Goal: Task Accomplishment & Management: Manage account settings

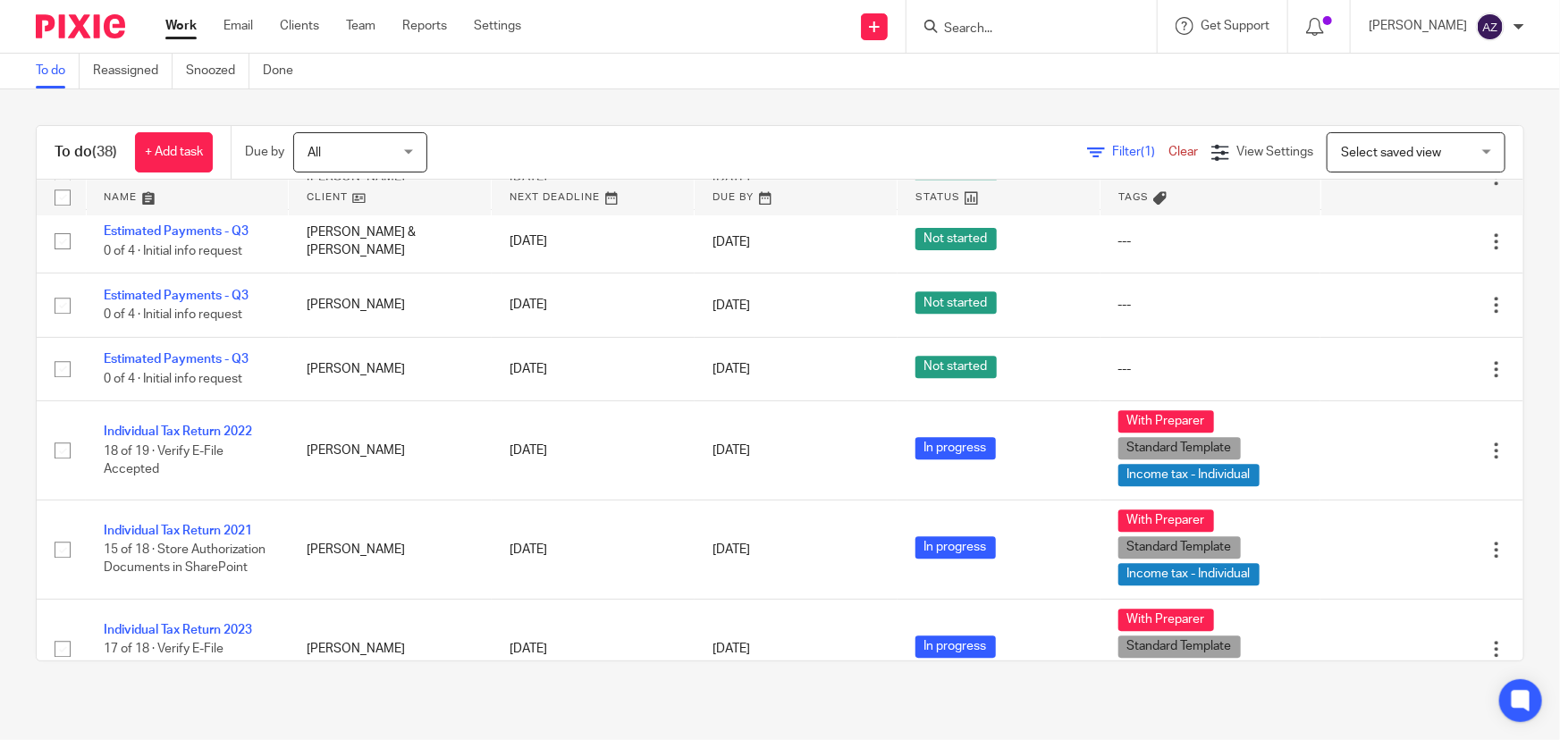
scroll to position [2331, 0]
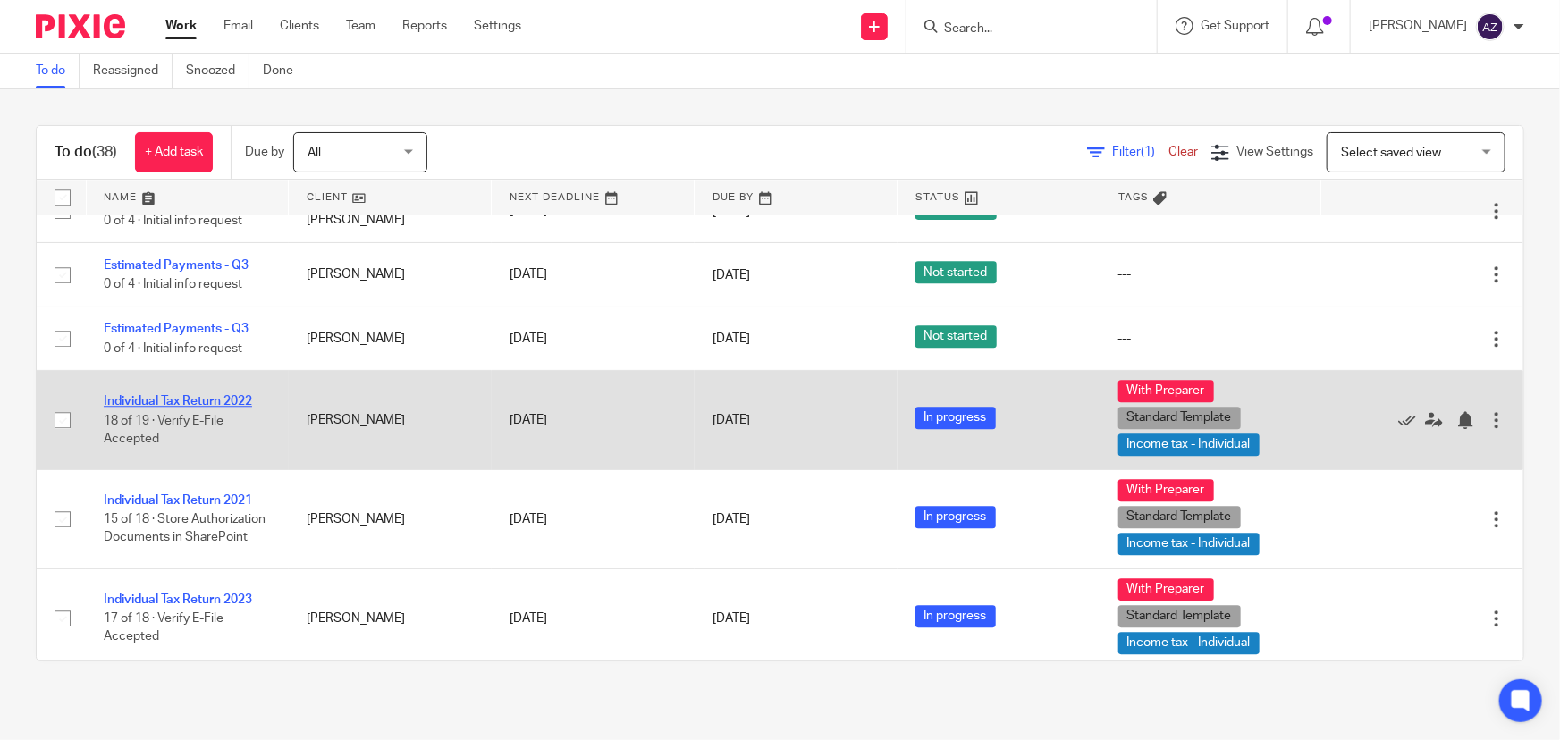
click at [228, 395] on link "Individual Tax Return 2022" at bounding box center [178, 401] width 148 height 13
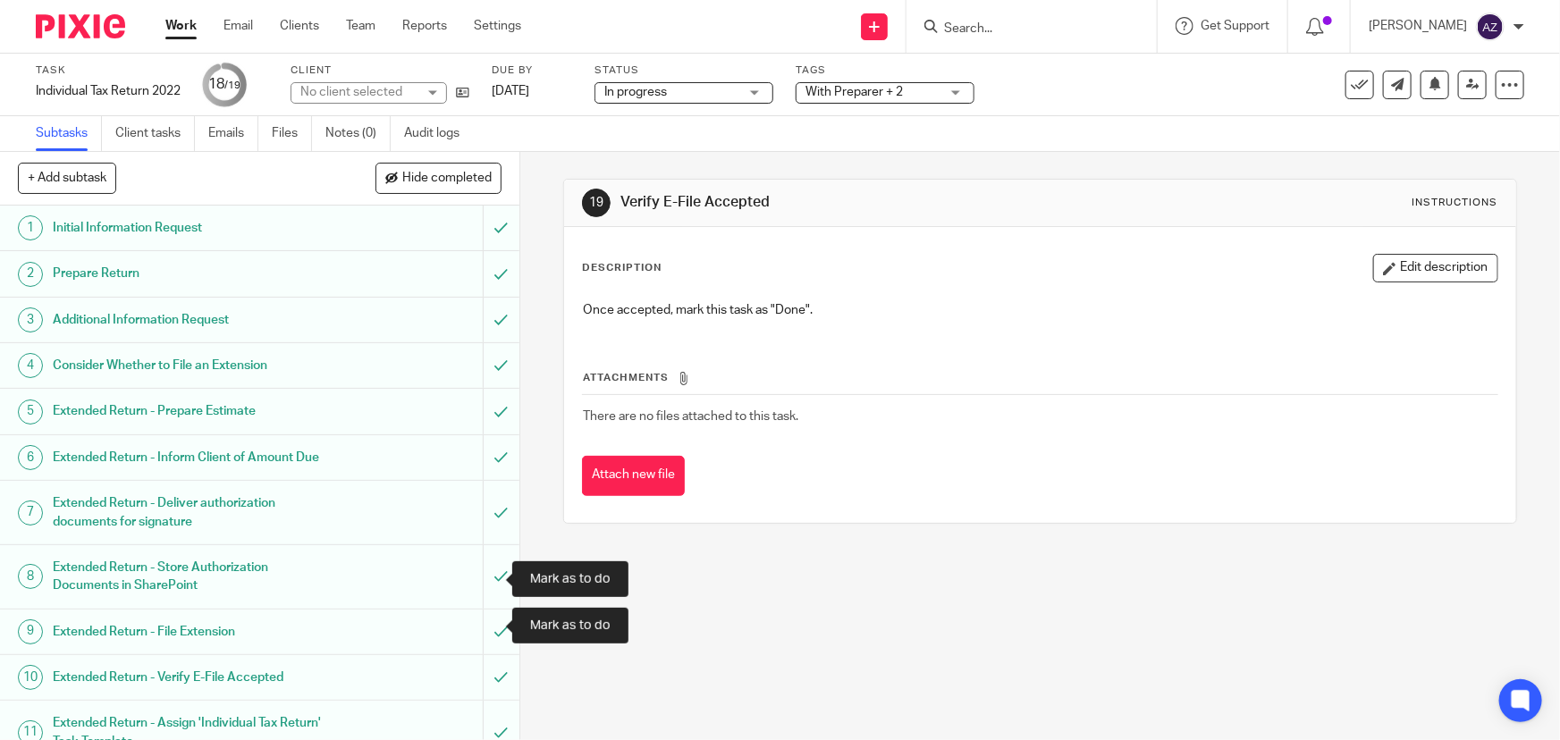
scroll to position [422, 0]
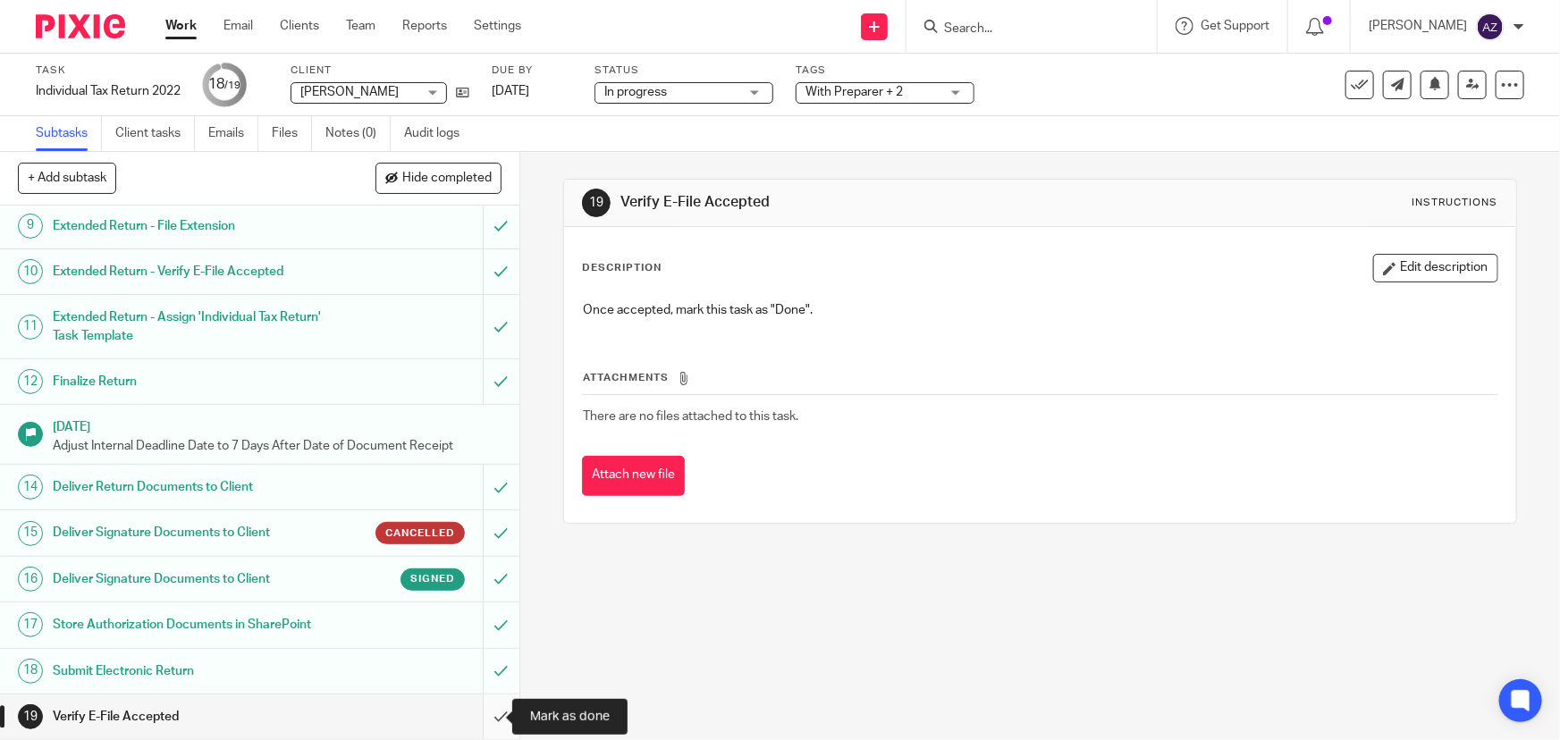
click at [482, 710] on input "submit" at bounding box center [259, 717] width 519 height 45
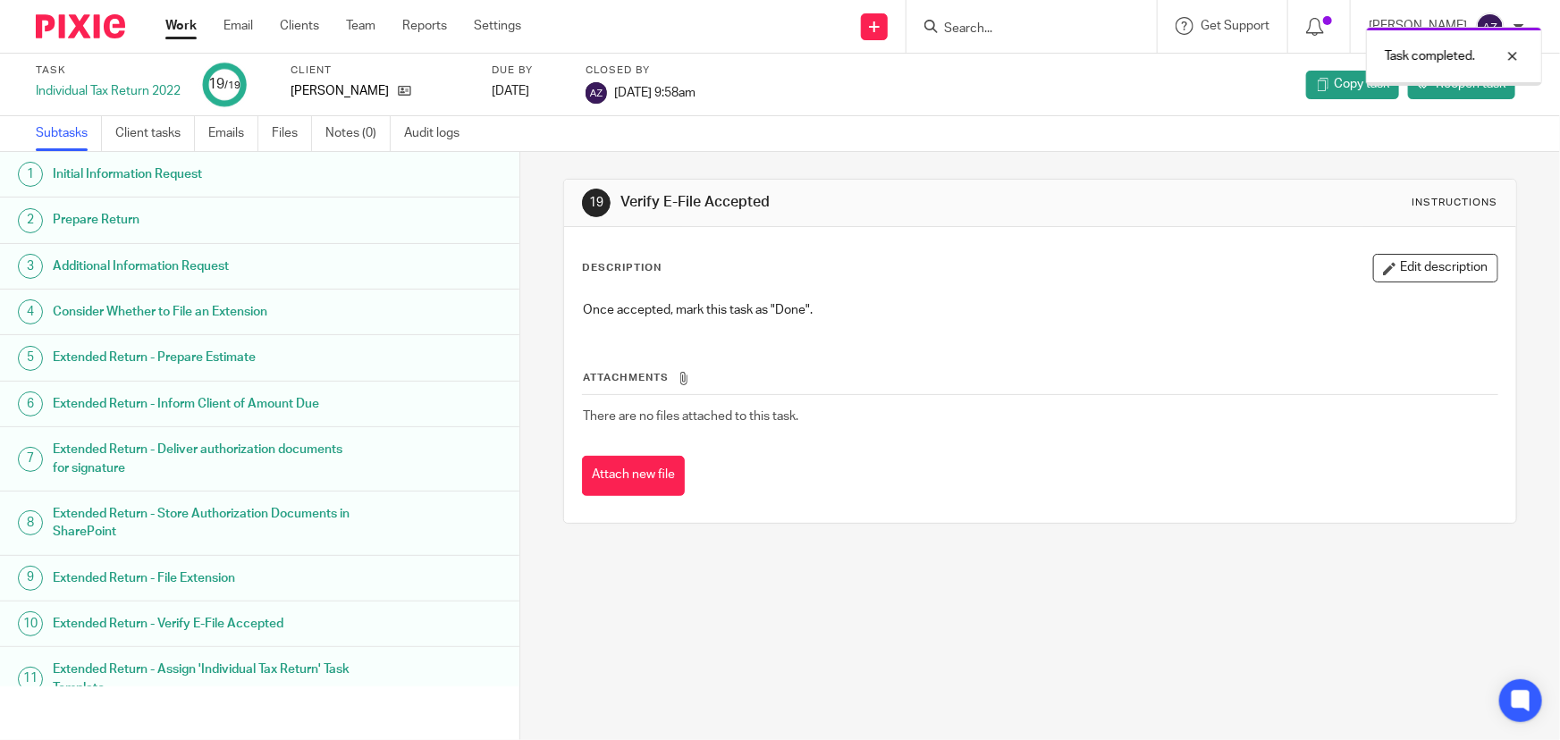
click at [188, 22] on link "Work" at bounding box center [180, 26] width 31 height 18
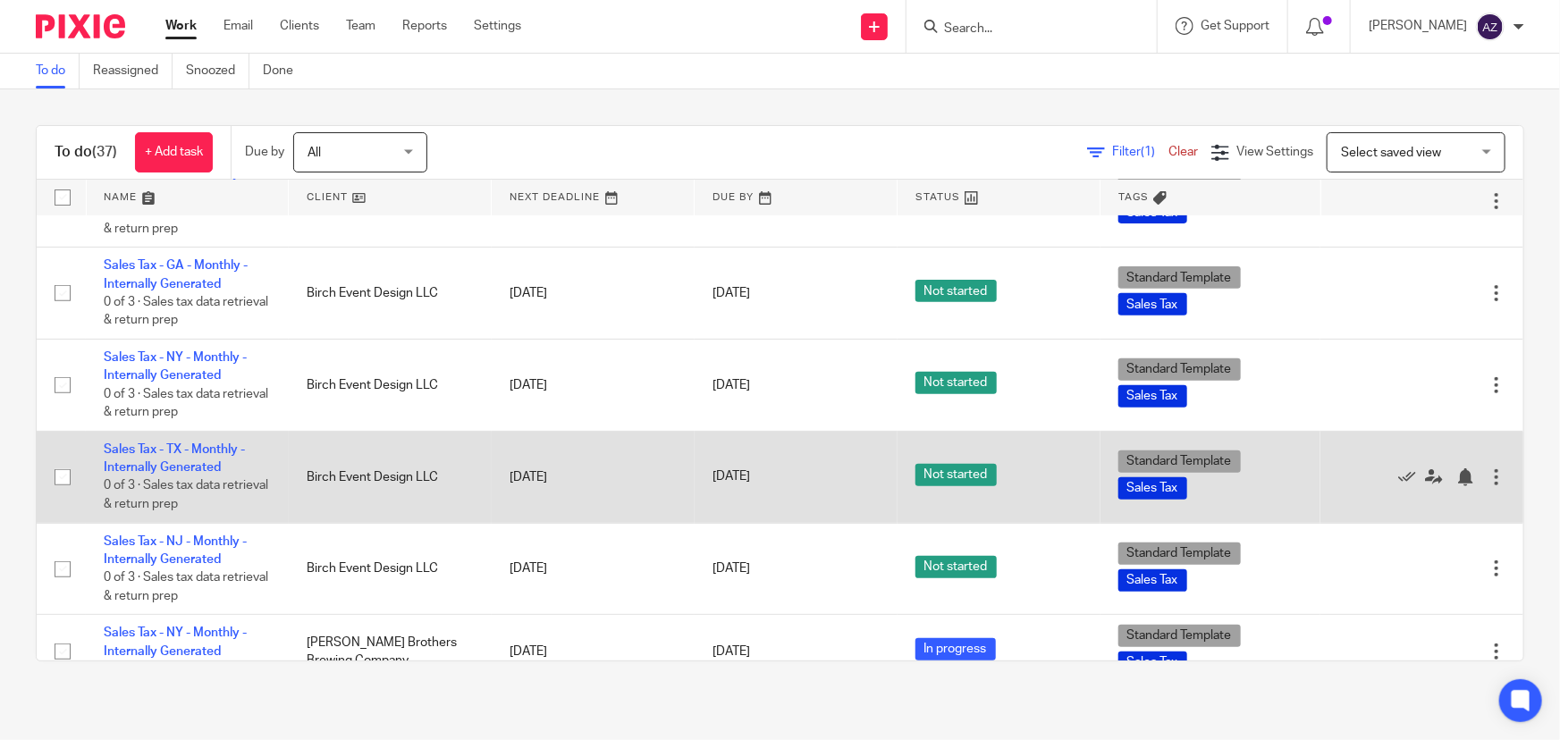
scroll to position [406, 0]
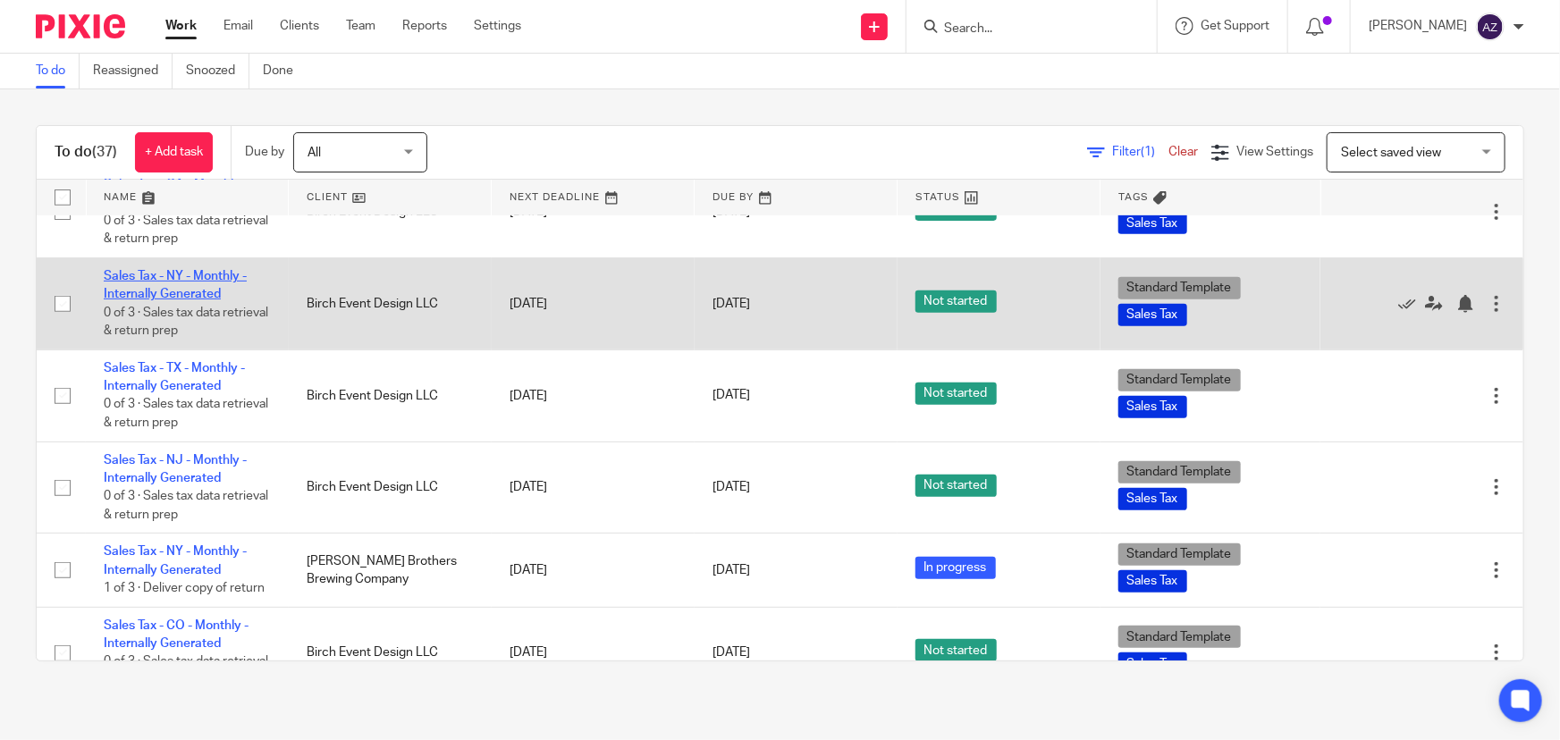
click at [178, 287] on link "Sales Tax - NY - Monthly - Internally Generated" at bounding box center [175, 285] width 143 height 30
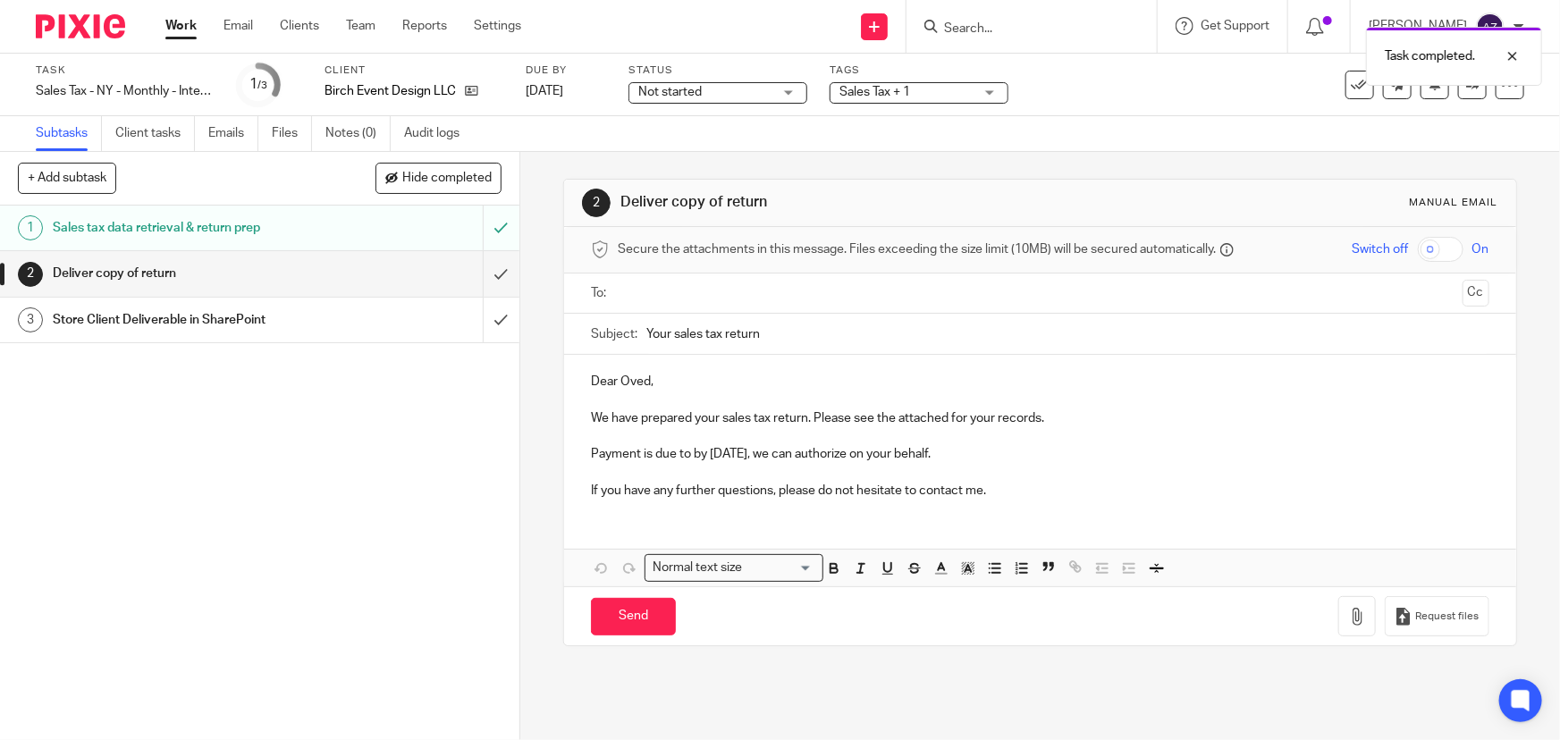
click at [190, 25] on link "Work" at bounding box center [180, 26] width 31 height 18
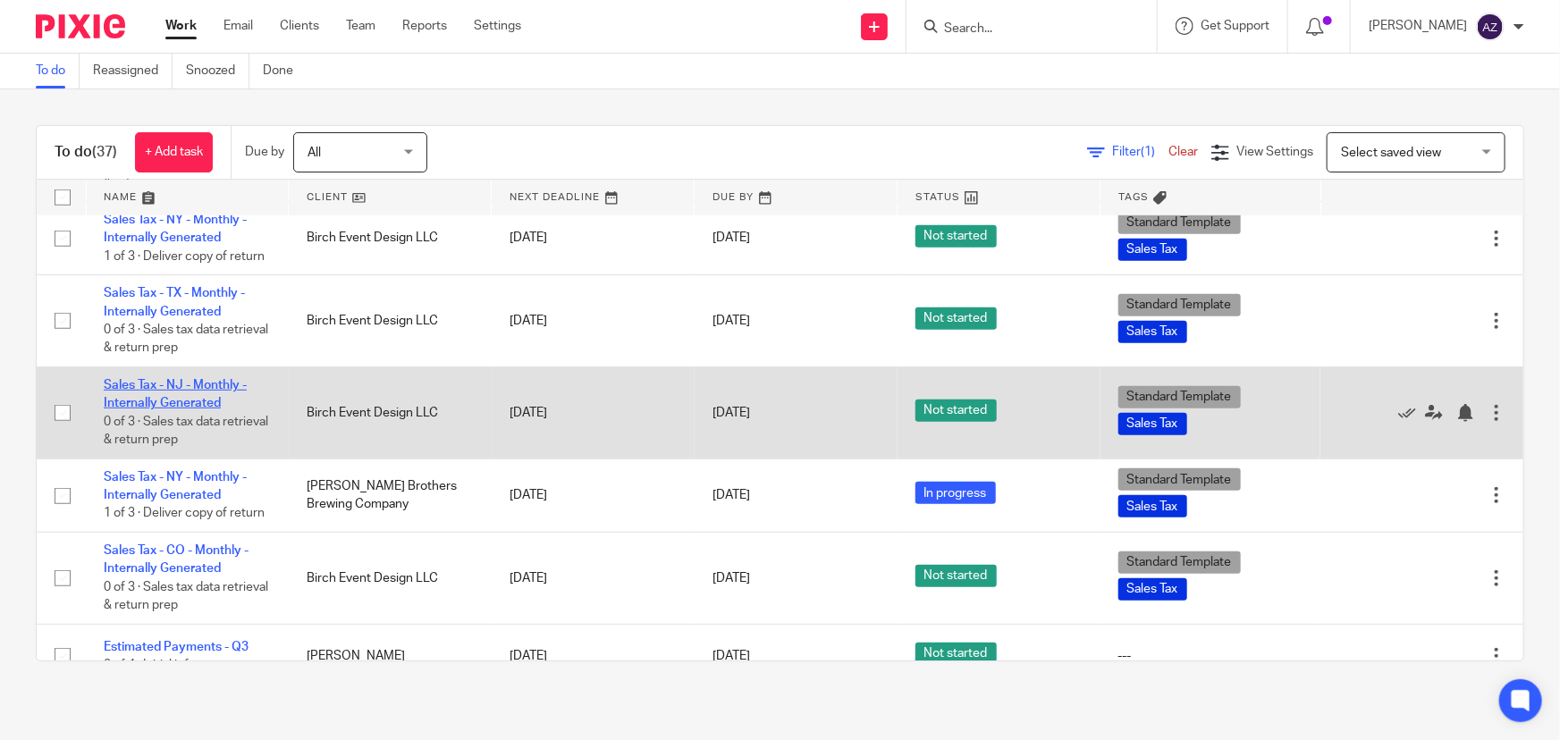
scroll to position [569, 0]
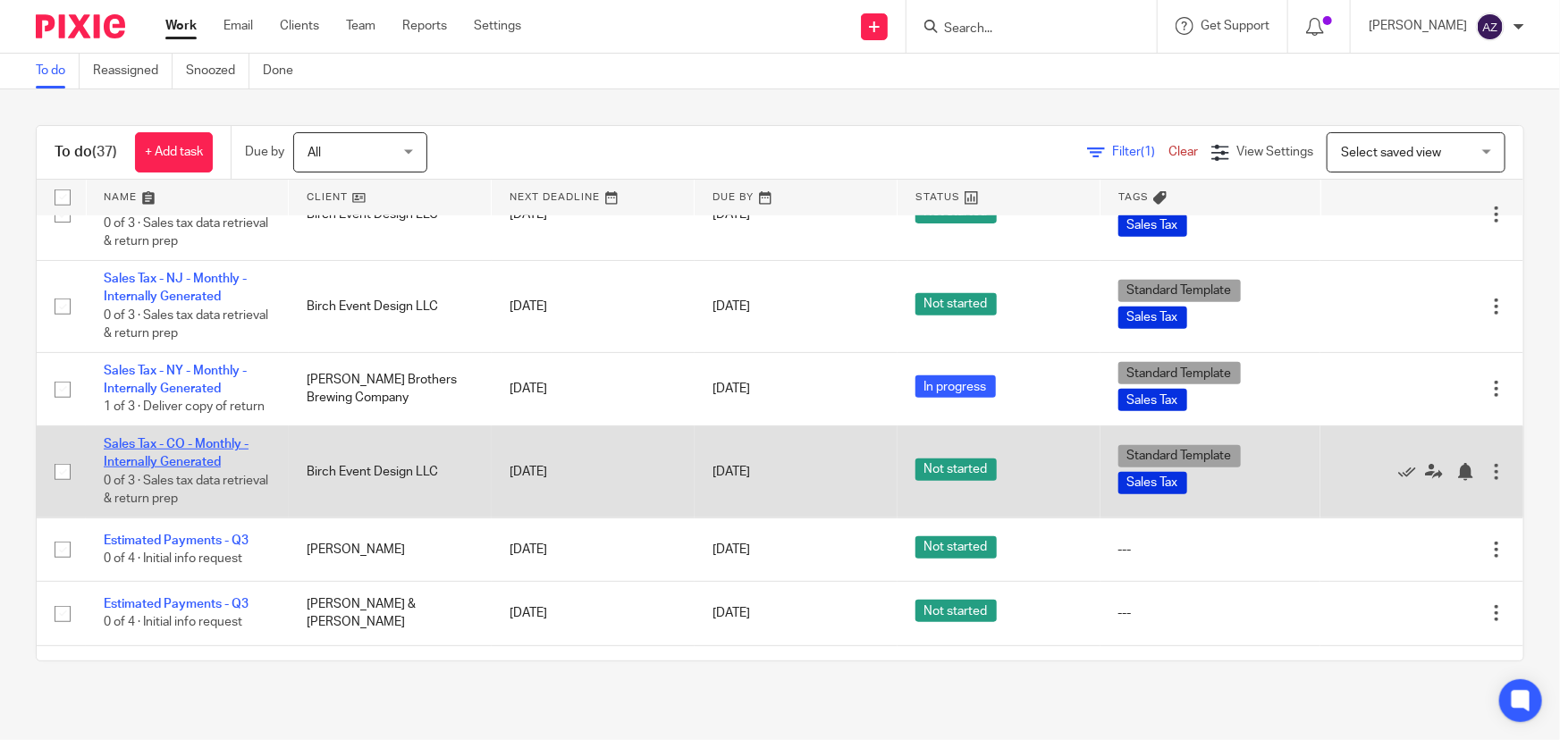
click at [172, 444] on link "Sales Tax - CO - Monthly - Internally Generated" at bounding box center [176, 453] width 145 height 30
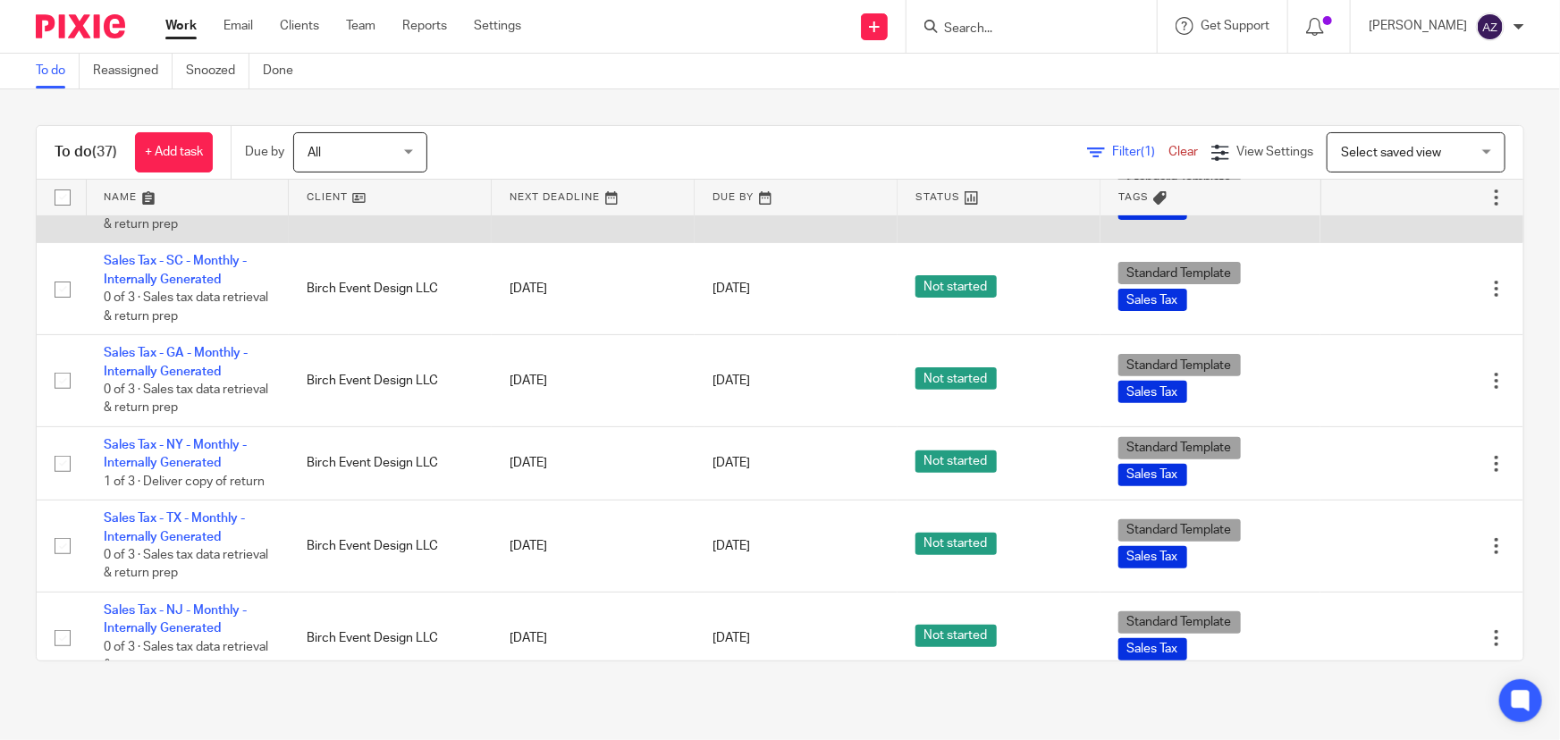
scroll to position [243, 0]
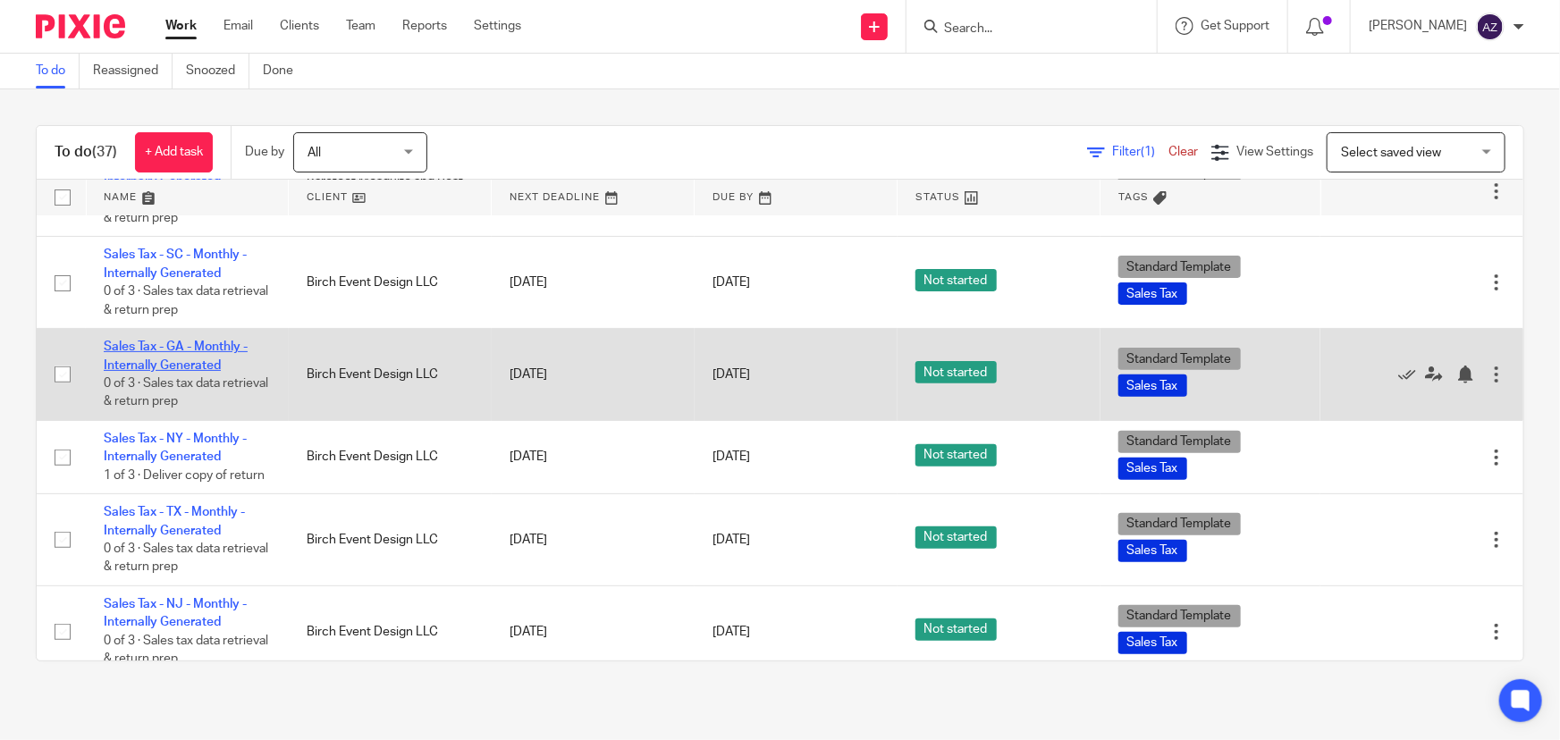
click at [161, 363] on link "Sales Tax - GA - Monthly - Internally Generated" at bounding box center [176, 356] width 144 height 30
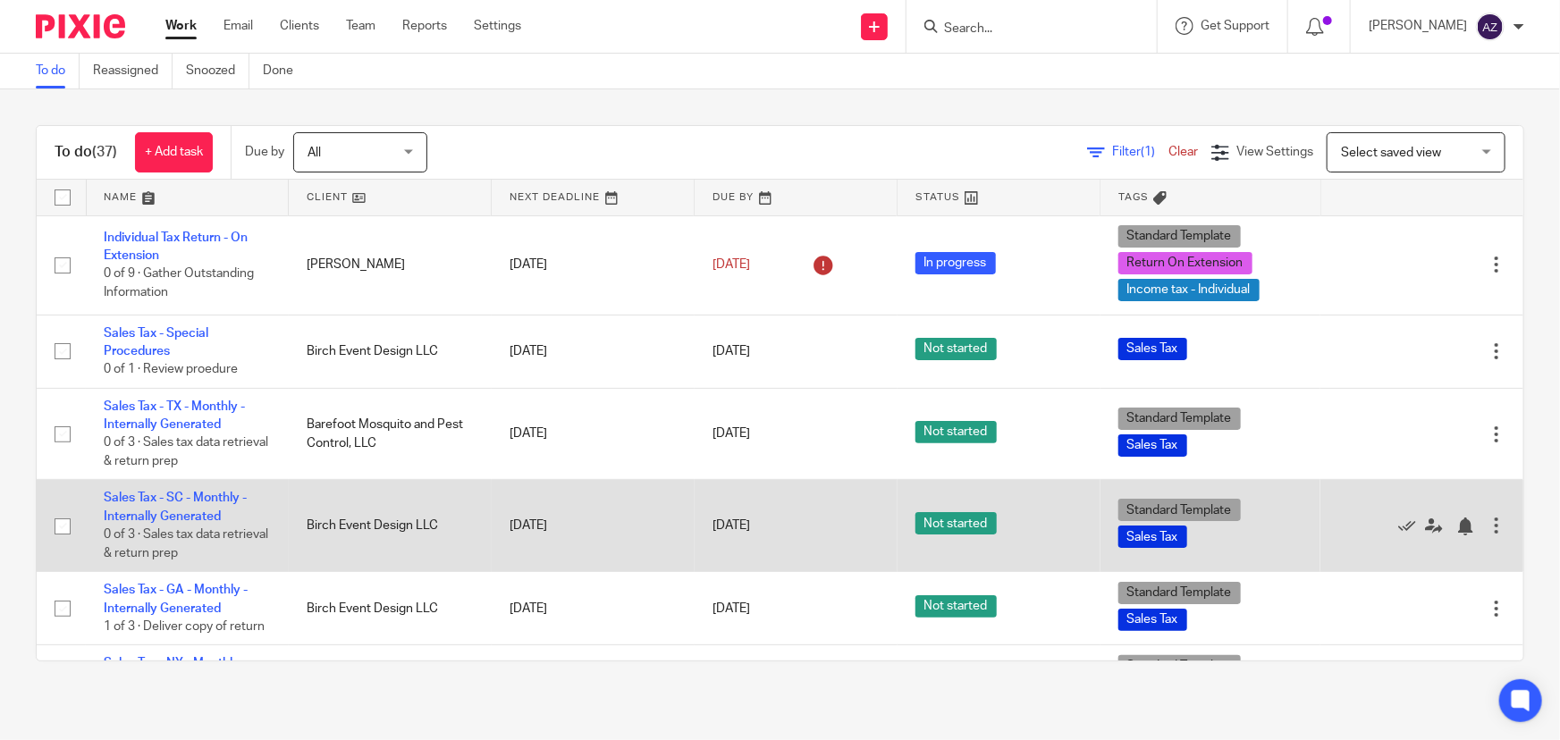
click at [158, 490] on td "Sales Tax - SC - Monthly - Internally Generated 0 of 3 · Sales tax data retriev…" at bounding box center [187, 526] width 203 height 92
click at [157, 495] on link "Sales Tax - SC - Monthly - Internally Generated" at bounding box center [175, 507] width 143 height 30
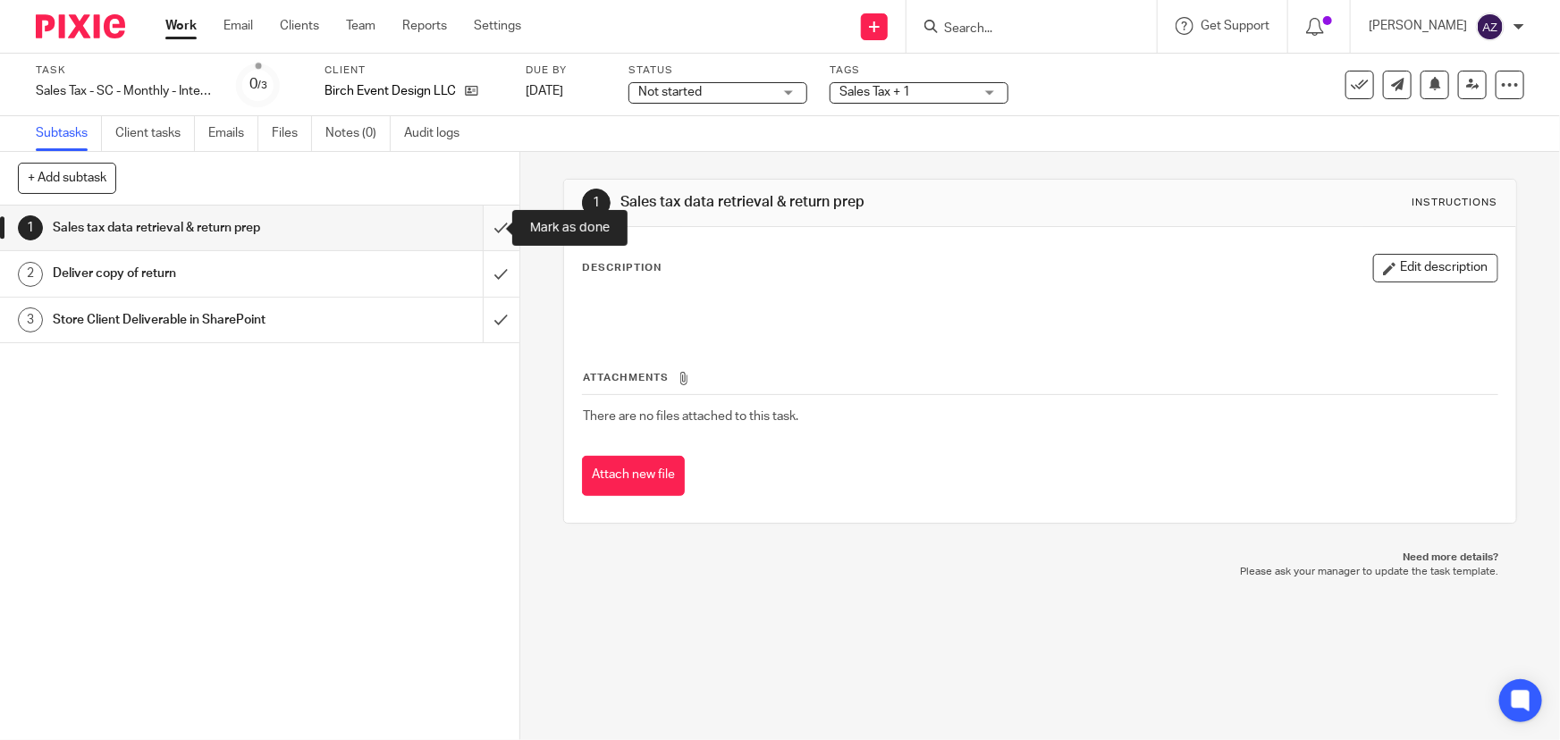
click at [486, 225] on input "submit" at bounding box center [259, 228] width 519 height 45
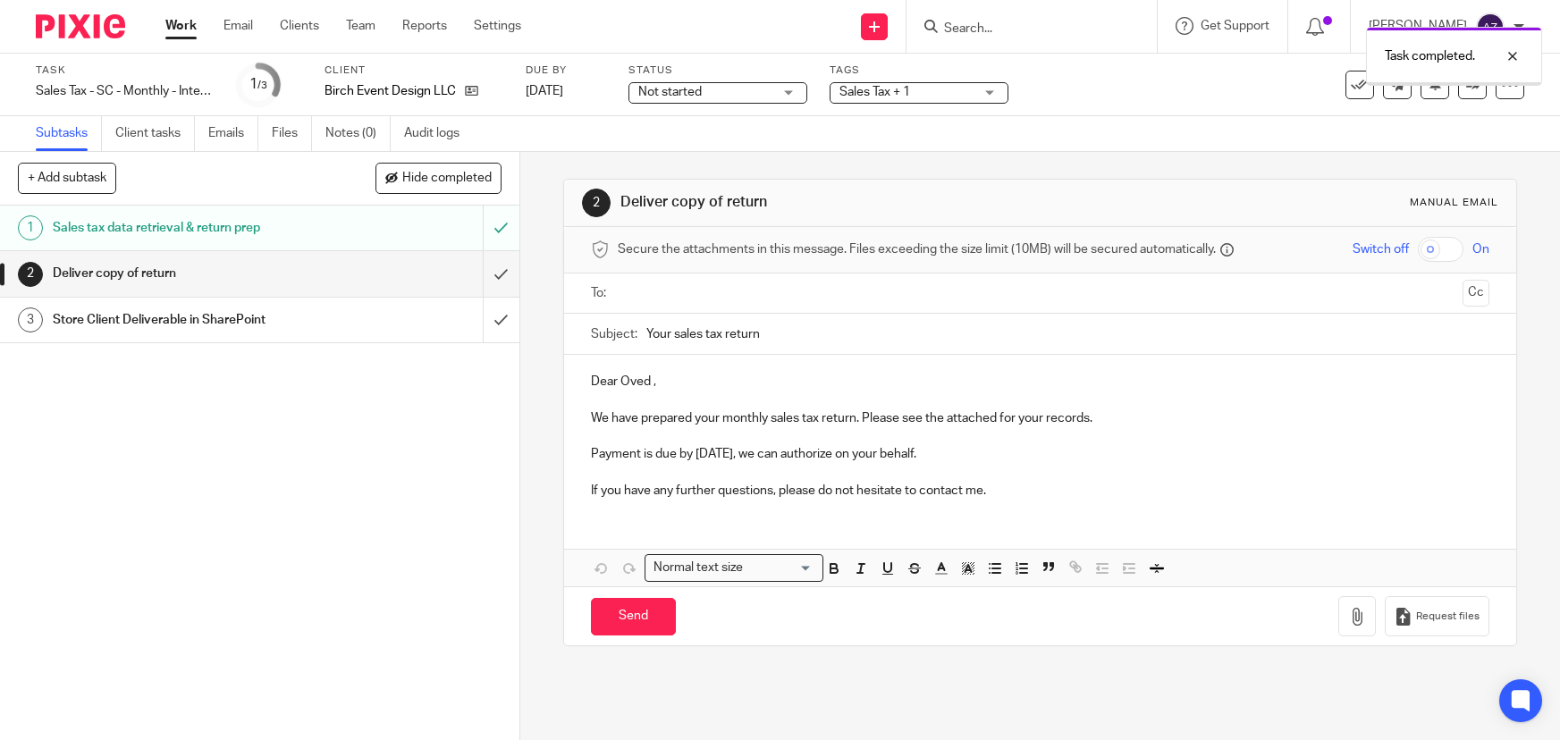
click at [189, 28] on link "Work" at bounding box center [180, 26] width 31 height 18
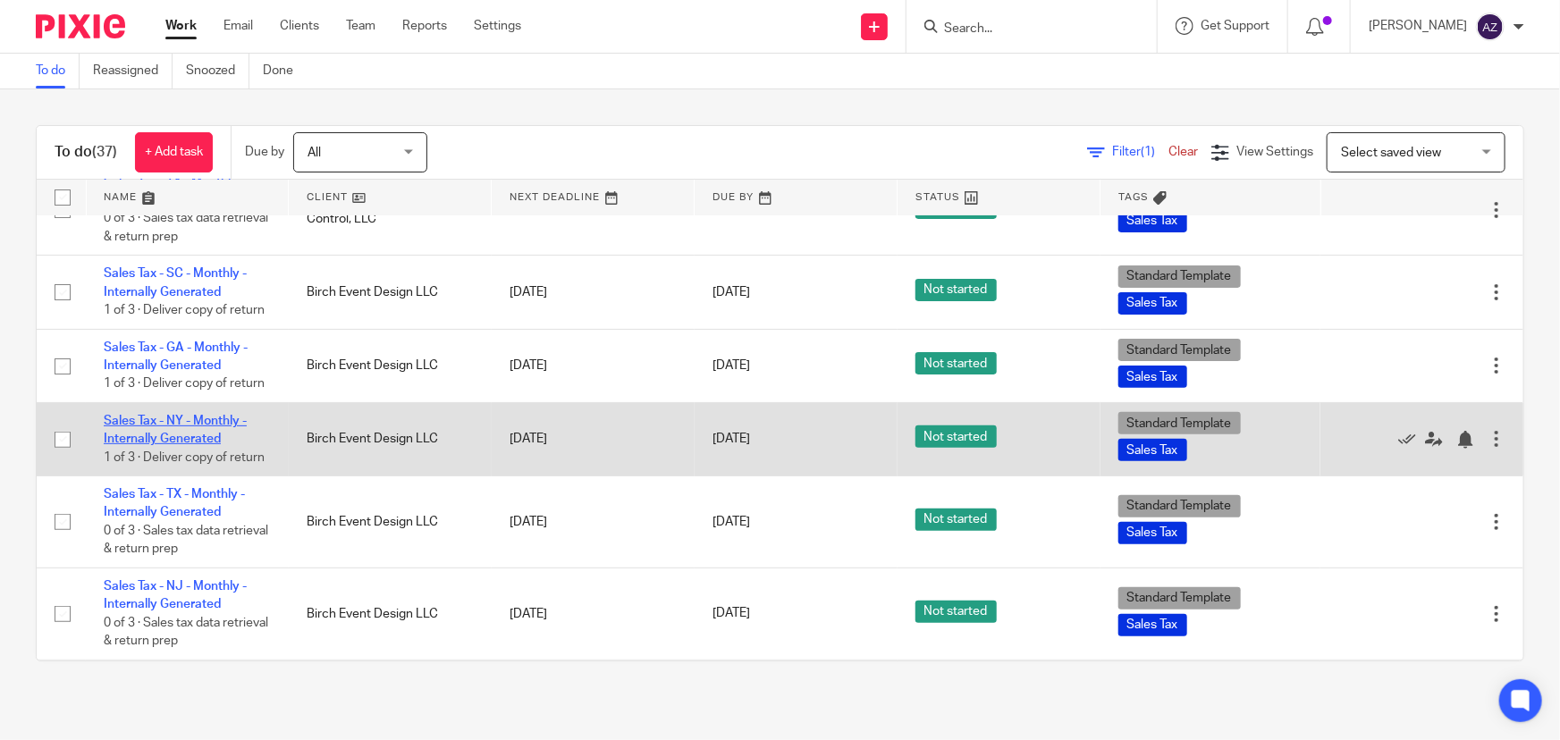
scroll to position [325, 0]
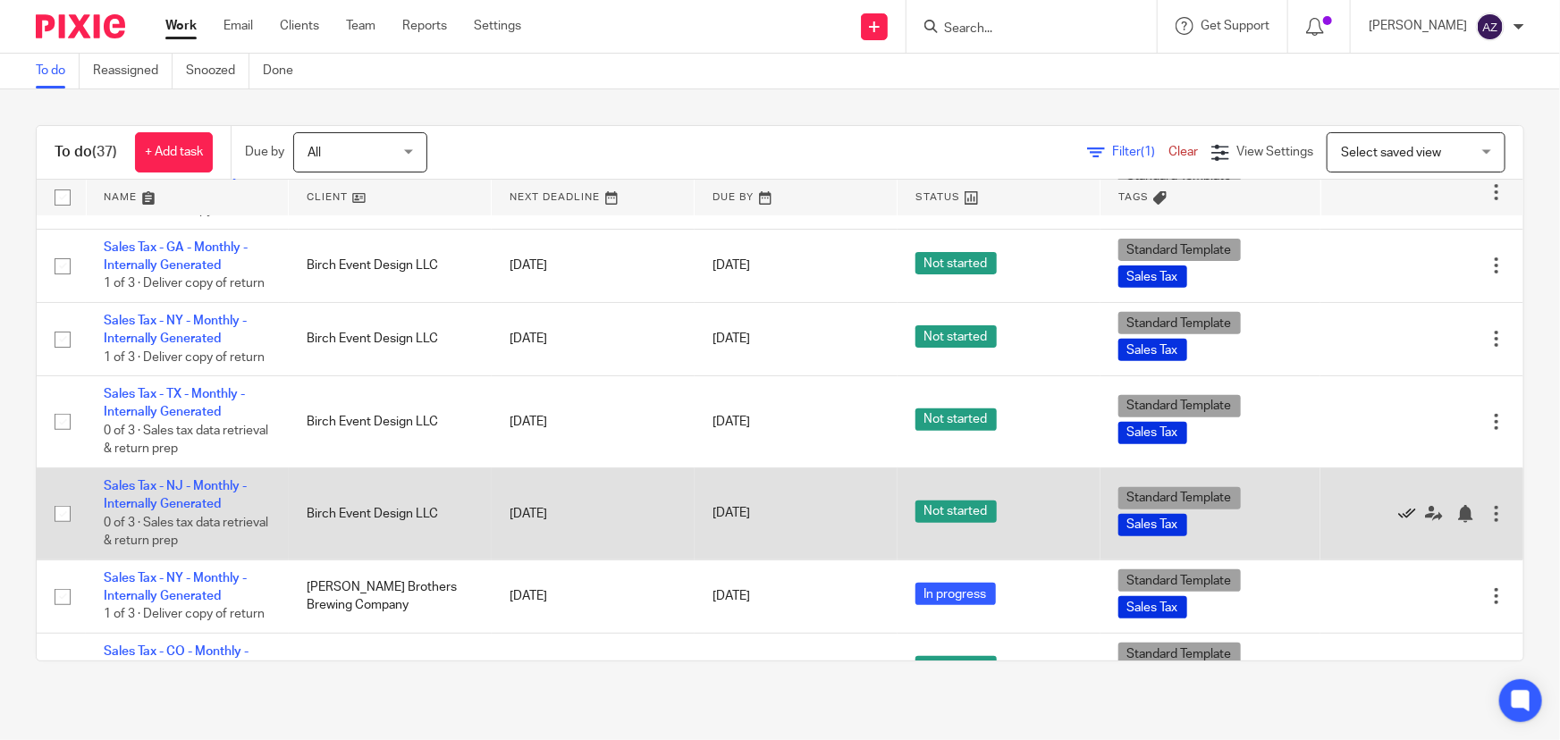
click at [1398, 508] on icon at bounding box center [1407, 514] width 18 height 18
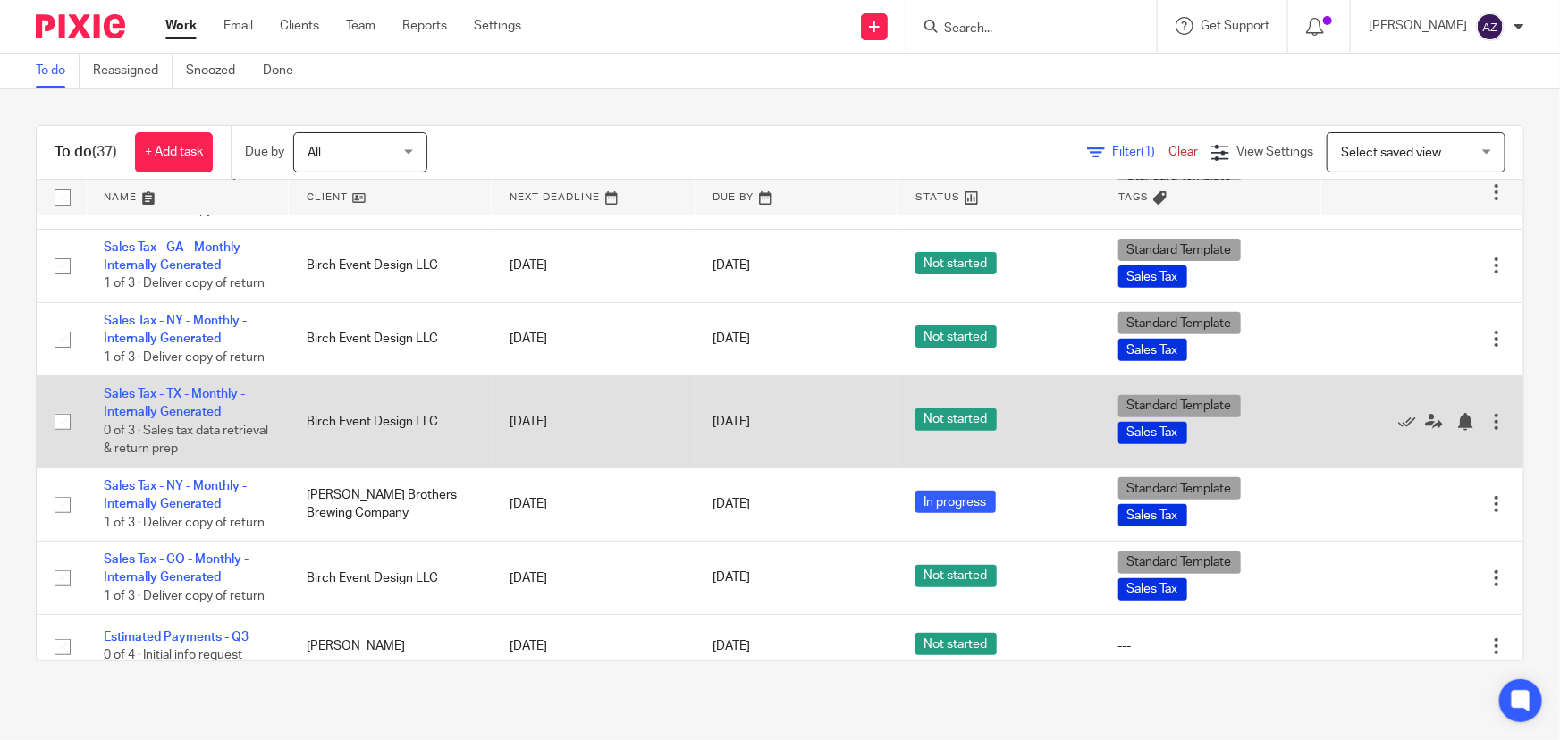
click at [174, 398] on td "Sales Tax - TX - Monthly - Internally Generated 0 of 3 · Sales tax data retriev…" at bounding box center [187, 422] width 203 height 92
click at [187, 388] on link "Sales Tax - TX - Monthly - Internally Generated" at bounding box center [174, 403] width 141 height 30
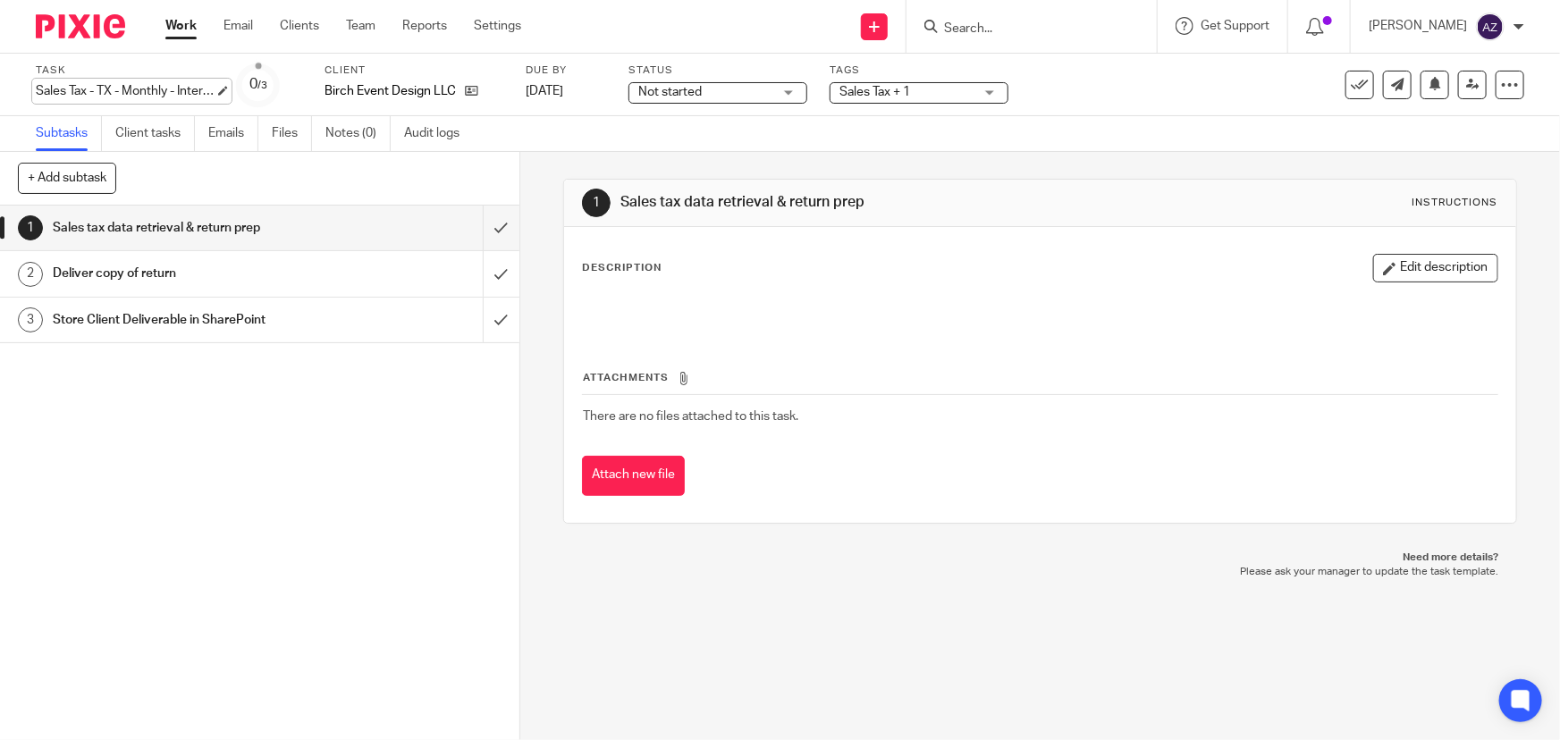
click at [151, 89] on div "Sales Tax - TX - Monthly - Internally Generated Save Sales Tax - TX - Monthly -…" at bounding box center [125, 91] width 179 height 18
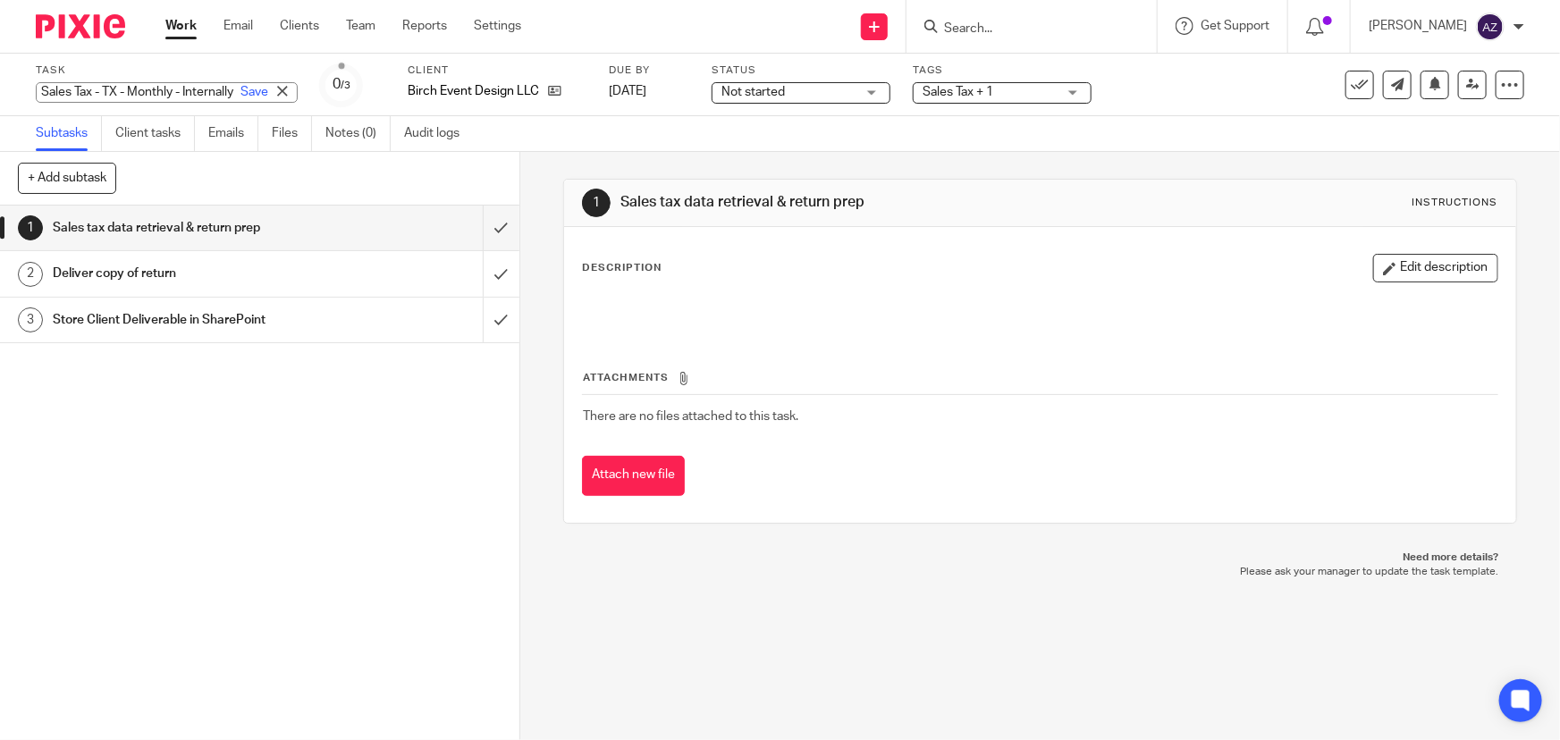
click at [155, 89] on input "Sales Tax - TX - Monthly - Internally Generated" at bounding box center [167, 92] width 262 height 21
click at [160, 92] on input "Sales Tax - TX - Monthly - Internally Generated" at bounding box center [167, 92] width 262 height 21
type input "Sales Tax - TX - Quarterly - Internally Generated"
click at [240, 87] on link "Save" at bounding box center [254, 92] width 28 height 18
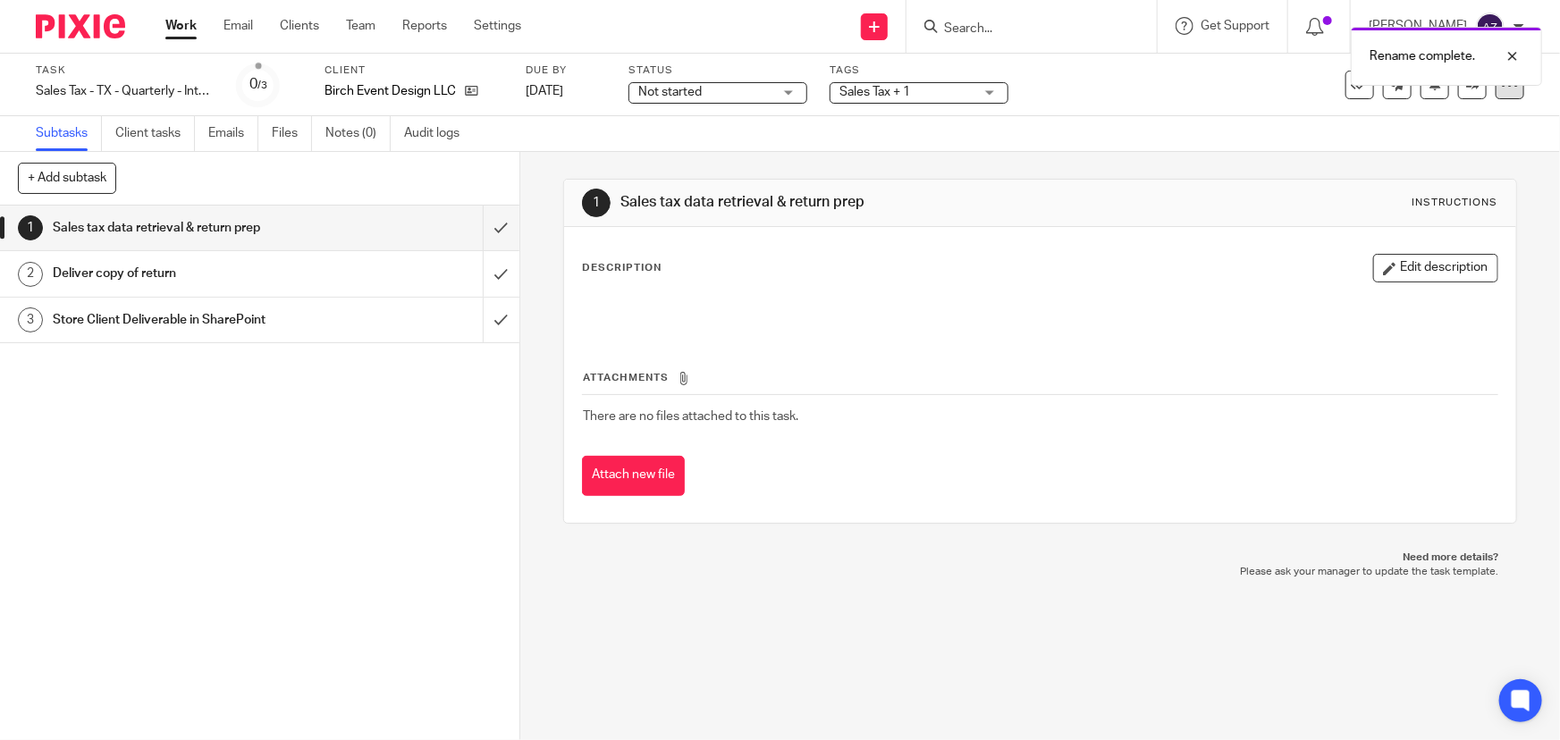
click at [1499, 95] on div at bounding box center [1510, 85] width 29 height 29
click at [1450, 154] on link "Advanced task editor" at bounding box center [1443, 156] width 118 height 13
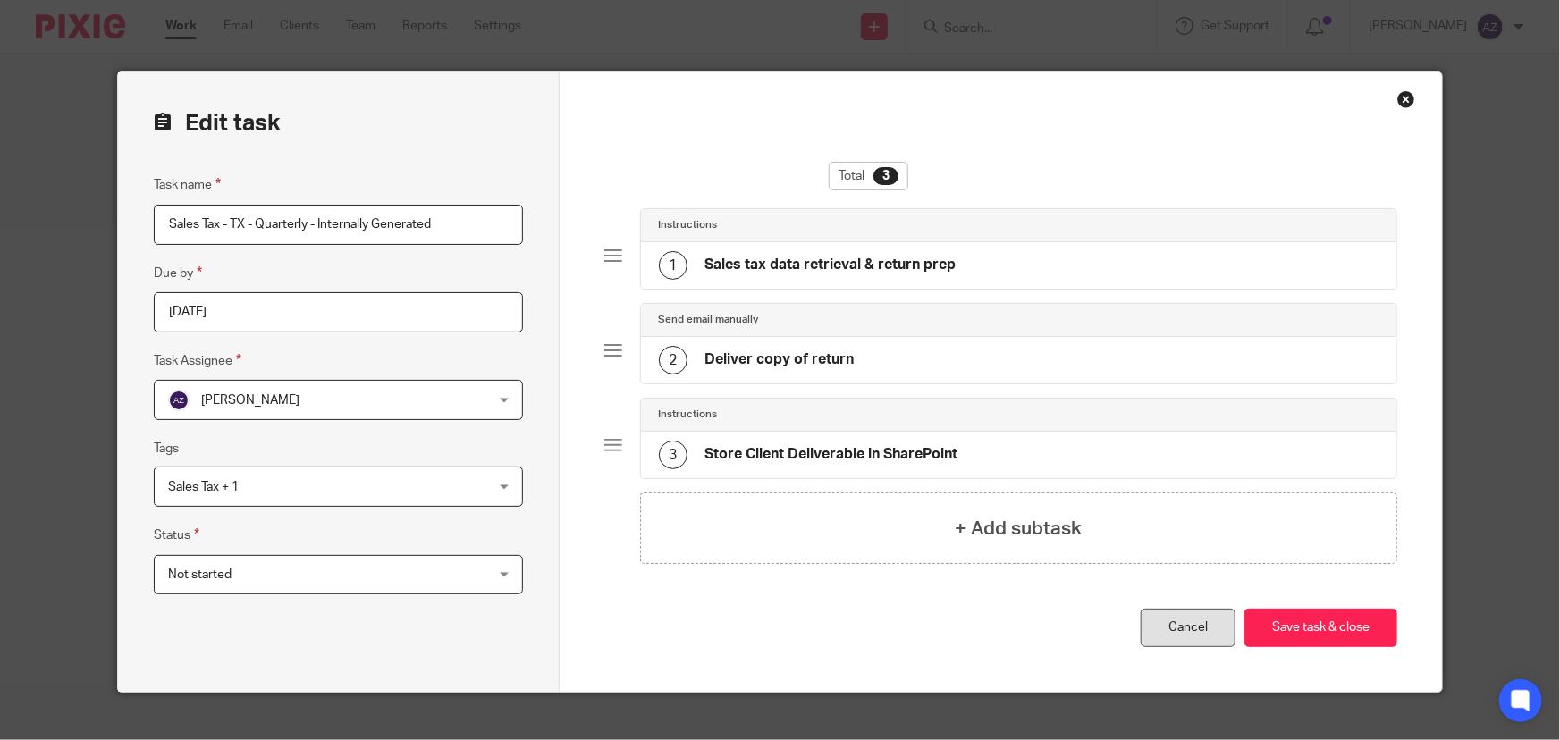
click at [1200, 642] on link "Cancel" at bounding box center [1188, 628] width 95 height 38
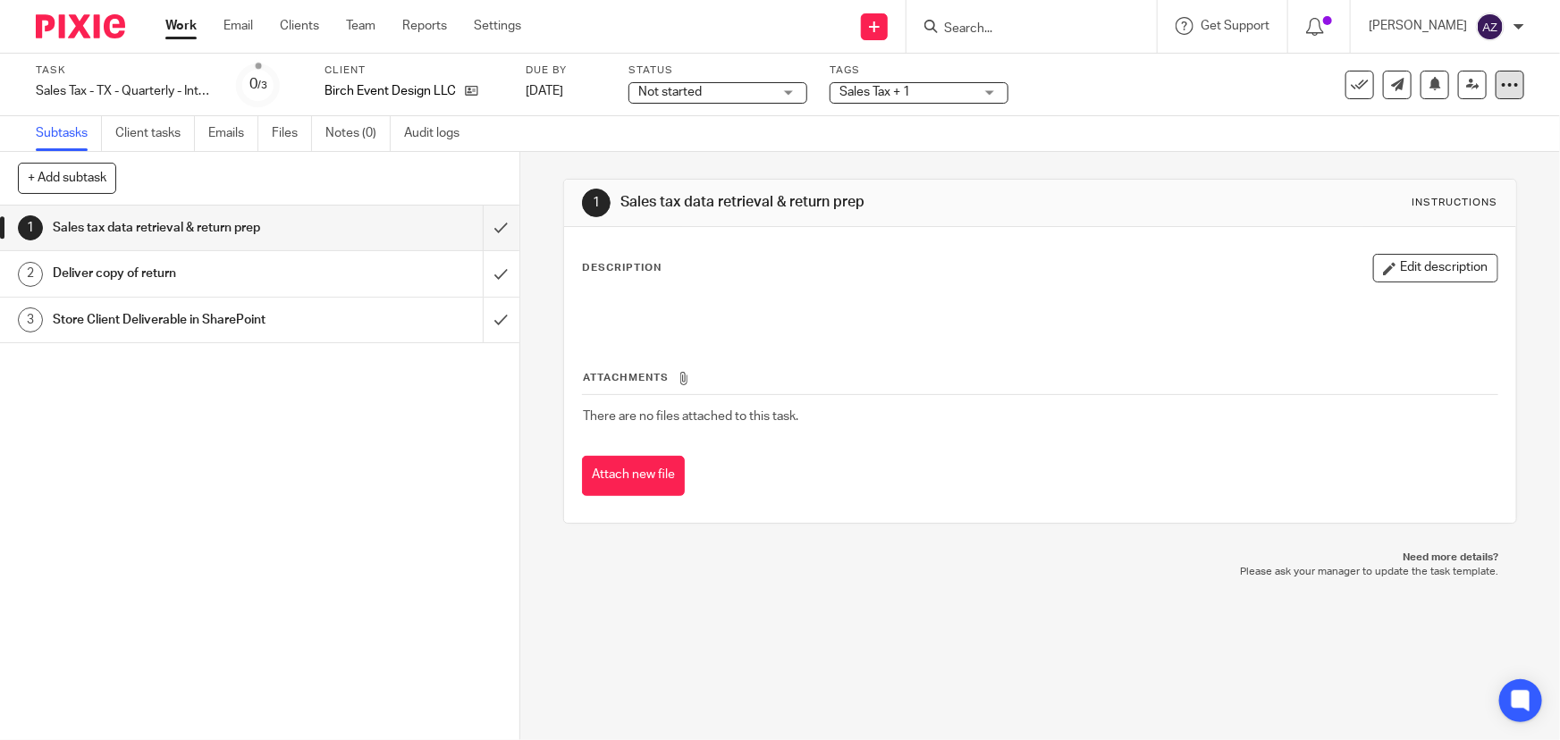
click at [1501, 86] on icon at bounding box center [1510, 85] width 18 height 18
click at [1410, 205] on span "Change schedule" at bounding box center [1433, 208] width 98 height 13
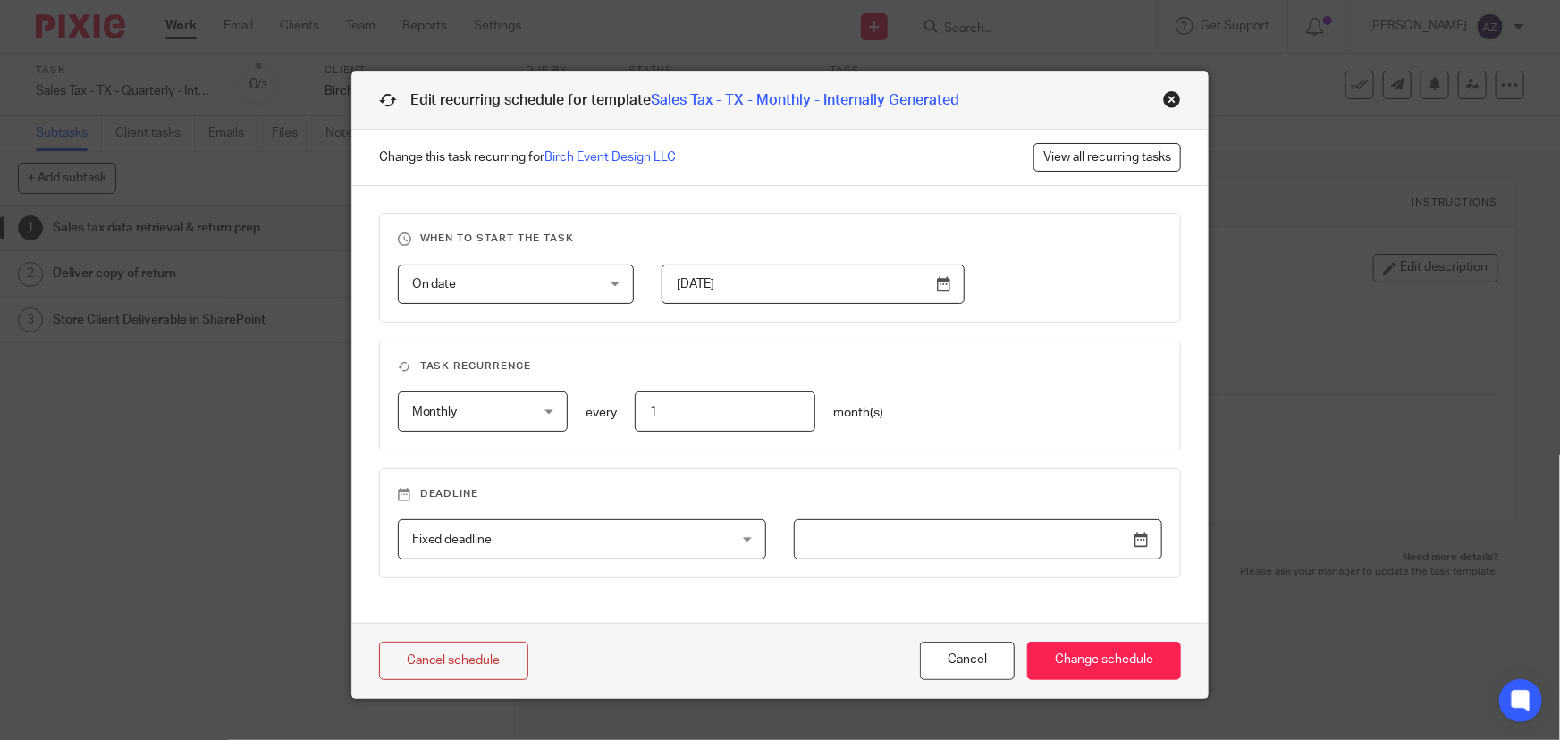
drag, startPoint x: 670, startPoint y: 409, endPoint x: 644, endPoint y: 413, distance: 27.2
click at [644, 413] on input "1" at bounding box center [725, 412] width 181 height 40
click at [1070, 336] on div "When to start the task On date On date Disable On date Week day Month day On cl…" at bounding box center [780, 404] width 856 height 437
click at [959, 665] on button "Cancel" at bounding box center [967, 661] width 95 height 38
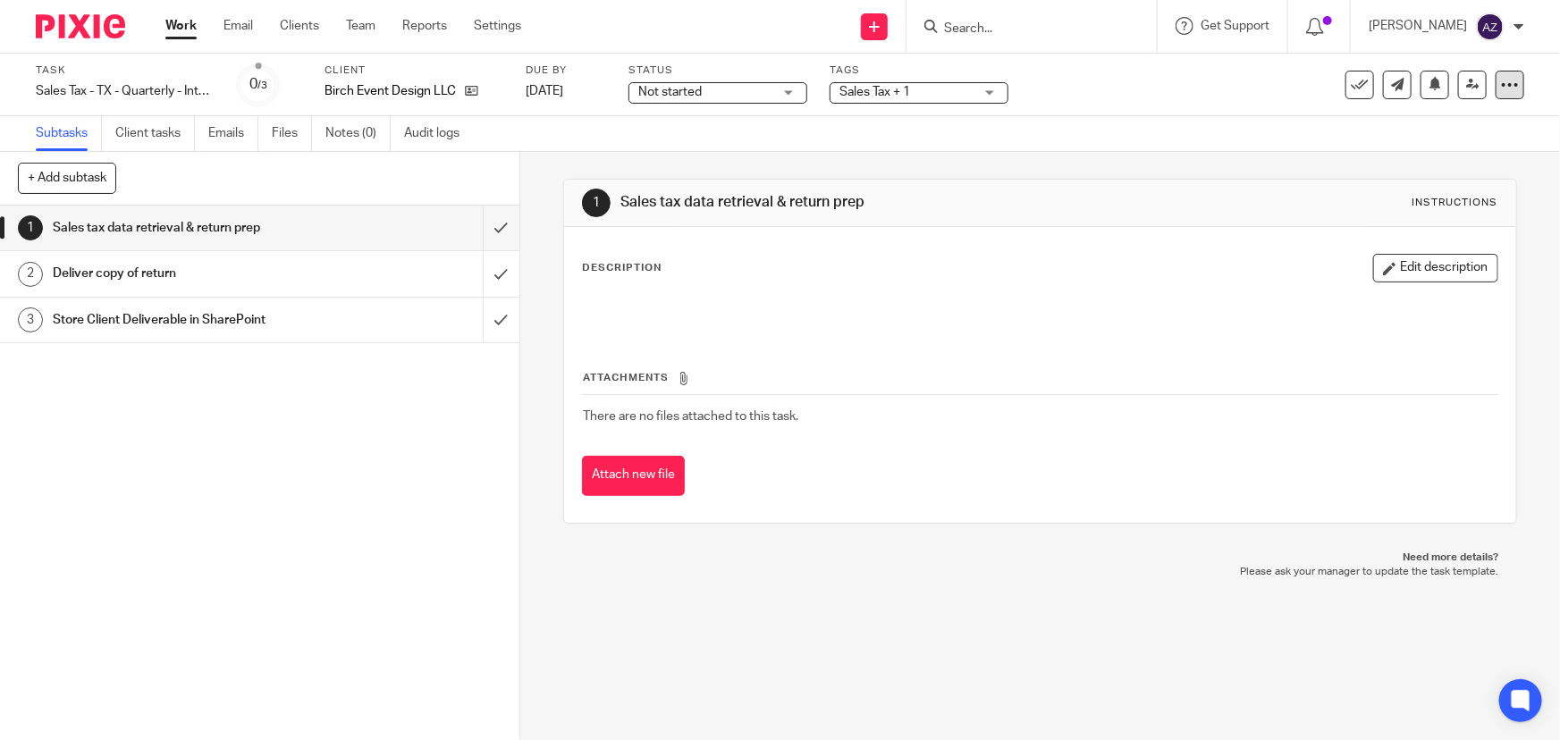
click at [1501, 85] on icon at bounding box center [1510, 85] width 18 height 18
click at [1412, 209] on span "Change schedule" at bounding box center [1433, 208] width 98 height 13
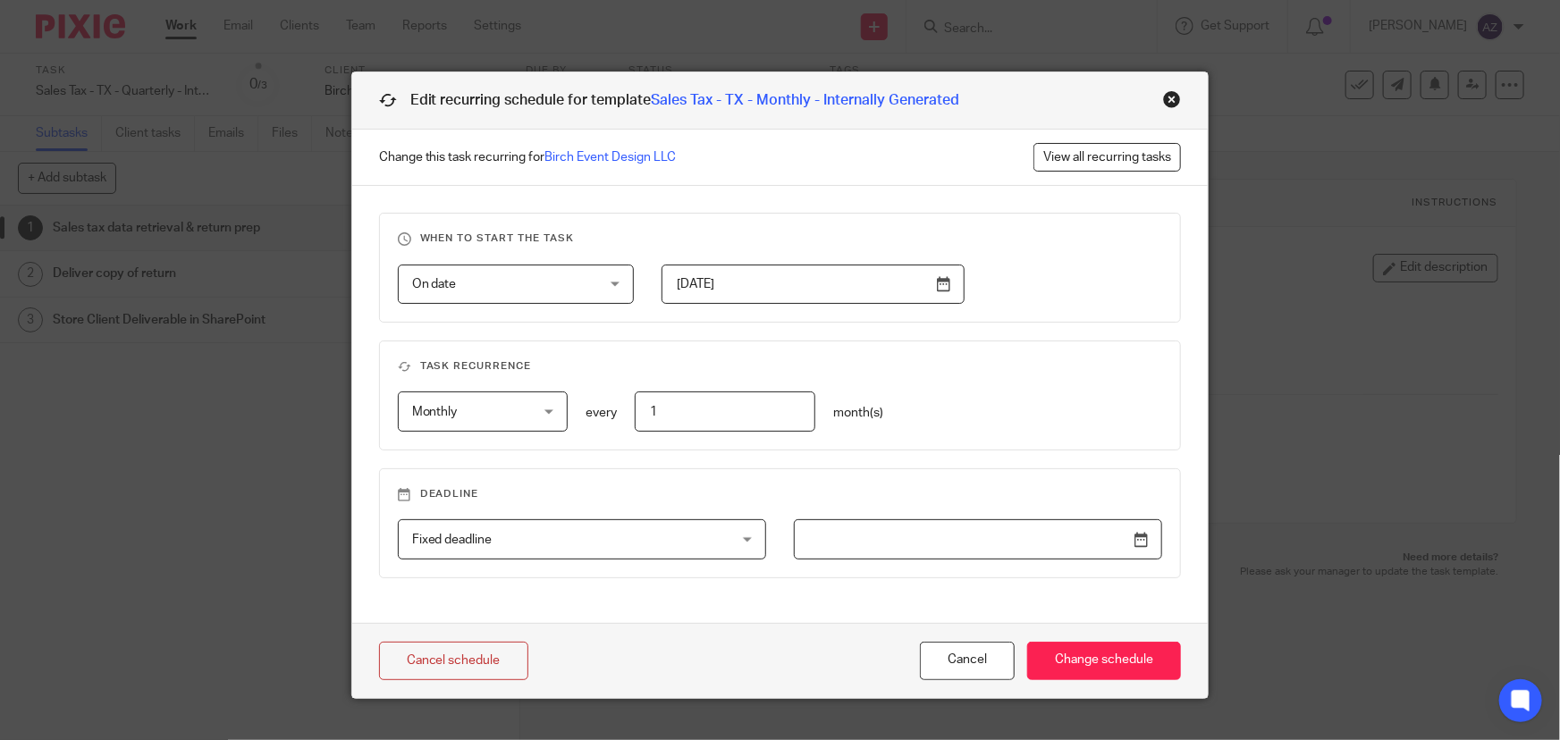
click at [955, 652] on button "Cancel" at bounding box center [967, 661] width 95 height 38
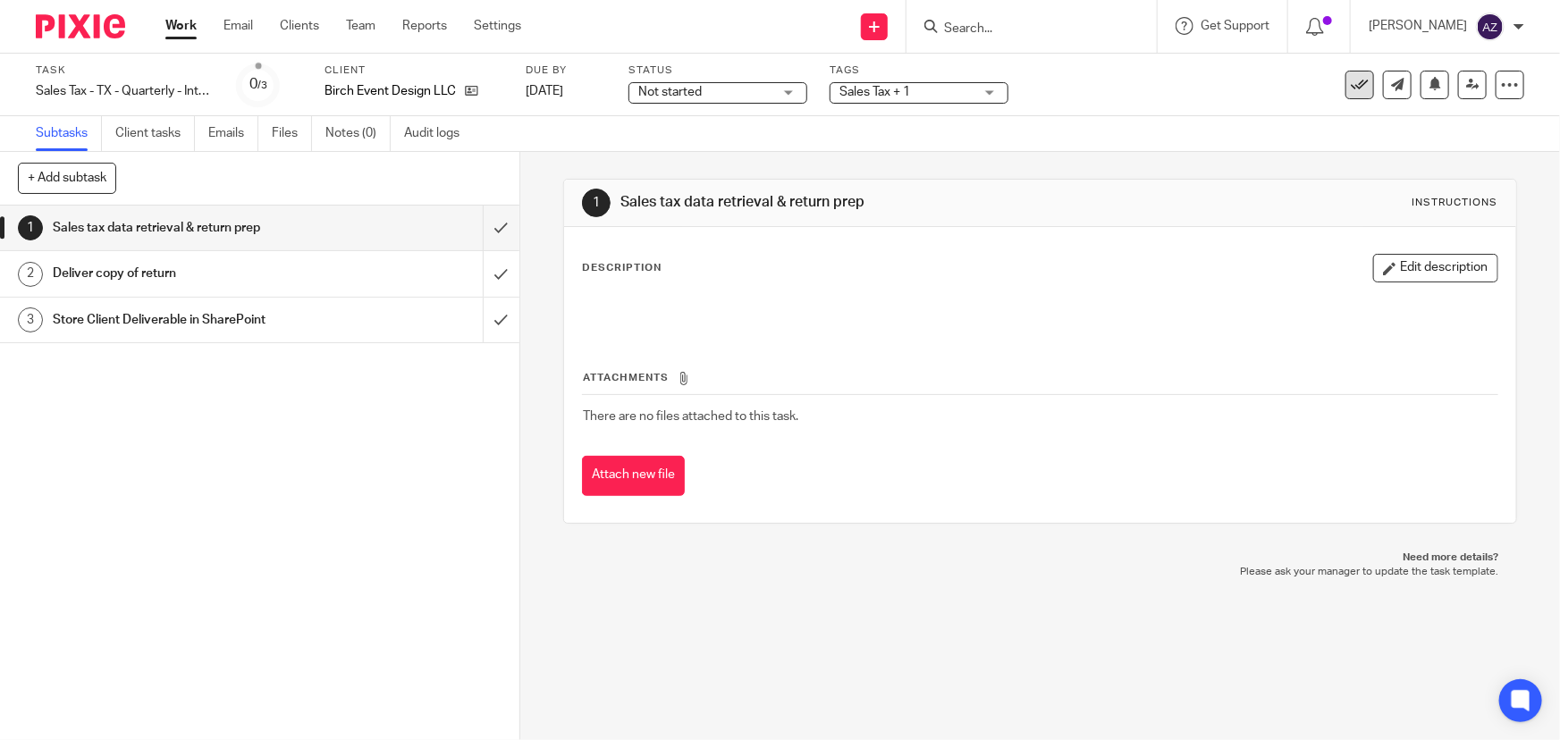
click at [1351, 92] on icon at bounding box center [1360, 85] width 18 height 18
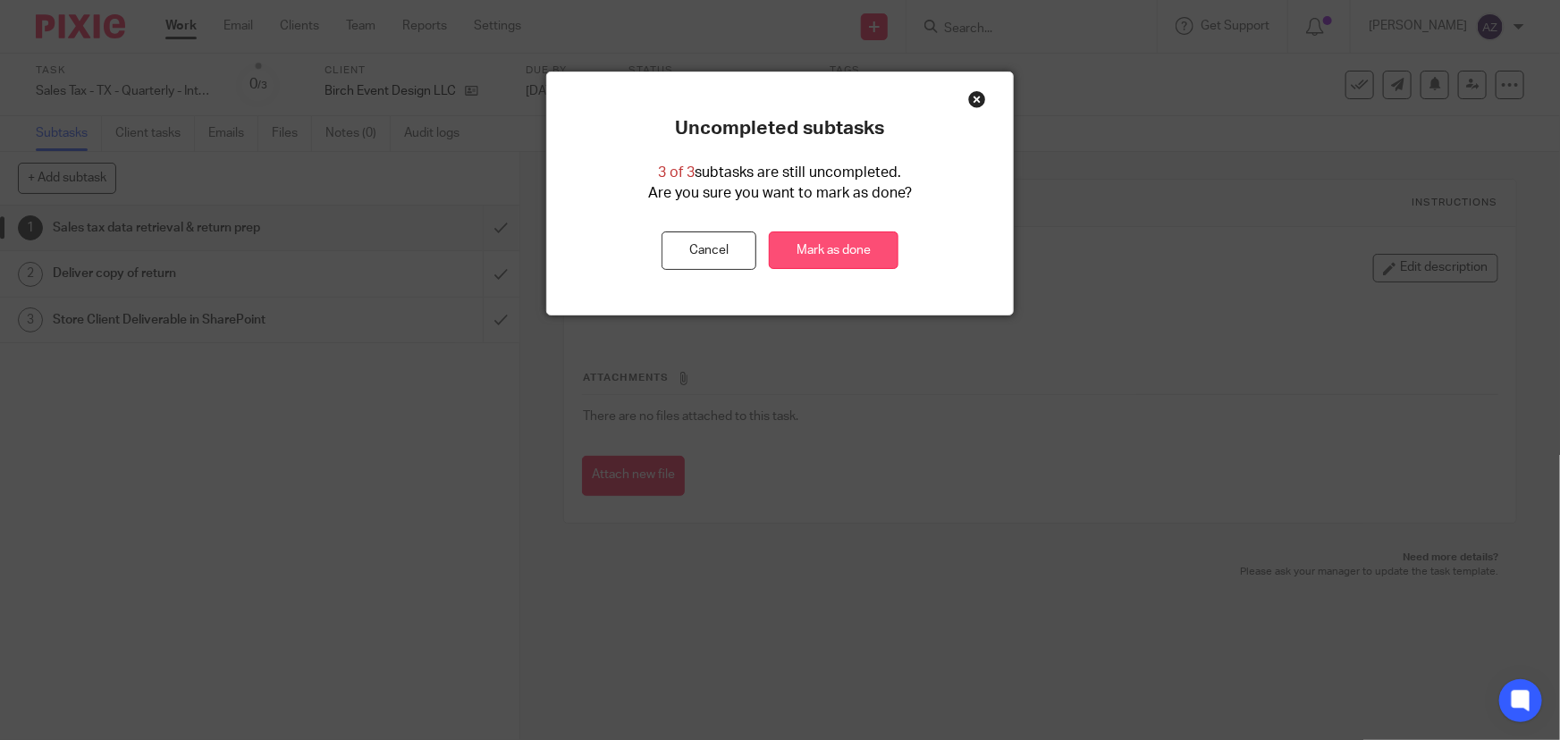
click at [839, 240] on link "Mark as done" at bounding box center [834, 251] width 130 height 38
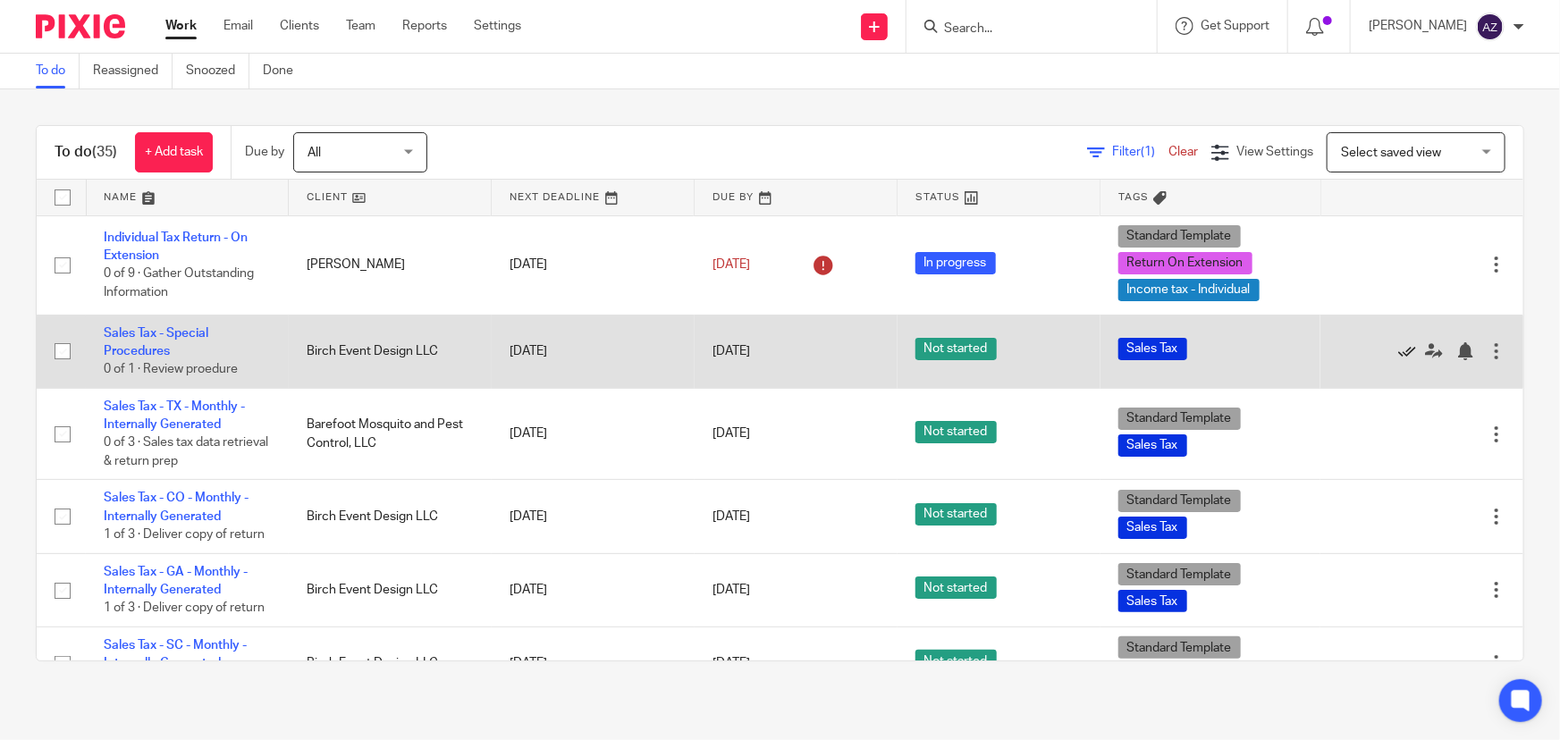
click at [1398, 355] on icon at bounding box center [1407, 351] width 18 height 18
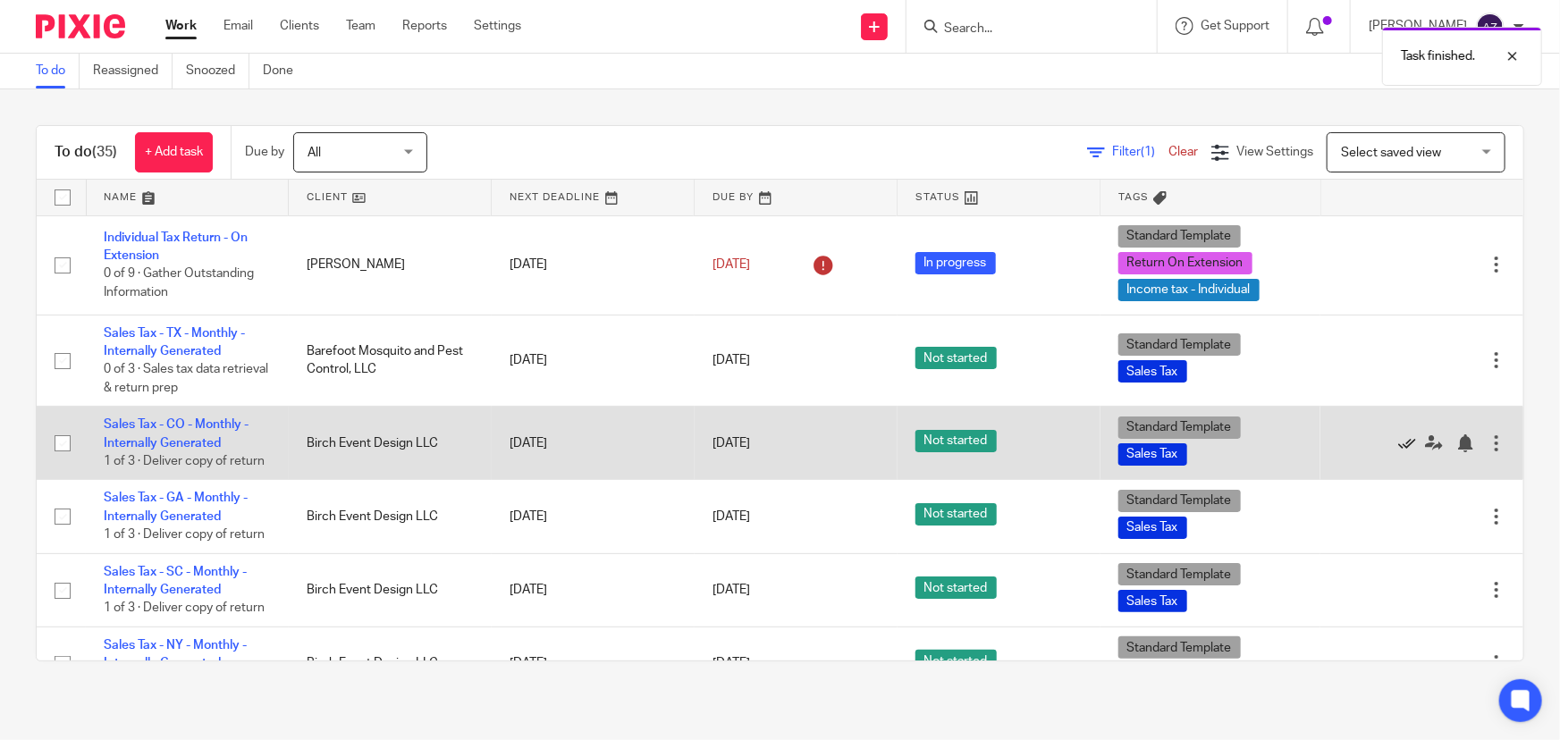
click at [1398, 446] on icon at bounding box center [1407, 443] width 18 height 18
click at [1398, 444] on icon at bounding box center [1407, 443] width 18 height 18
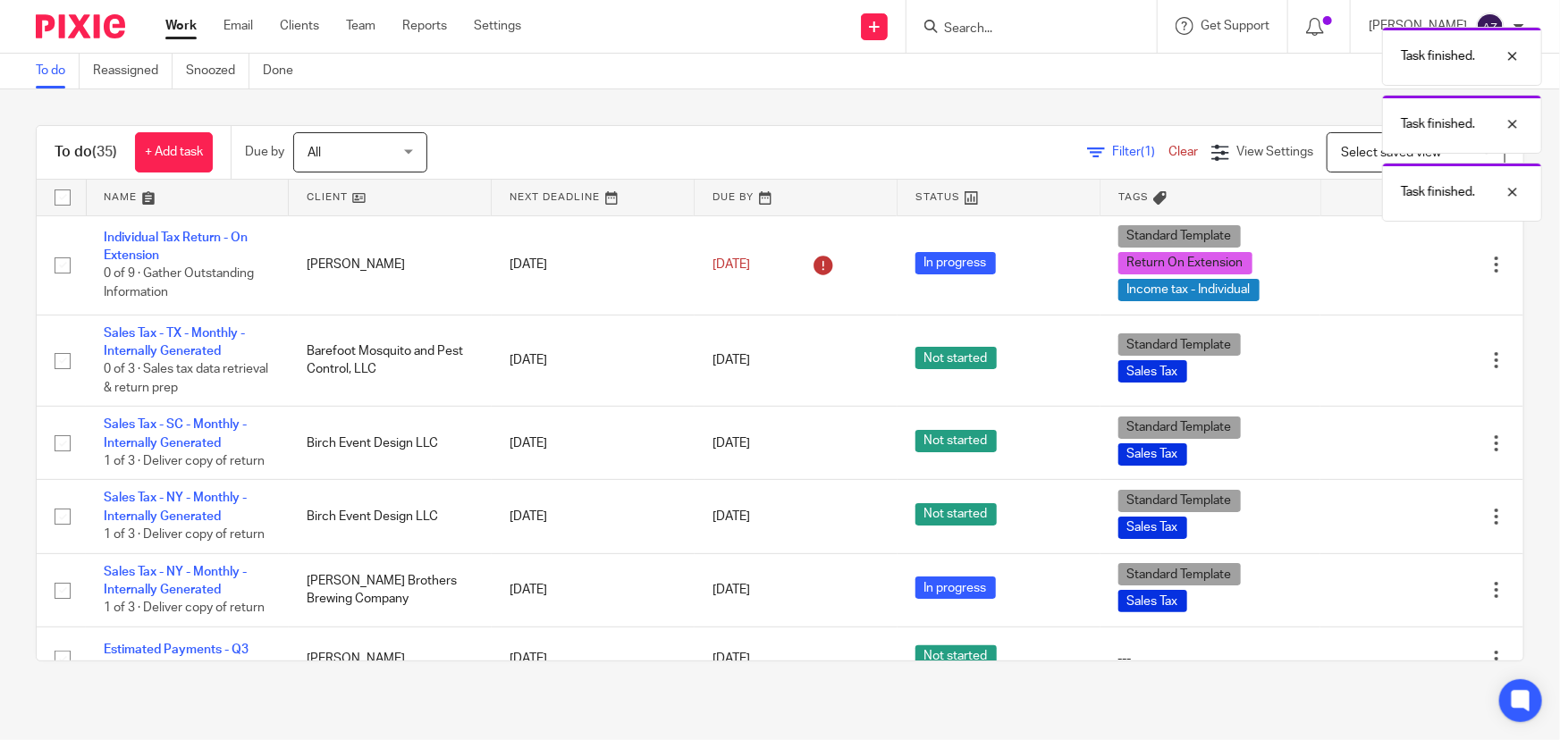
click at [1398, 444] on icon at bounding box center [1407, 443] width 18 height 18
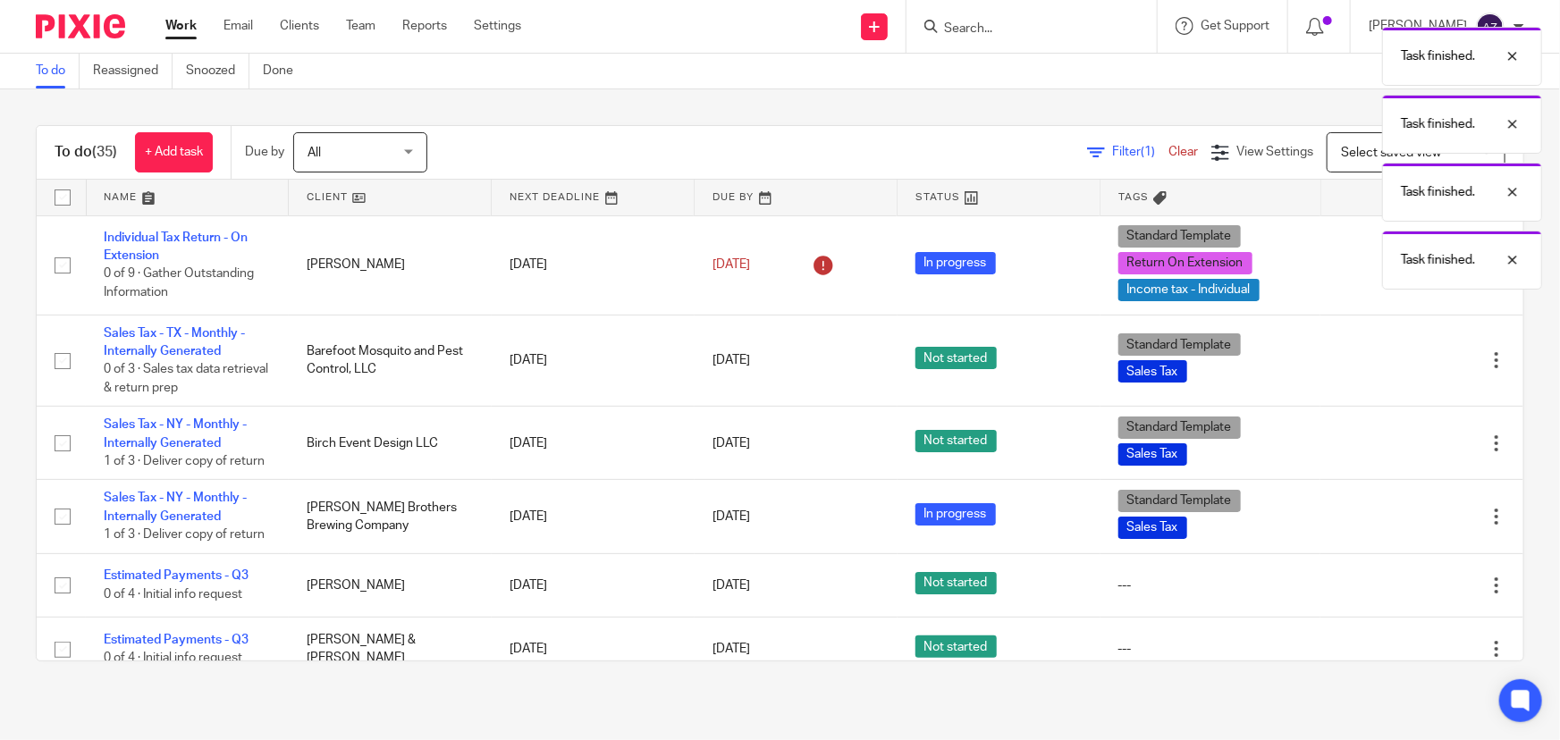
click at [1398, 444] on icon at bounding box center [1407, 443] width 18 height 18
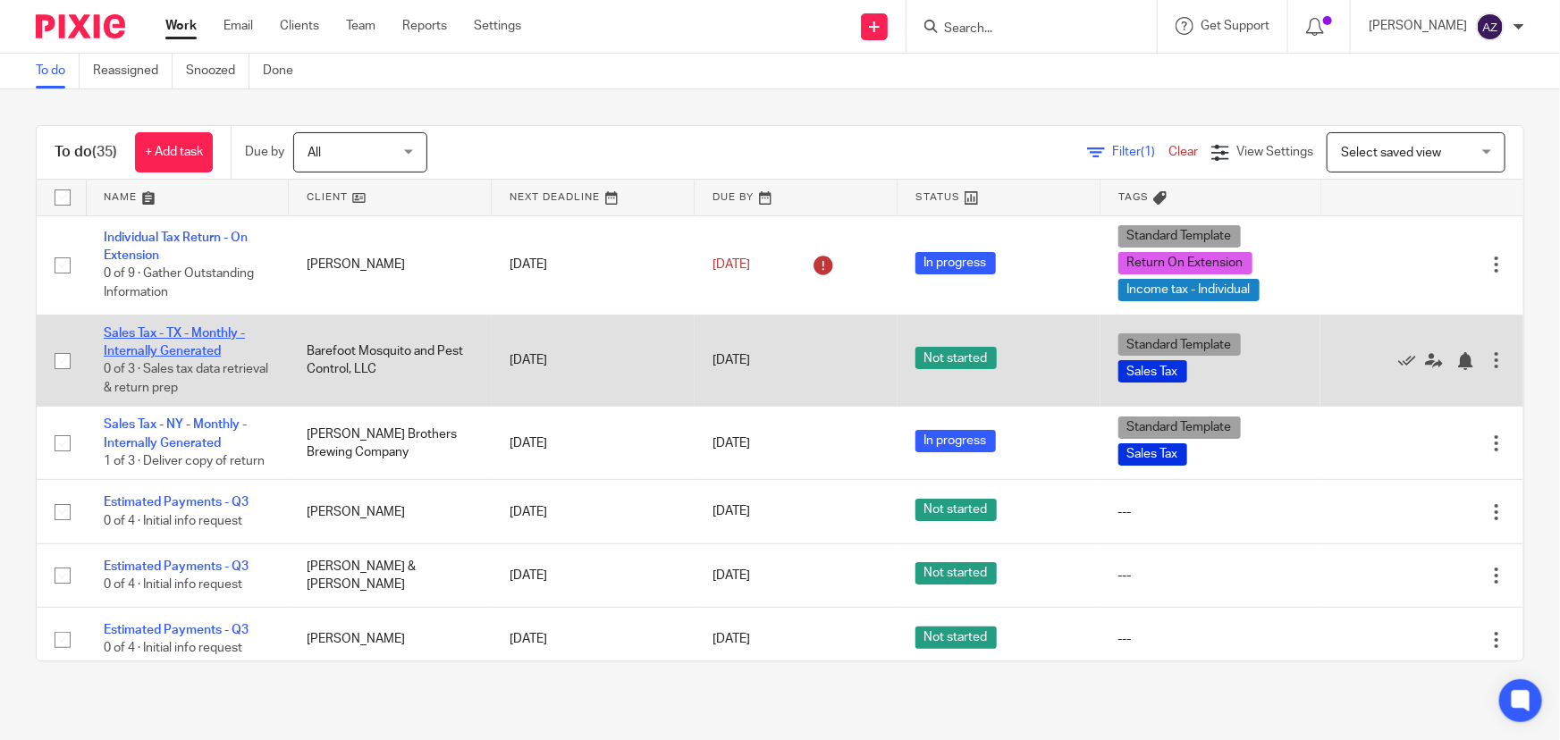
click at [183, 333] on link "Sales Tax - TX - Monthly - Internally Generated" at bounding box center [174, 342] width 141 height 30
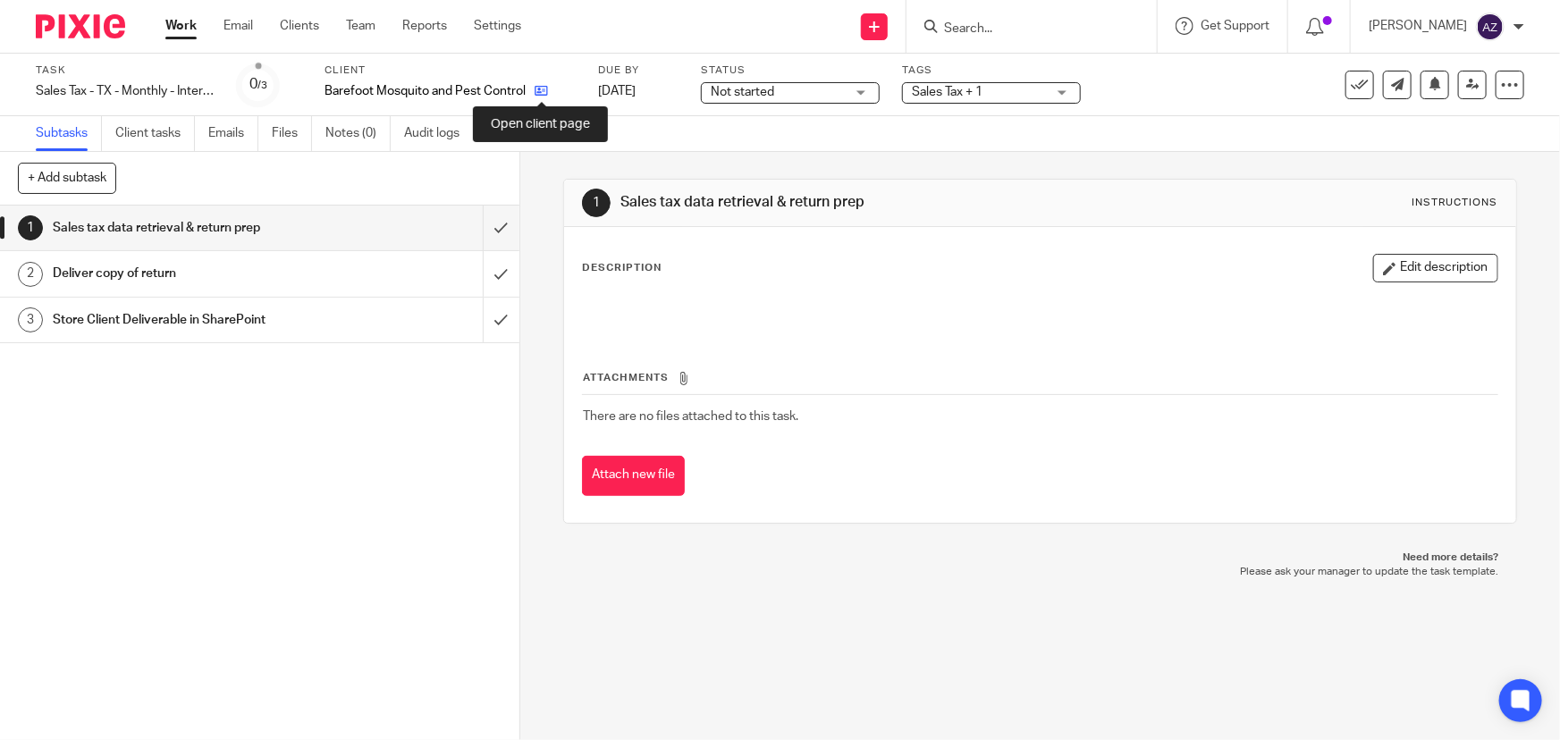
click at [536, 89] on icon at bounding box center [541, 90] width 13 height 13
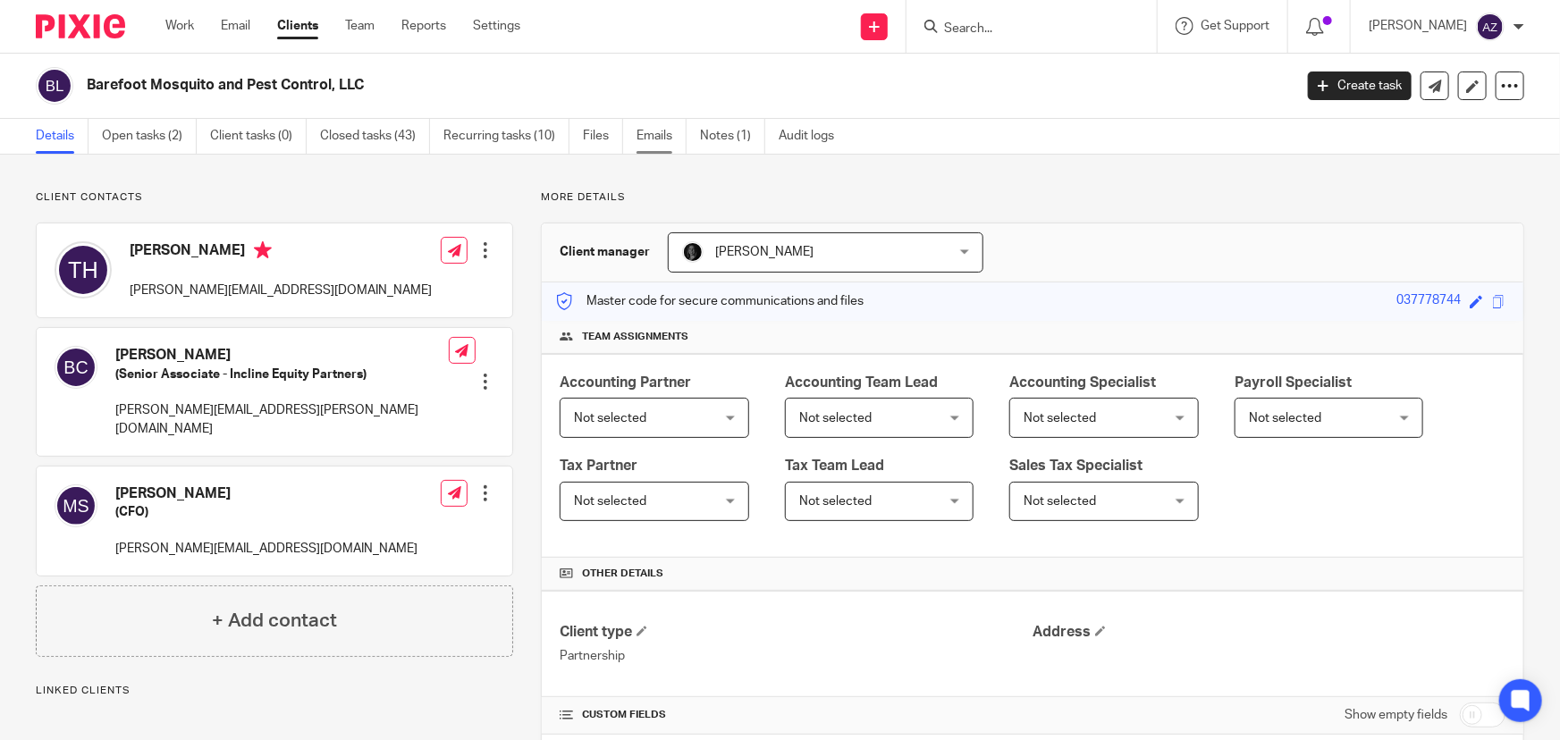
click at [649, 134] on link "Emails" at bounding box center [662, 136] width 50 height 35
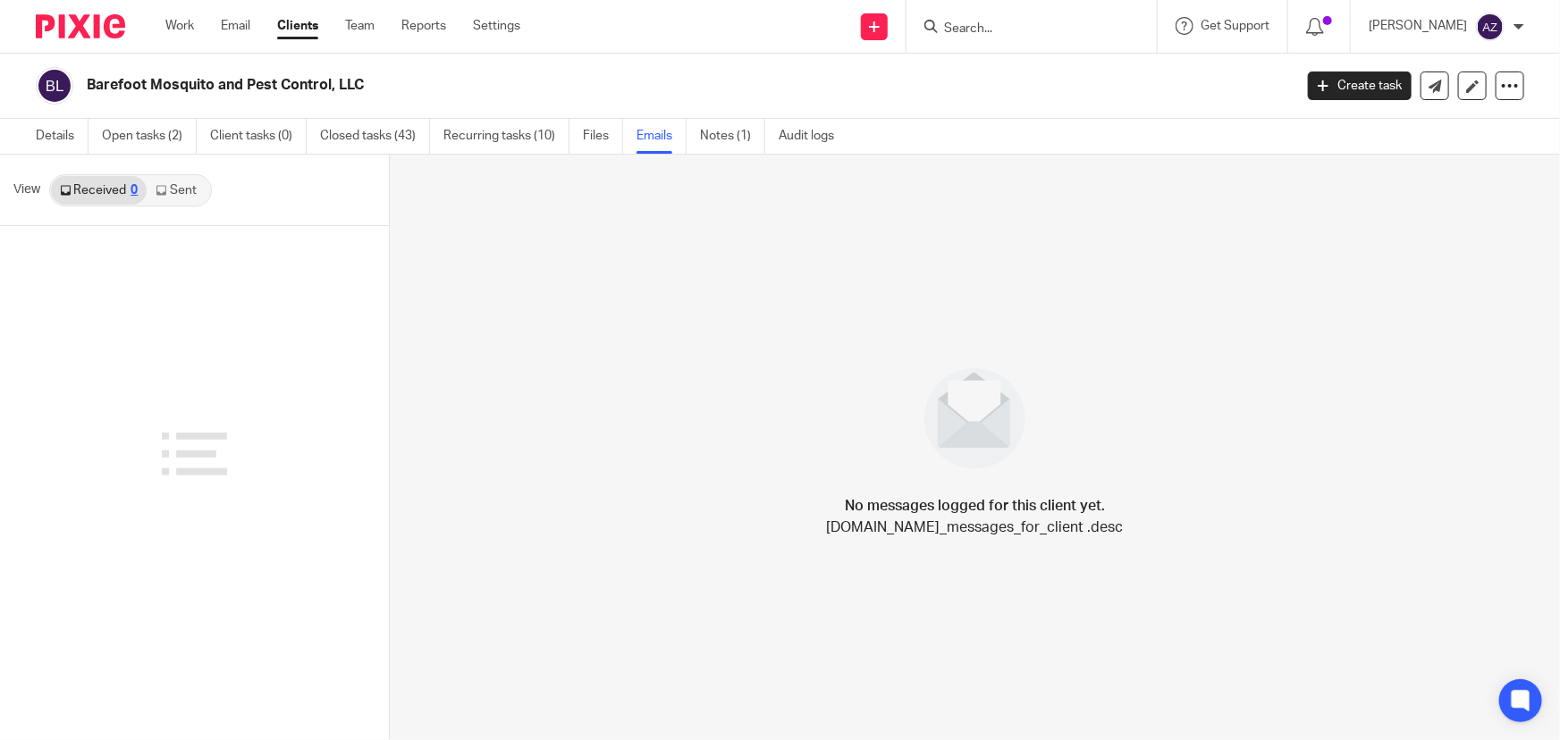
click at [188, 191] on link "Sent" at bounding box center [178, 190] width 63 height 29
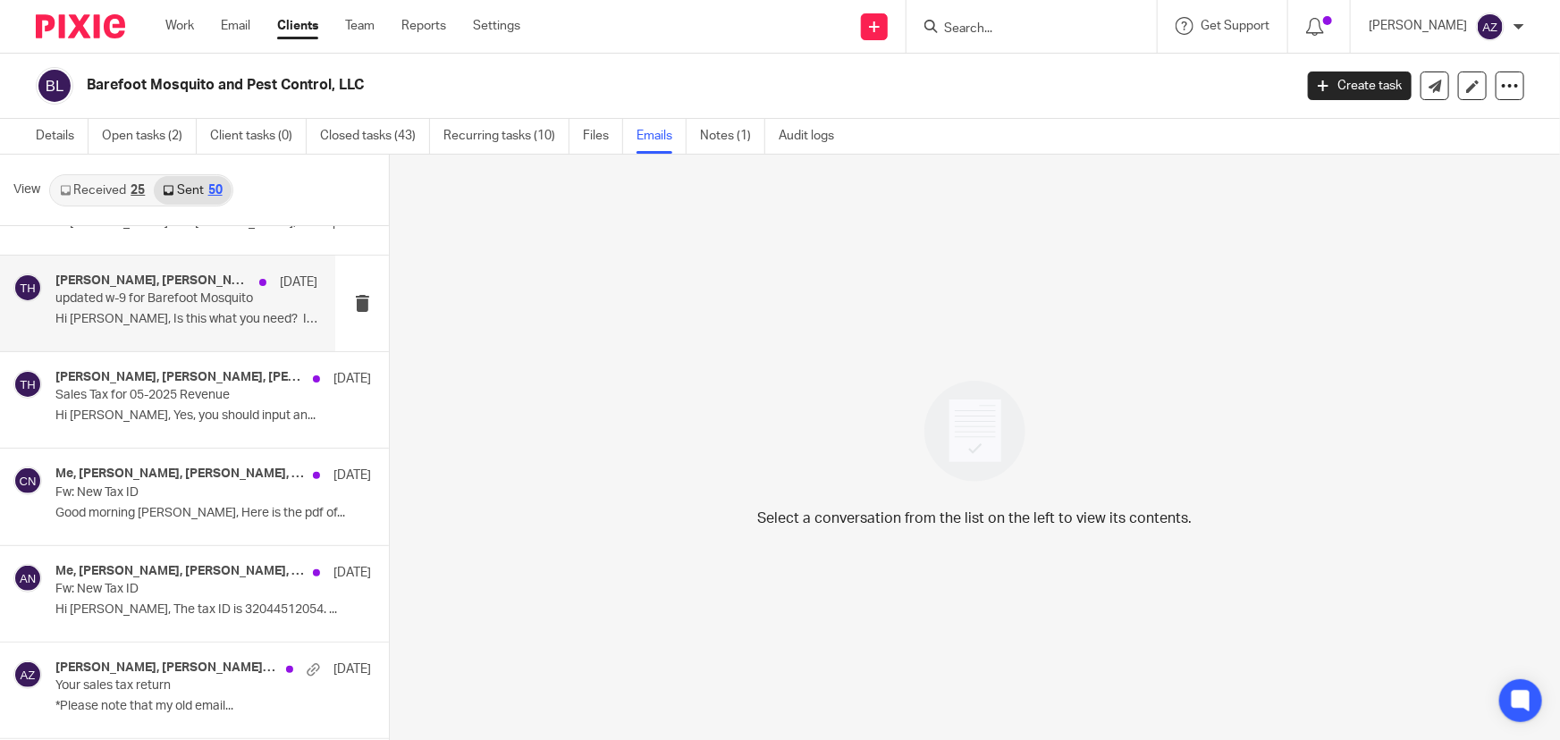
scroll to position [650, 0]
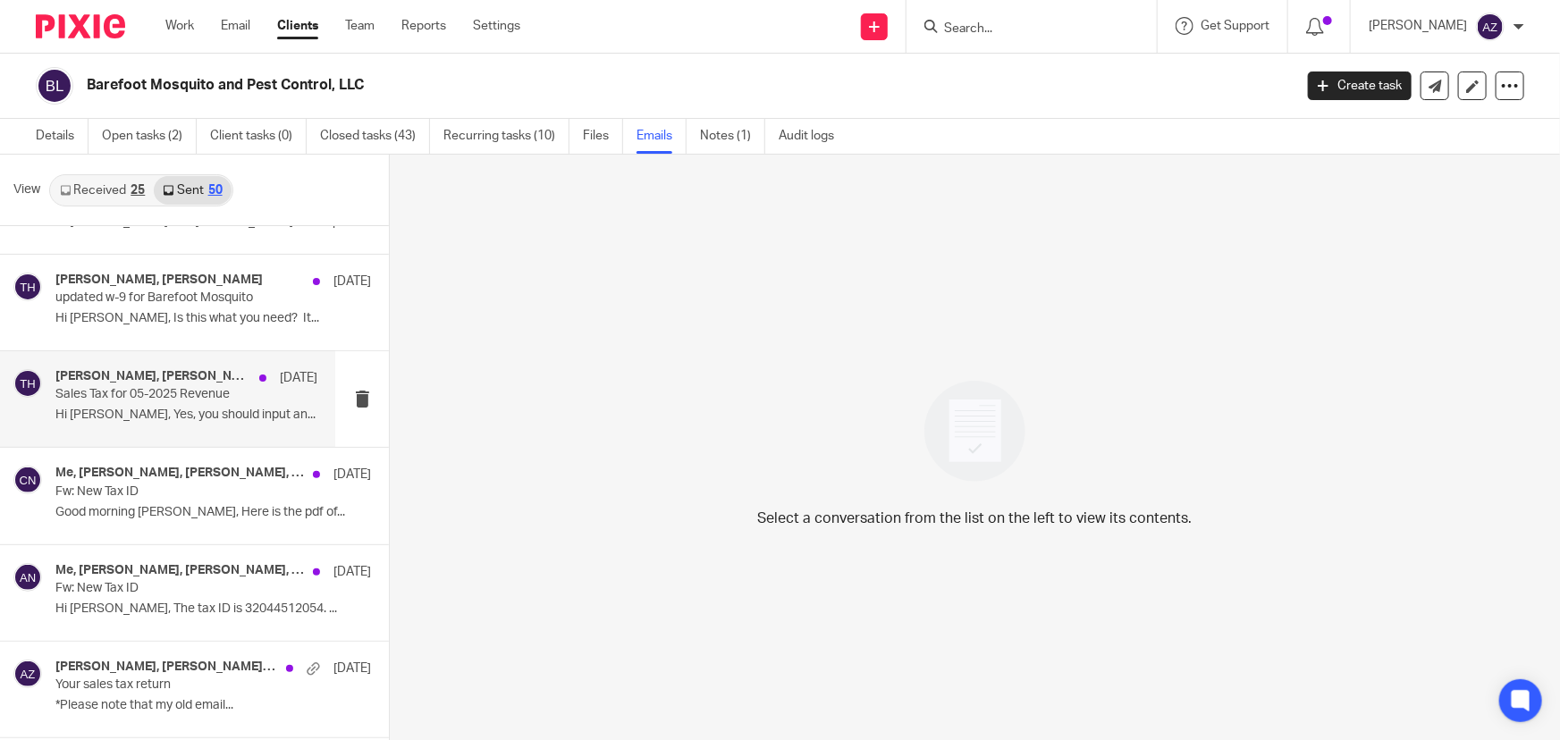
click at [134, 413] on p "Hi [PERSON_NAME], Yes, you should input an..." at bounding box center [186, 415] width 262 height 15
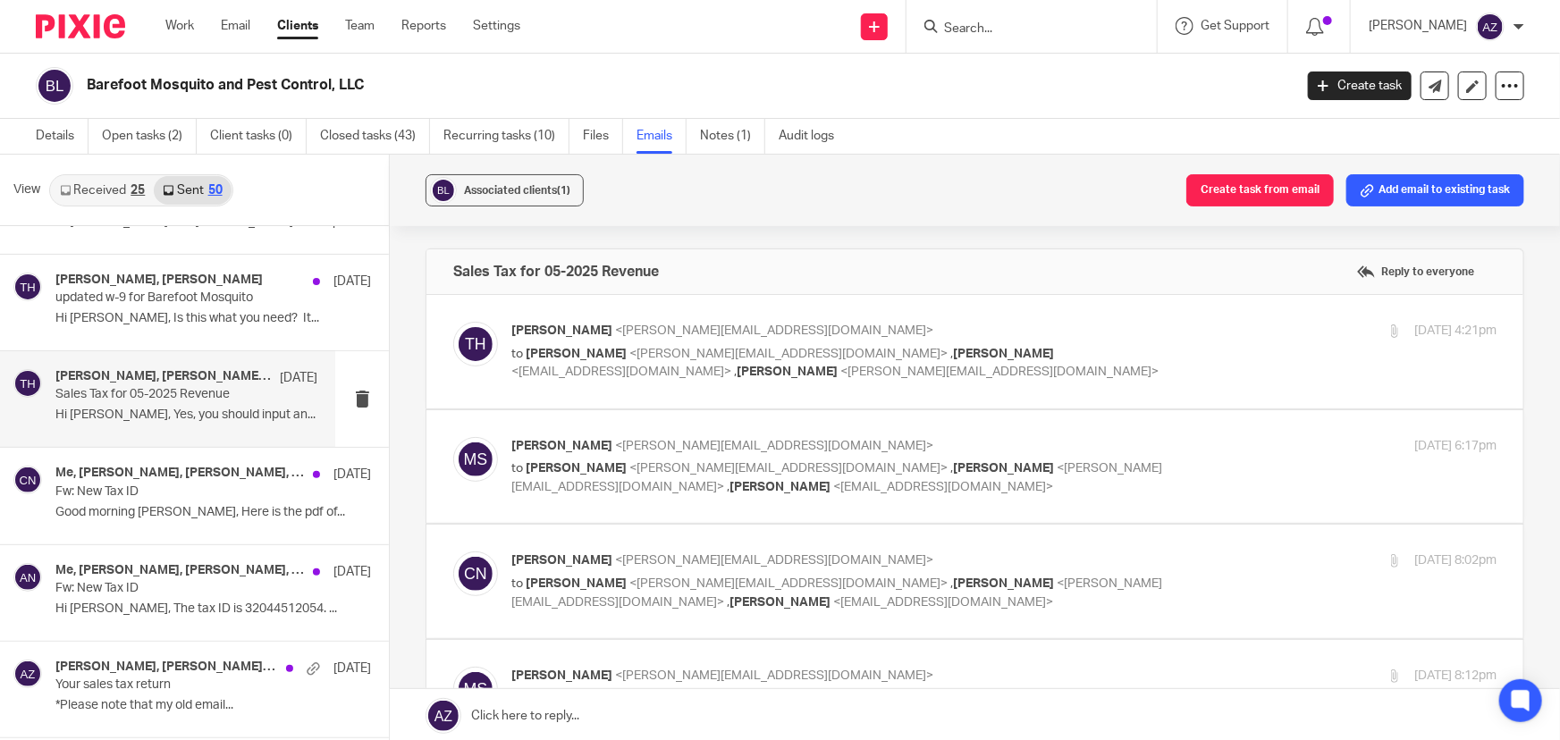
scroll to position [0, 0]
click at [1147, 353] on p "to Chris Nowicki <chris@getexact.com> , Jesica Kenney <jkenney@getexact.com> , …" at bounding box center [839, 363] width 657 height 37
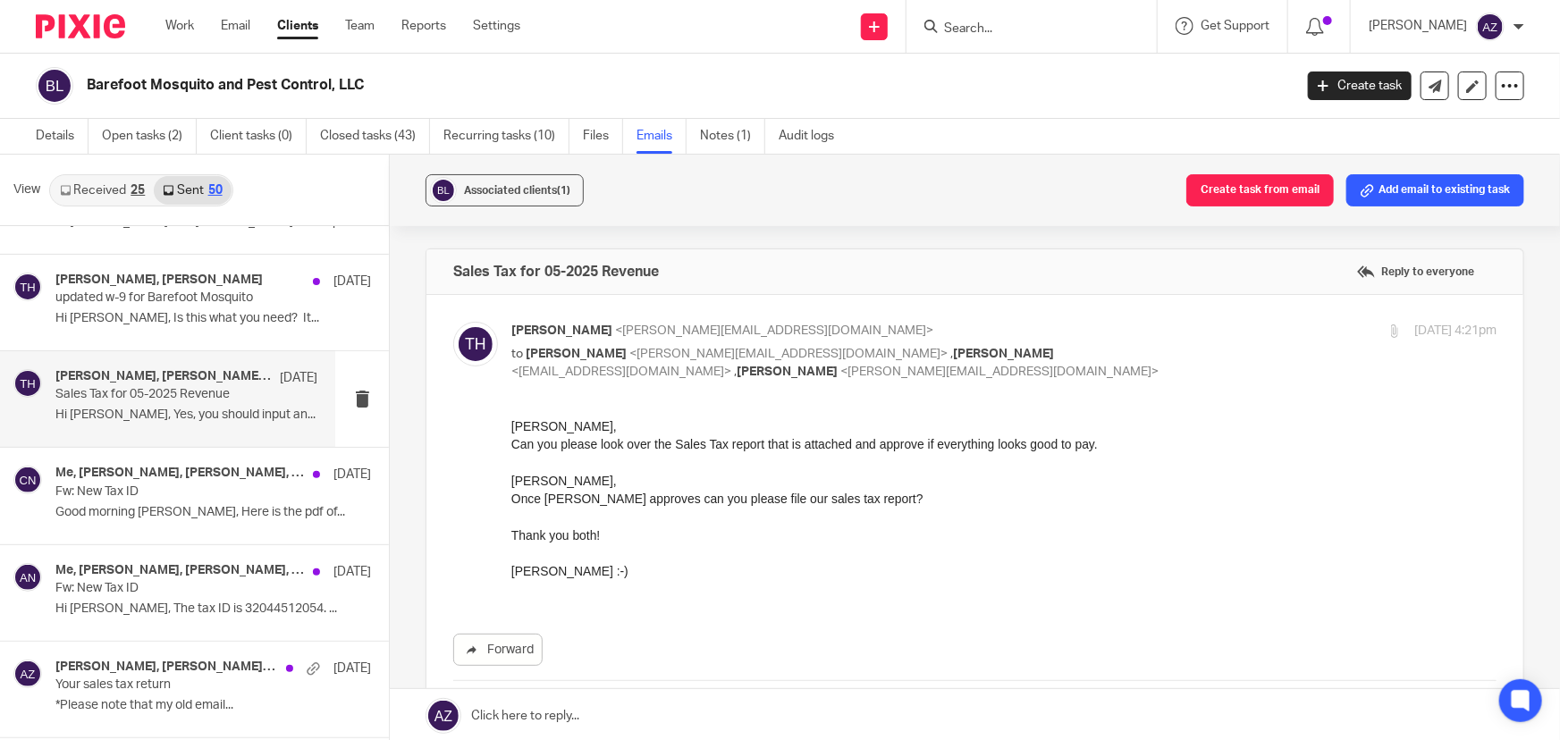
click at [1133, 339] on p "Tanya Hoff <tanya@barefootmosquito.com>" at bounding box center [839, 331] width 657 height 19
checkbox input "false"
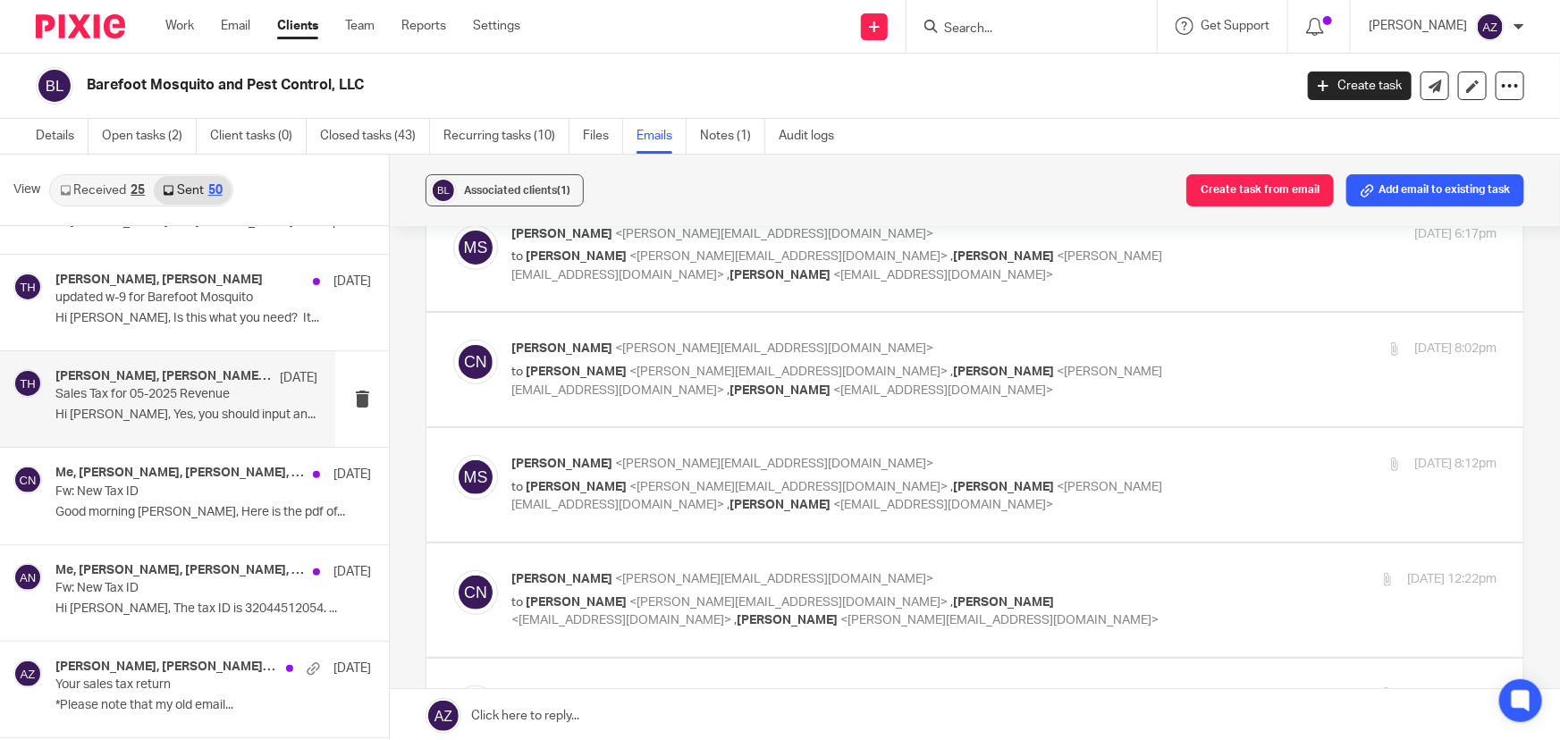
scroll to position [243, 0]
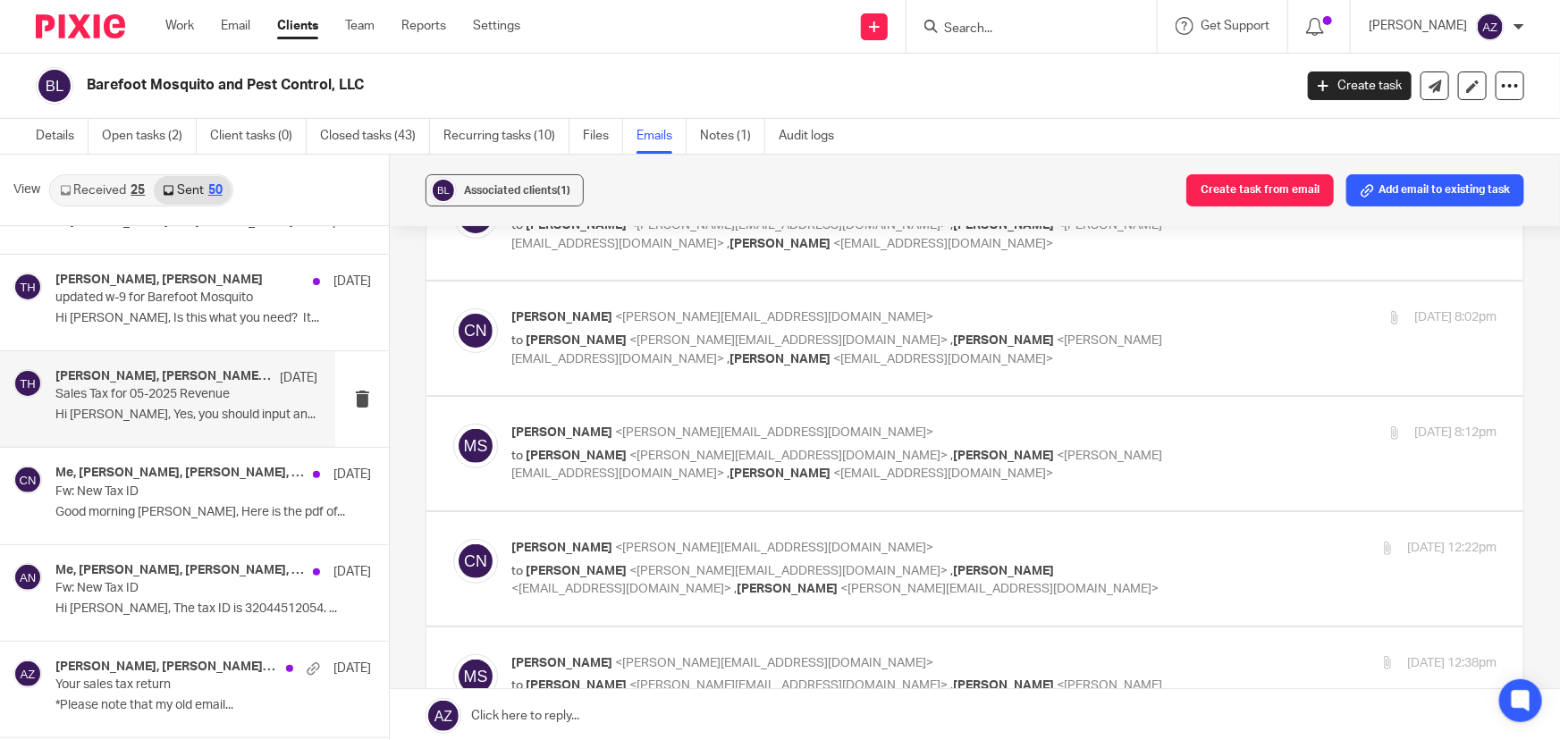
click at [1176, 349] on div "Chris Nowicki <chris@getexact.com> to Matthew Smiddy <matthew@barefootmosquito.…" at bounding box center [1003, 338] width 985 height 60
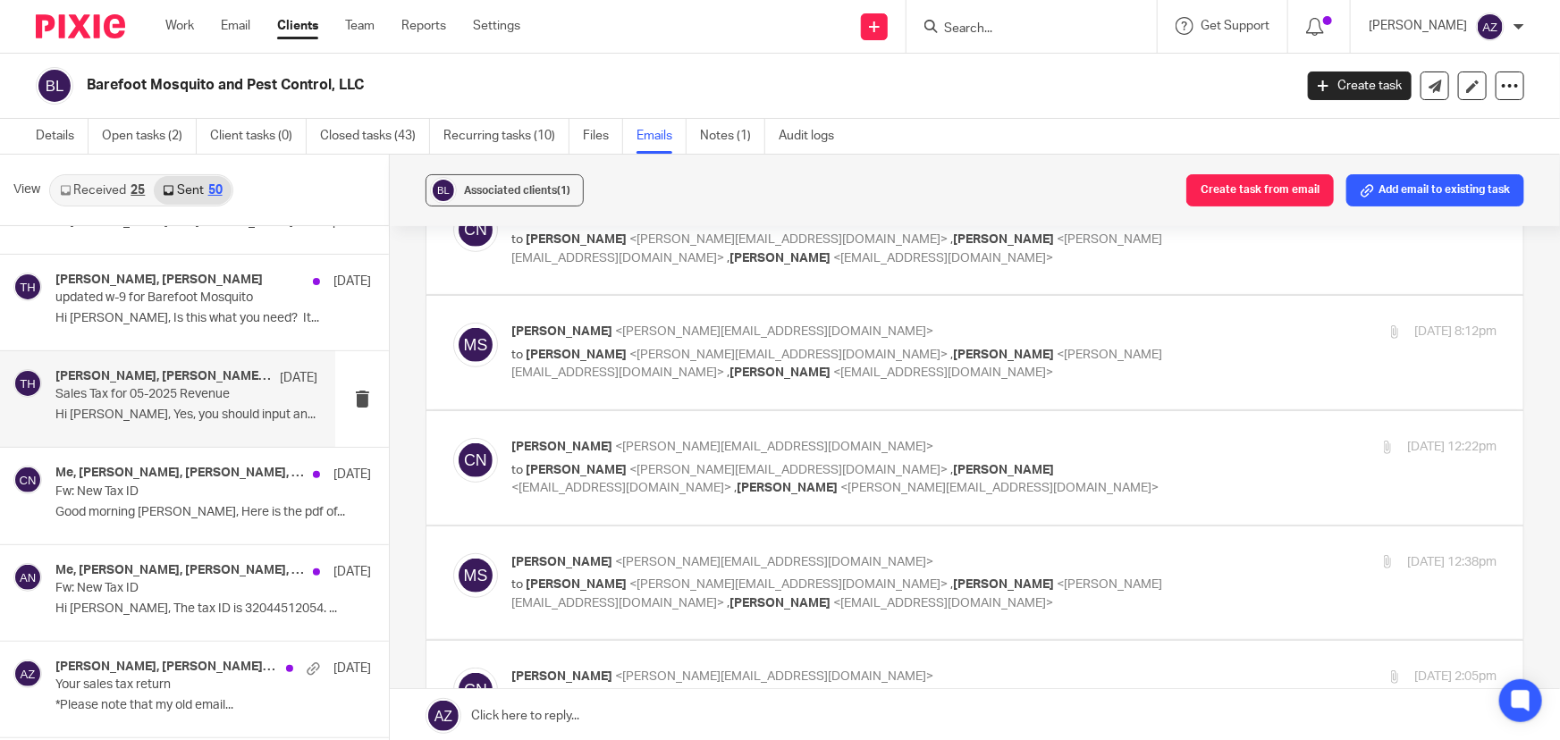
scroll to position [487, 0]
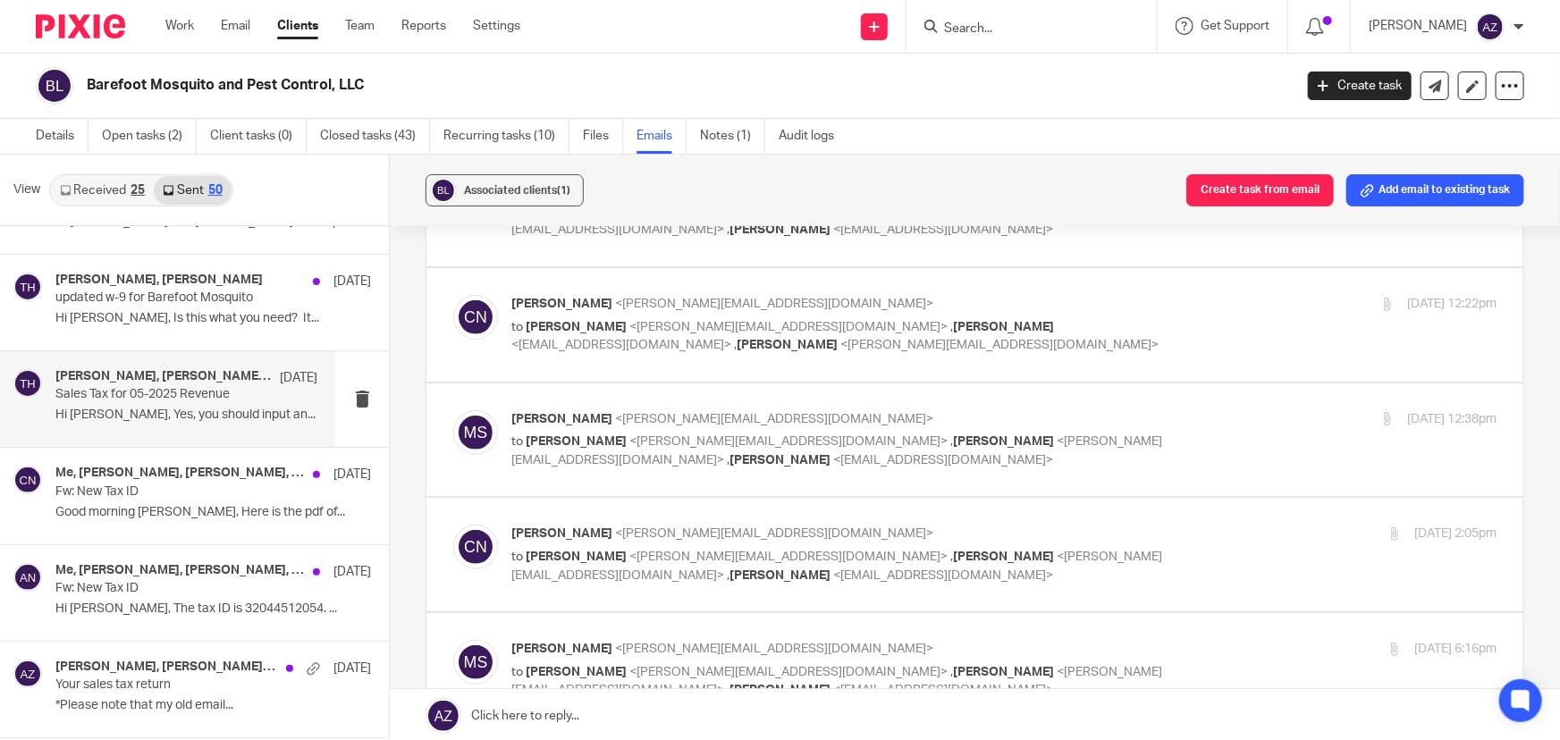
click at [1135, 404] on label at bounding box center [974, 441] width 1097 height 114
click at [453, 409] on input "checkbox" at bounding box center [452, 409] width 1 height 1
checkbox input "true"
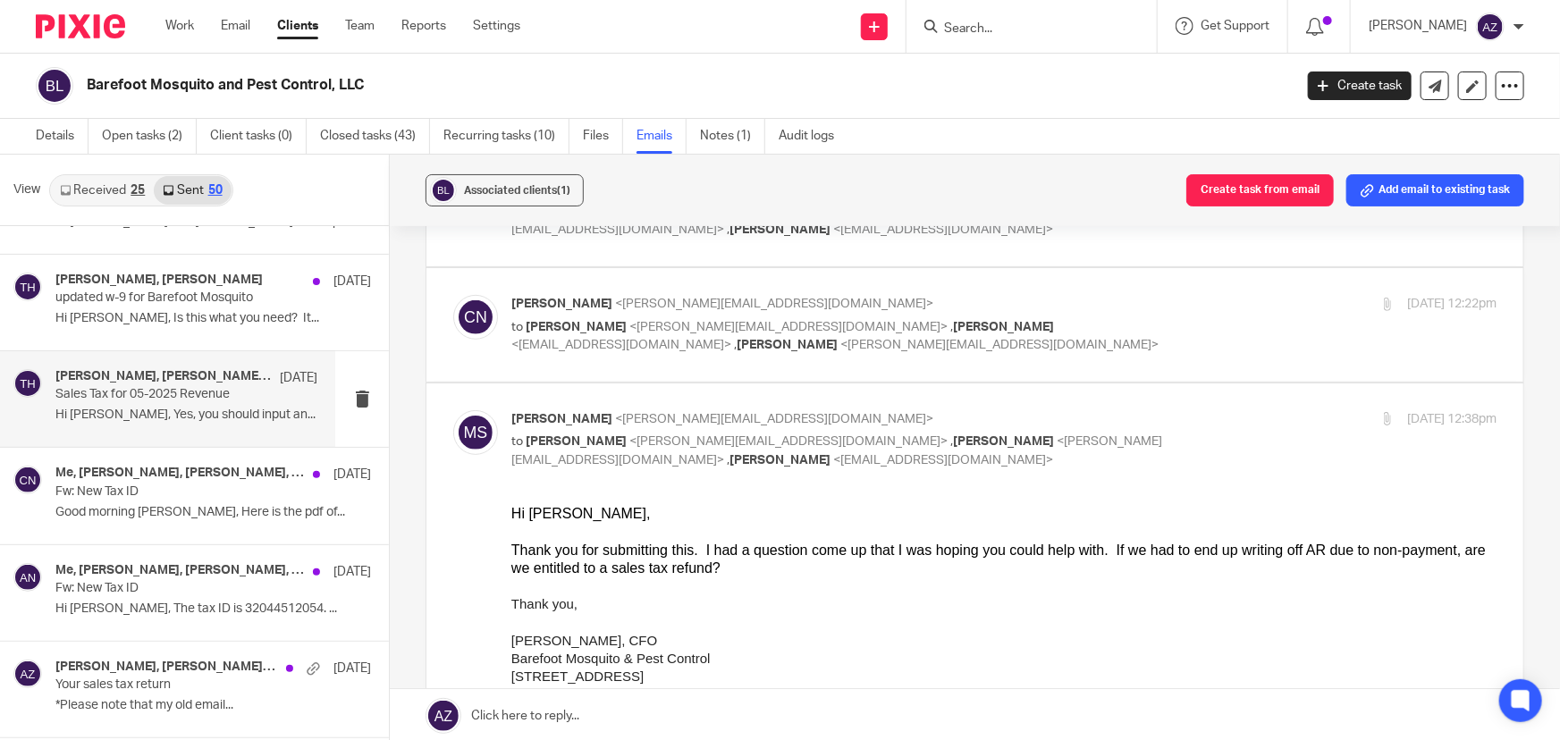
scroll to position [0, 0]
click at [1170, 312] on div "Jun 16, 2025 12:22pm" at bounding box center [1332, 304] width 328 height 19
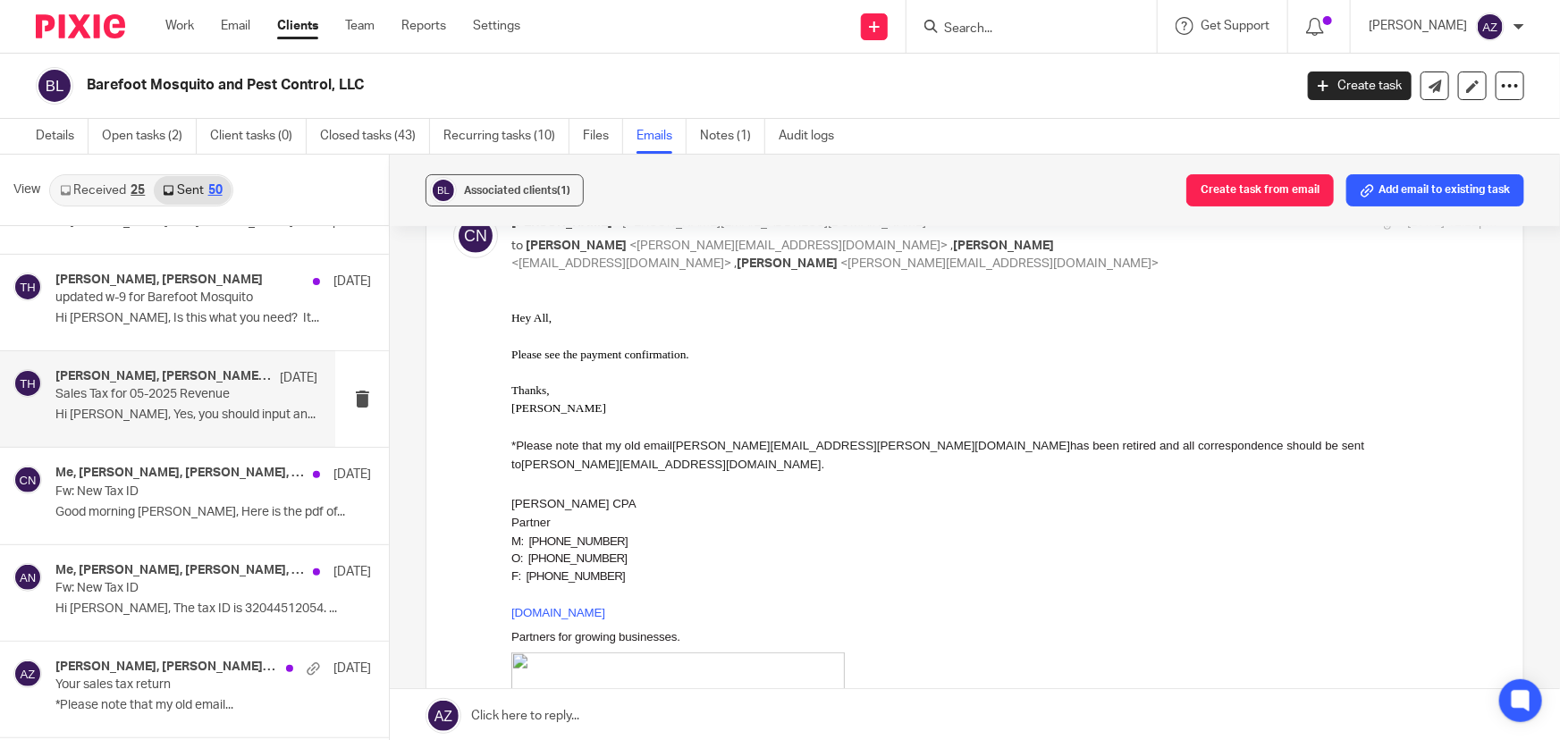
scroll to position [325, 0]
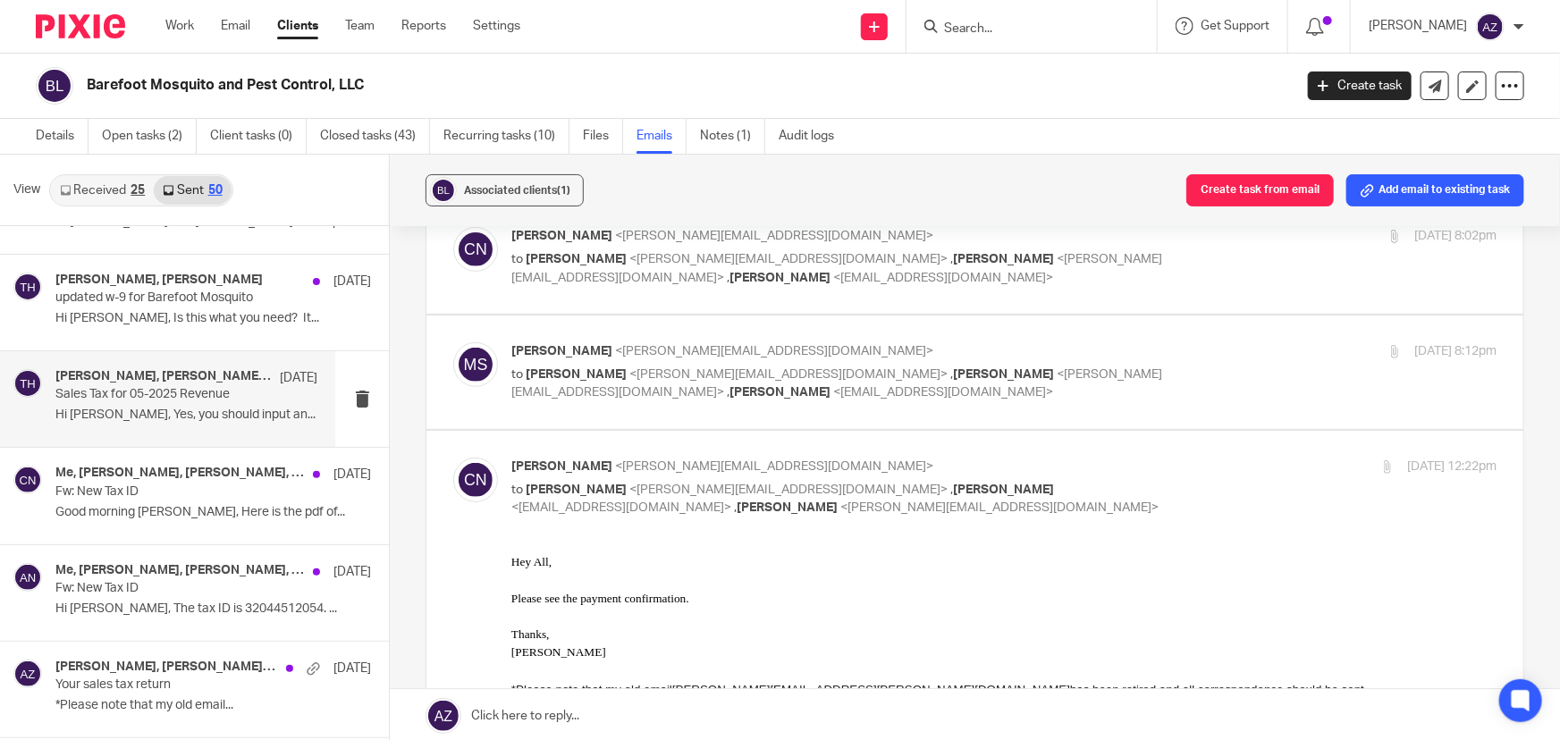
click at [1168, 468] on div "Jun 16, 2025 12:22pm" at bounding box center [1332, 467] width 328 height 19
checkbox input "false"
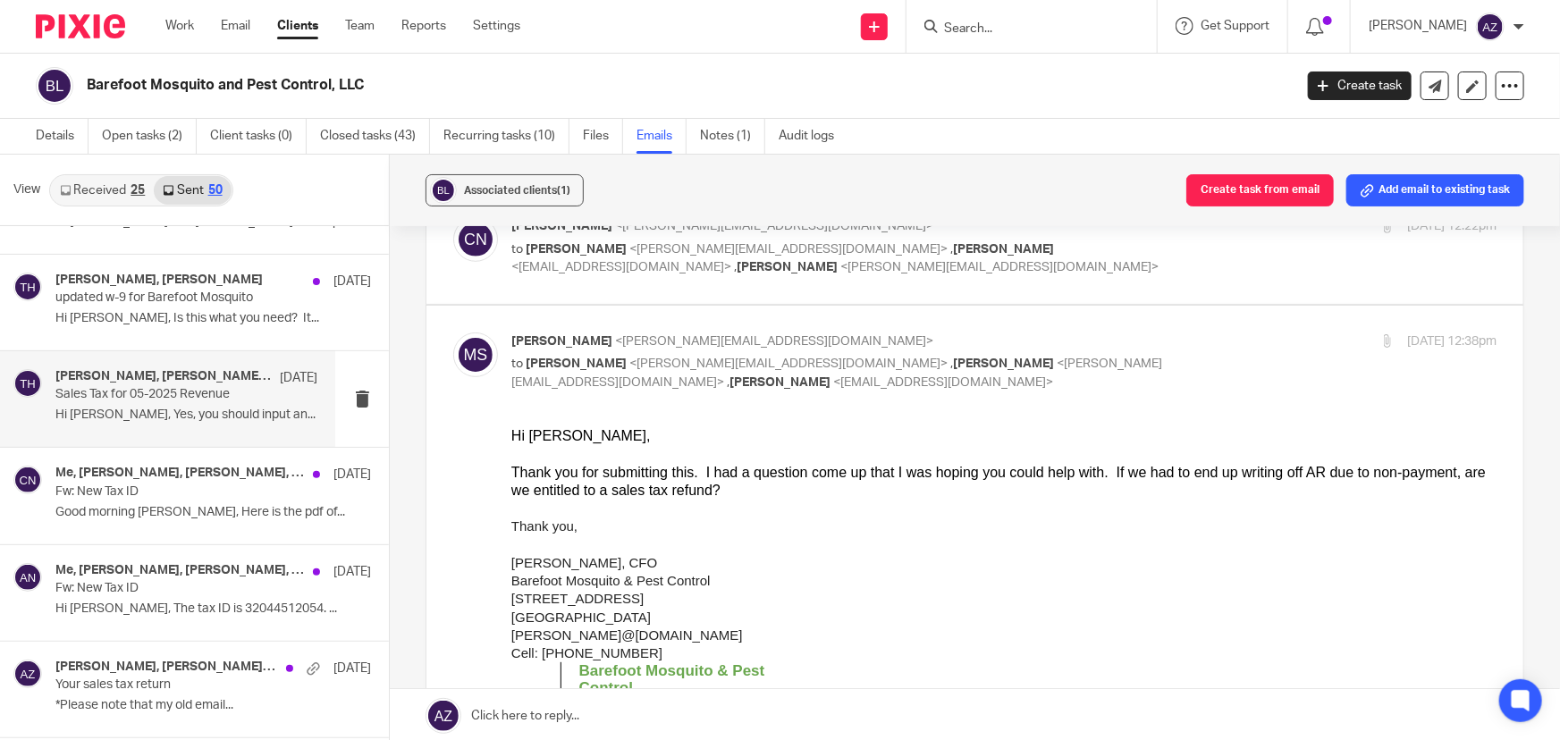
scroll to position [569, 0]
click at [1159, 369] on div "Matthew Smiddy <matthew@barefootmosquito.com> to Chris Nowicki <chris@getexact.…" at bounding box center [1003, 359] width 985 height 60
checkbox input "false"
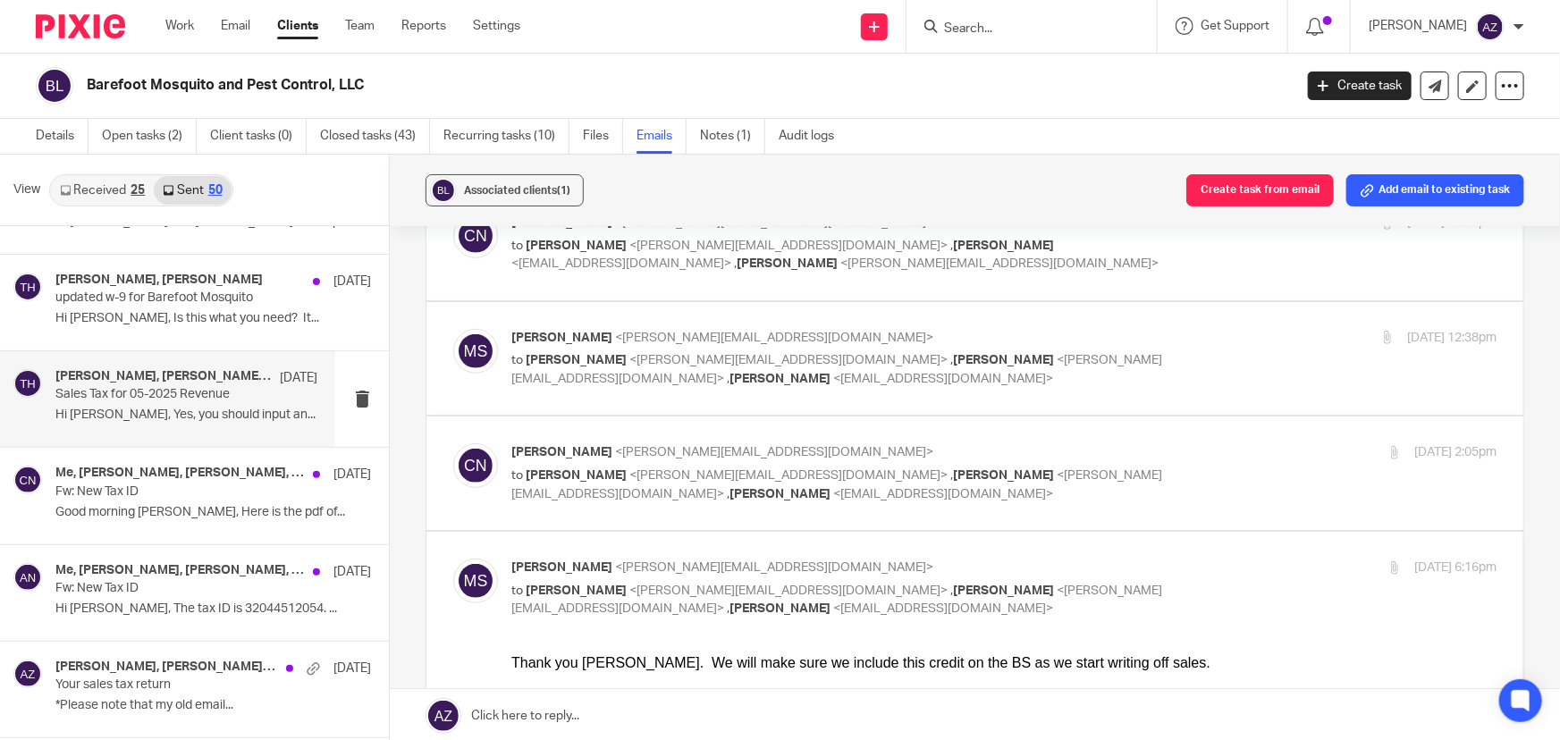
click at [1150, 451] on p "Chris Nowicki <chris@getexact.com>" at bounding box center [839, 452] width 657 height 19
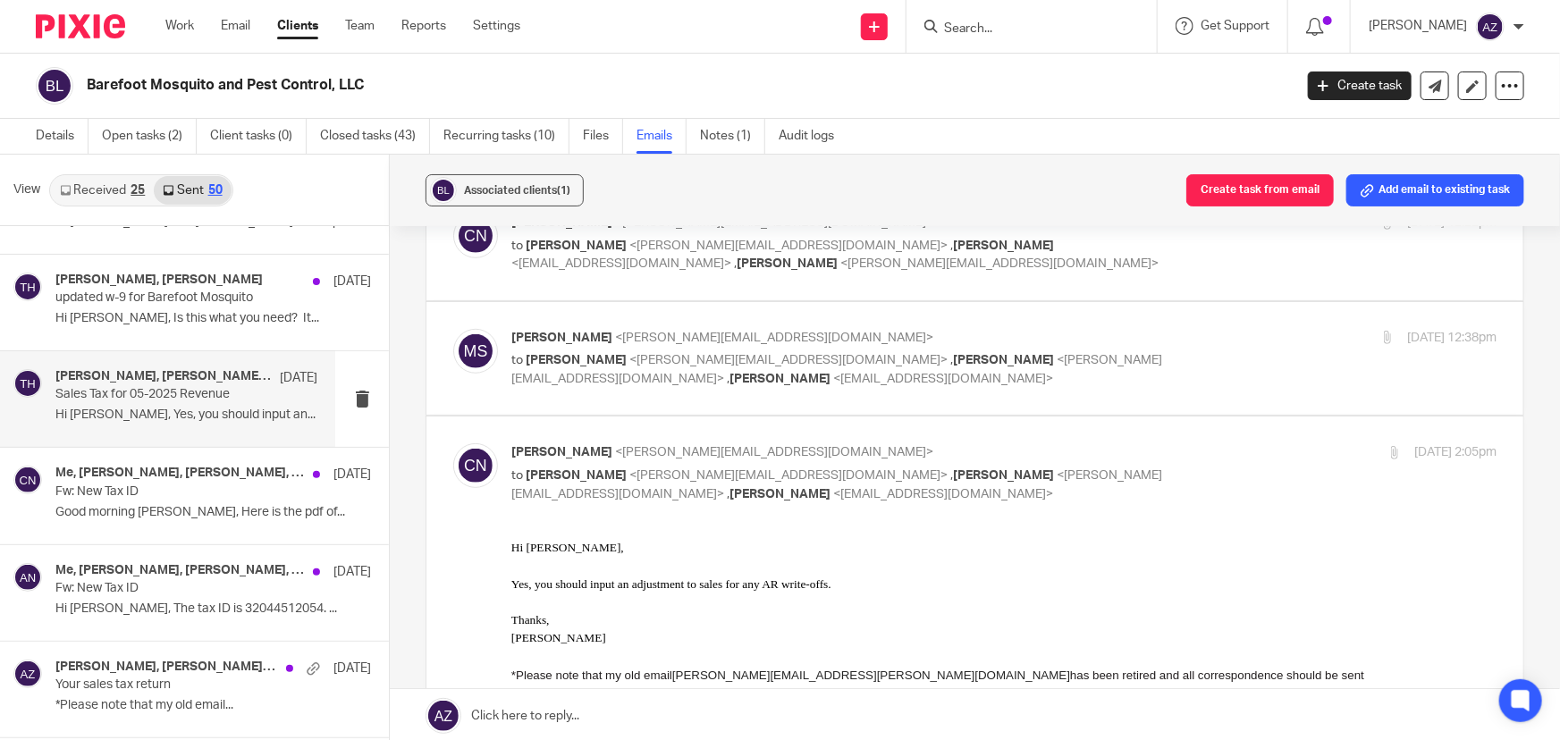
scroll to position [0, 0]
click at [1168, 453] on div "Jun 16, 2025 2:05pm" at bounding box center [1332, 452] width 328 height 19
checkbox input "false"
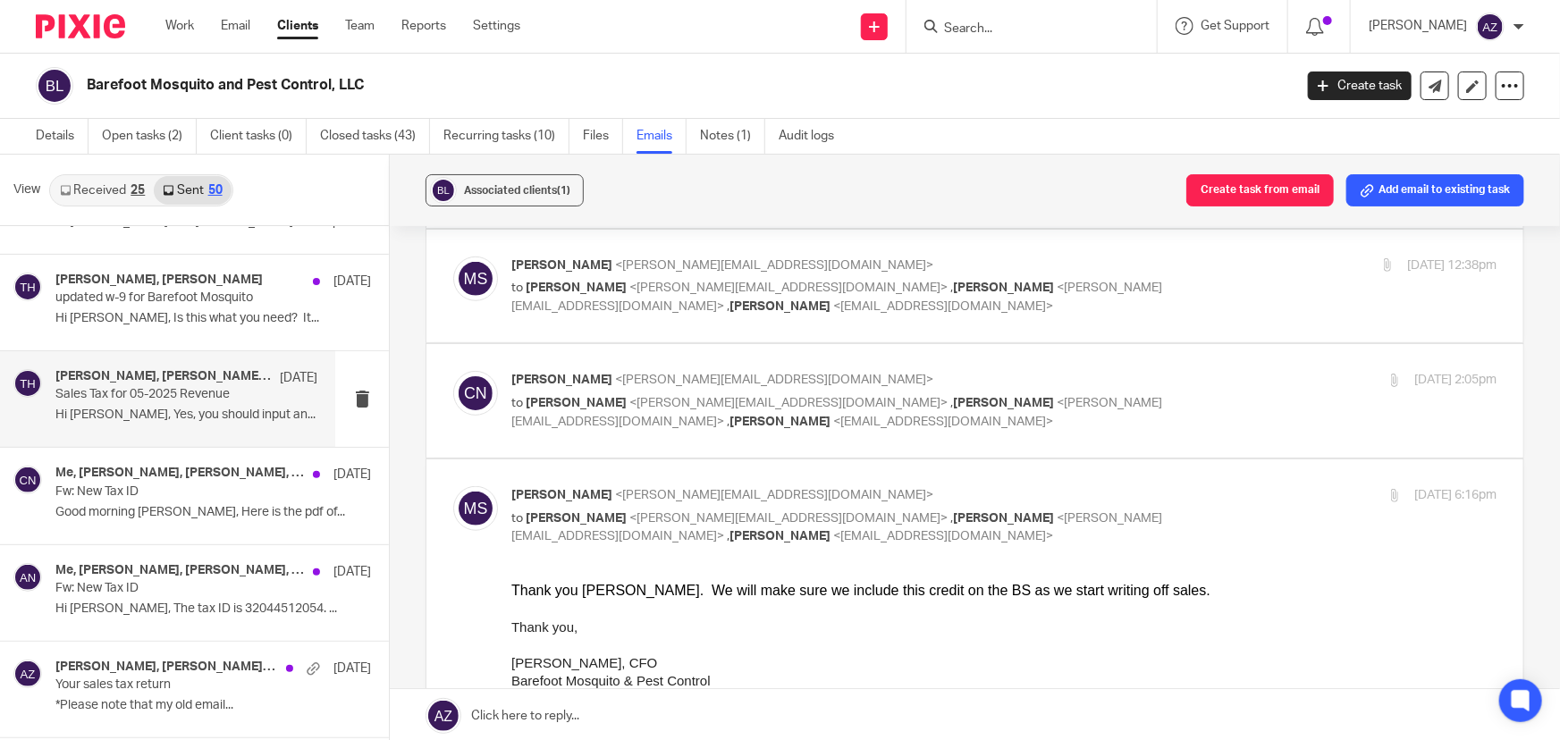
scroll to position [813, 0]
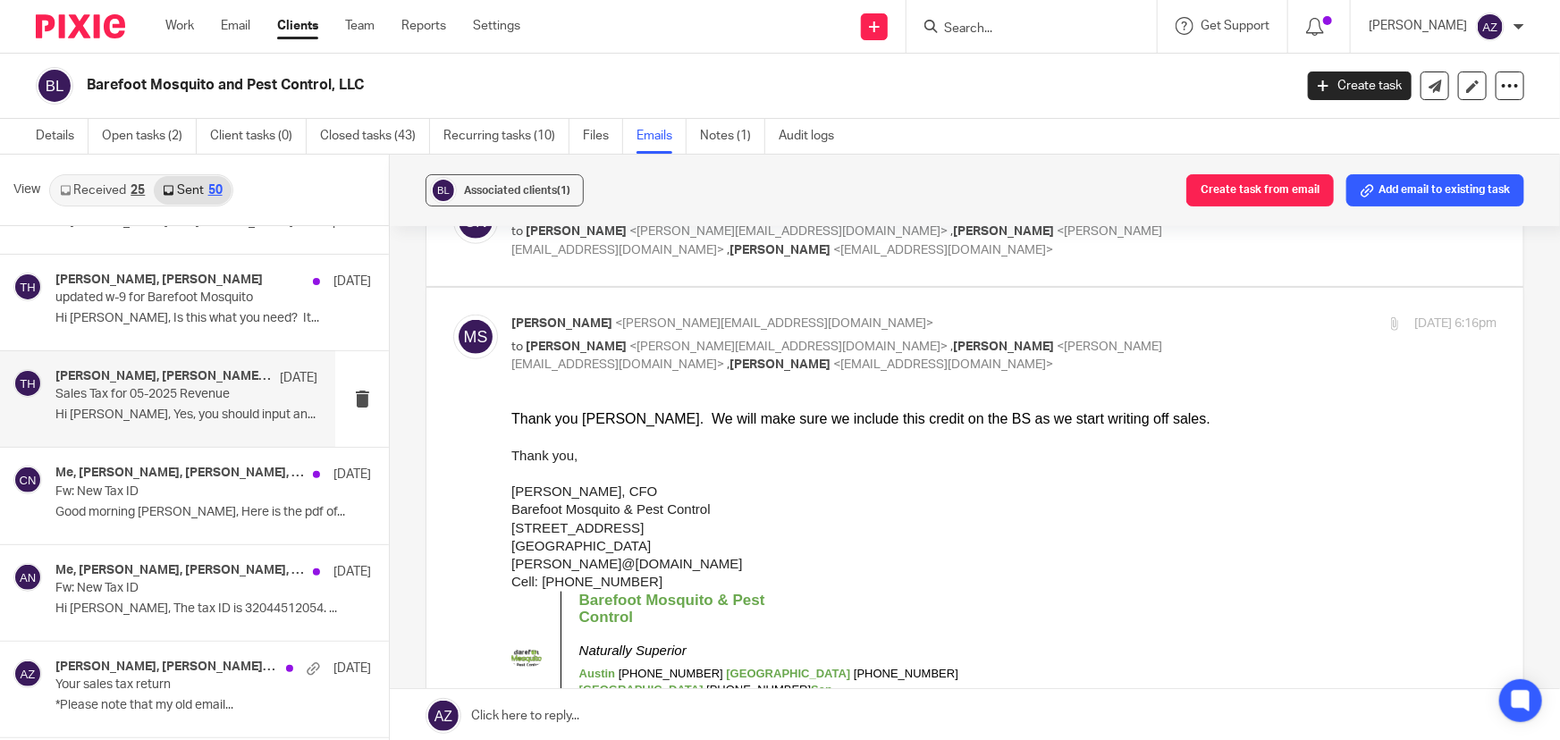
click at [1157, 335] on div "Matthew Smiddy <matthew@barefootmosquito.com> to Chris Nowicki <chris@getexact.…" at bounding box center [1003, 345] width 985 height 60
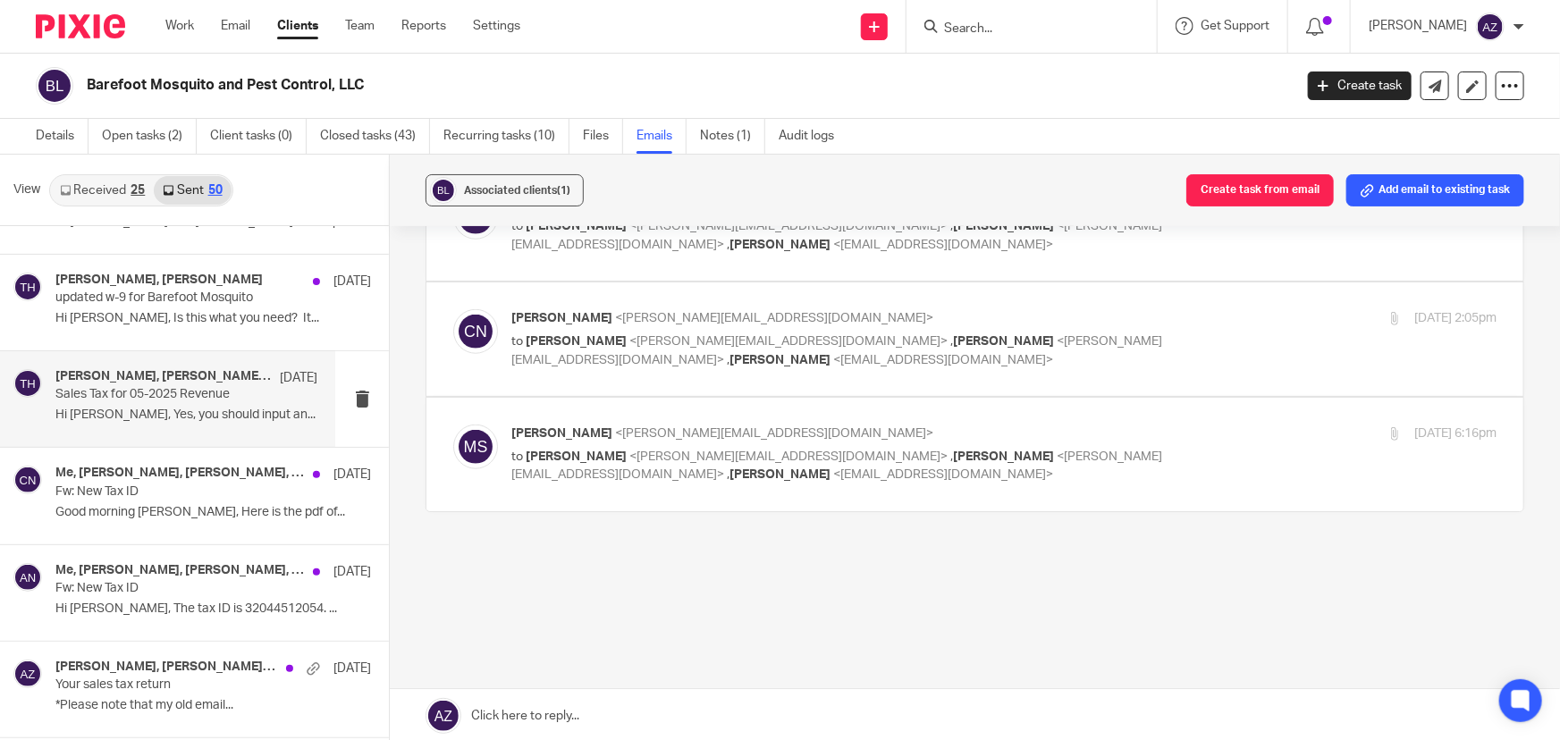
click at [1135, 434] on p "Matthew Smiddy <matthew@barefootmosquito.com>" at bounding box center [839, 434] width 657 height 19
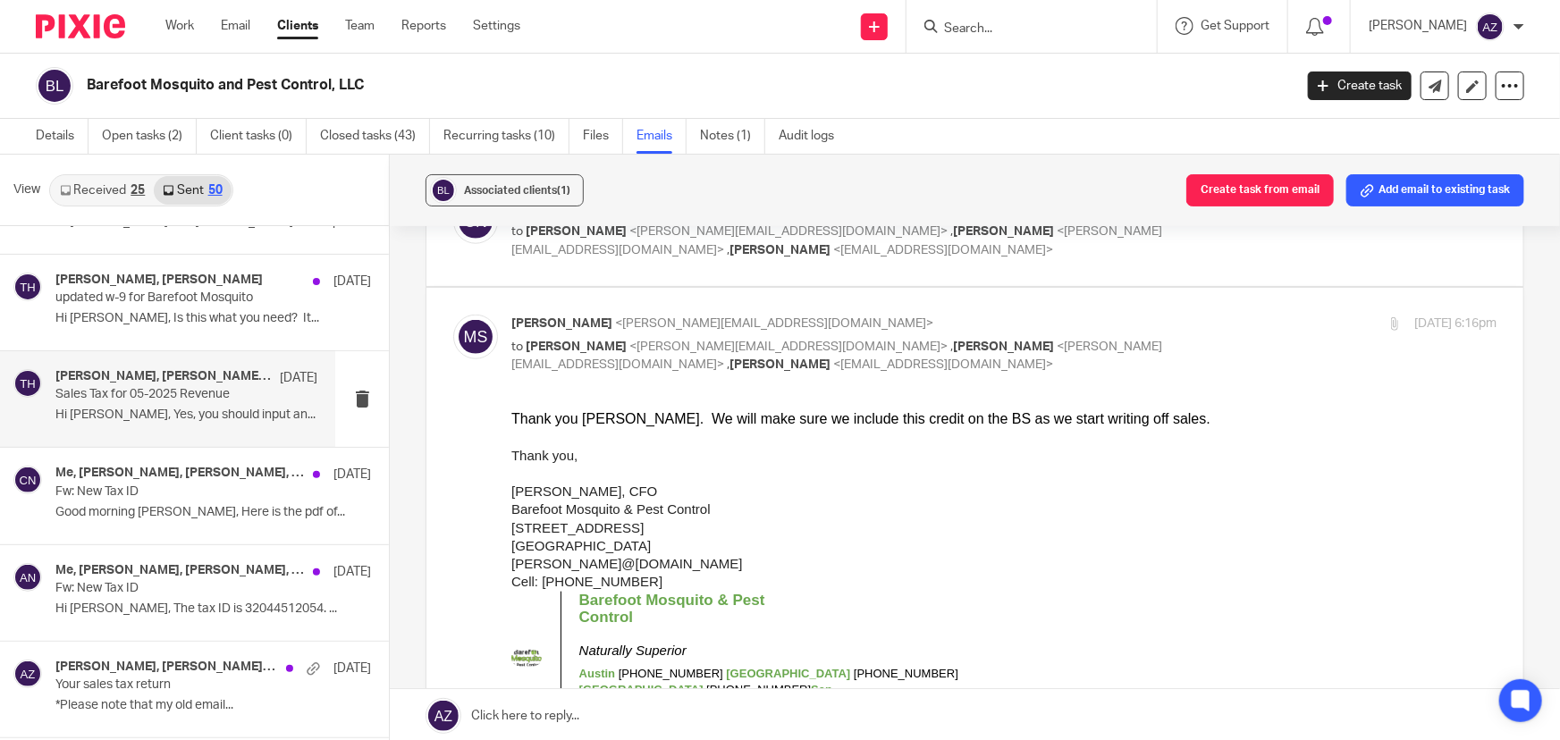
scroll to position [0, 0]
click at [1142, 341] on p "to Chris Nowicki <chris@getexact.com> , Tanya Hoff <tanya@barefootmosquito.com>…" at bounding box center [839, 356] width 657 height 37
checkbox input "false"
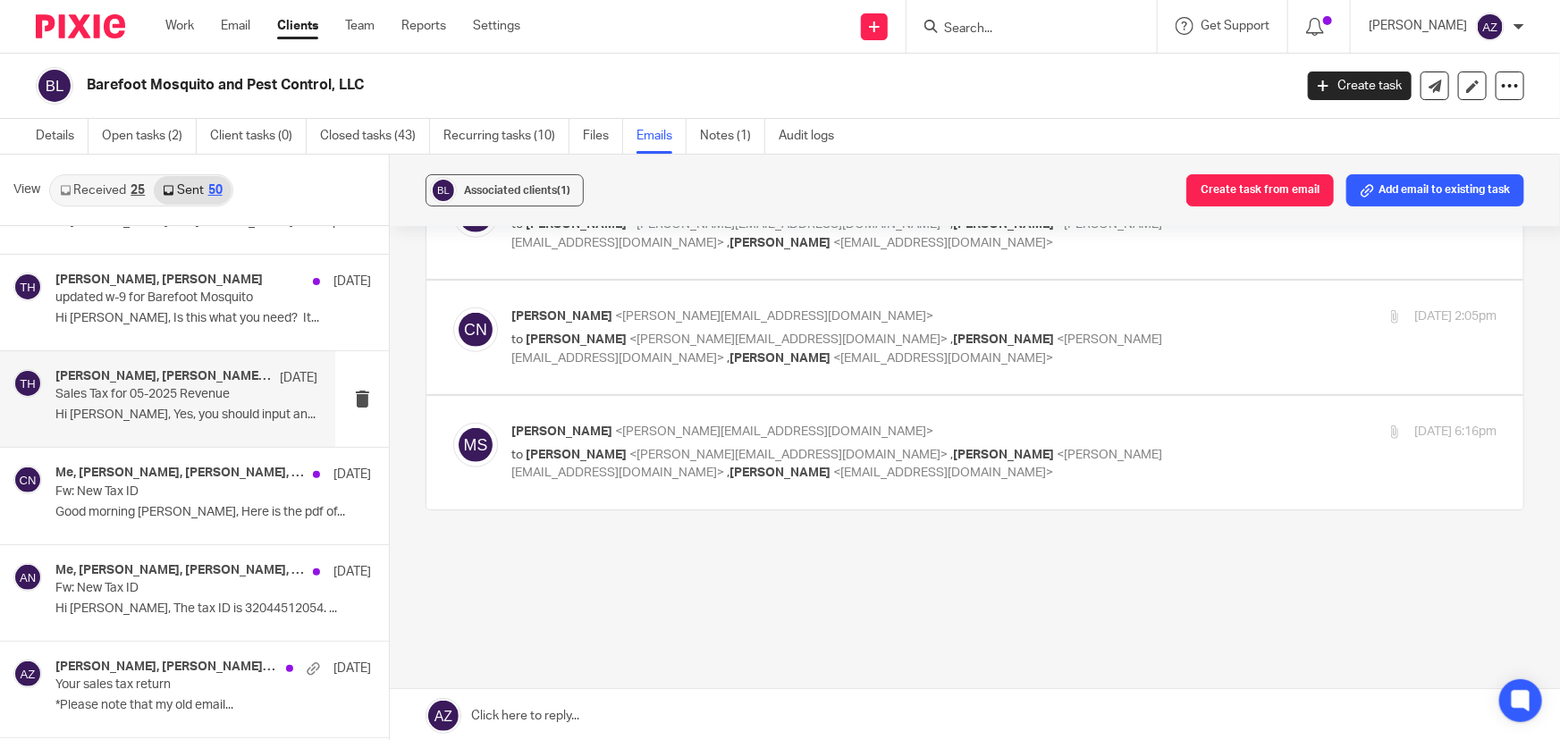
scroll to position [703, 0]
click at [178, 19] on link "Work" at bounding box center [179, 26] width 29 height 18
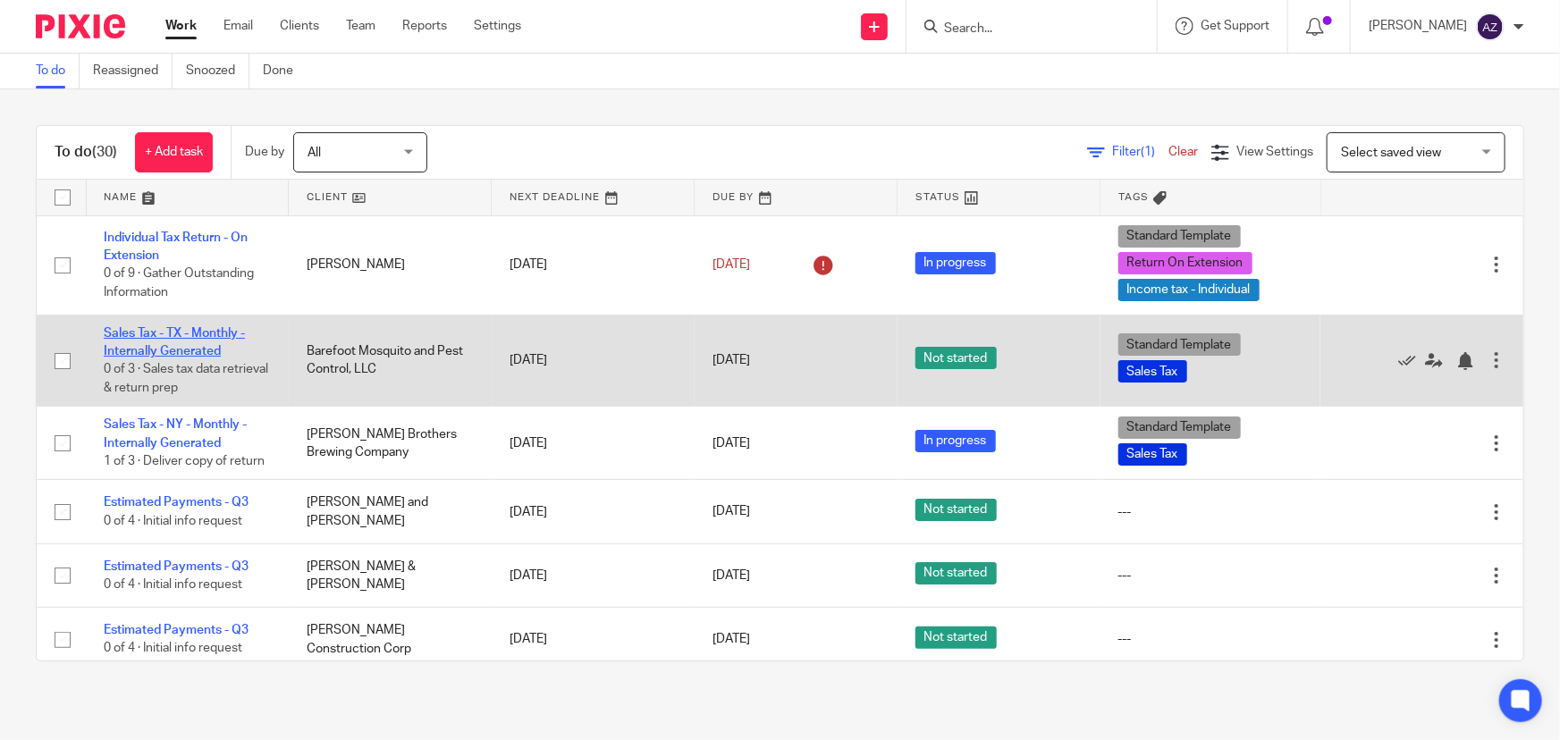
click at [179, 348] on link "Sales Tax - TX - Monthly - Internally Generated" at bounding box center [174, 342] width 141 height 30
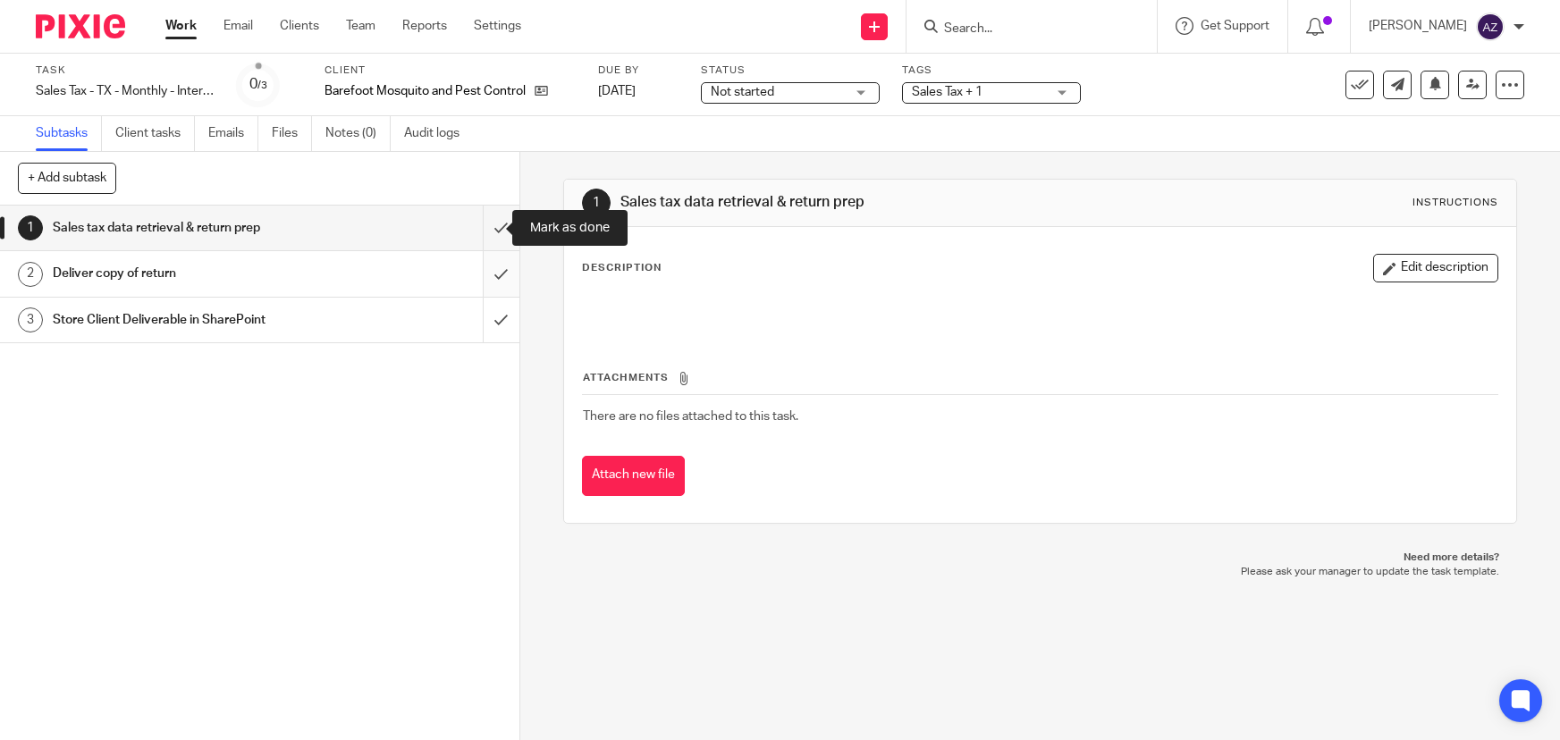
click at [498, 220] on input "submit" at bounding box center [259, 228] width 519 height 45
click at [485, 273] on input "submit" at bounding box center [259, 273] width 519 height 45
click at [492, 322] on input "submit" at bounding box center [259, 320] width 519 height 45
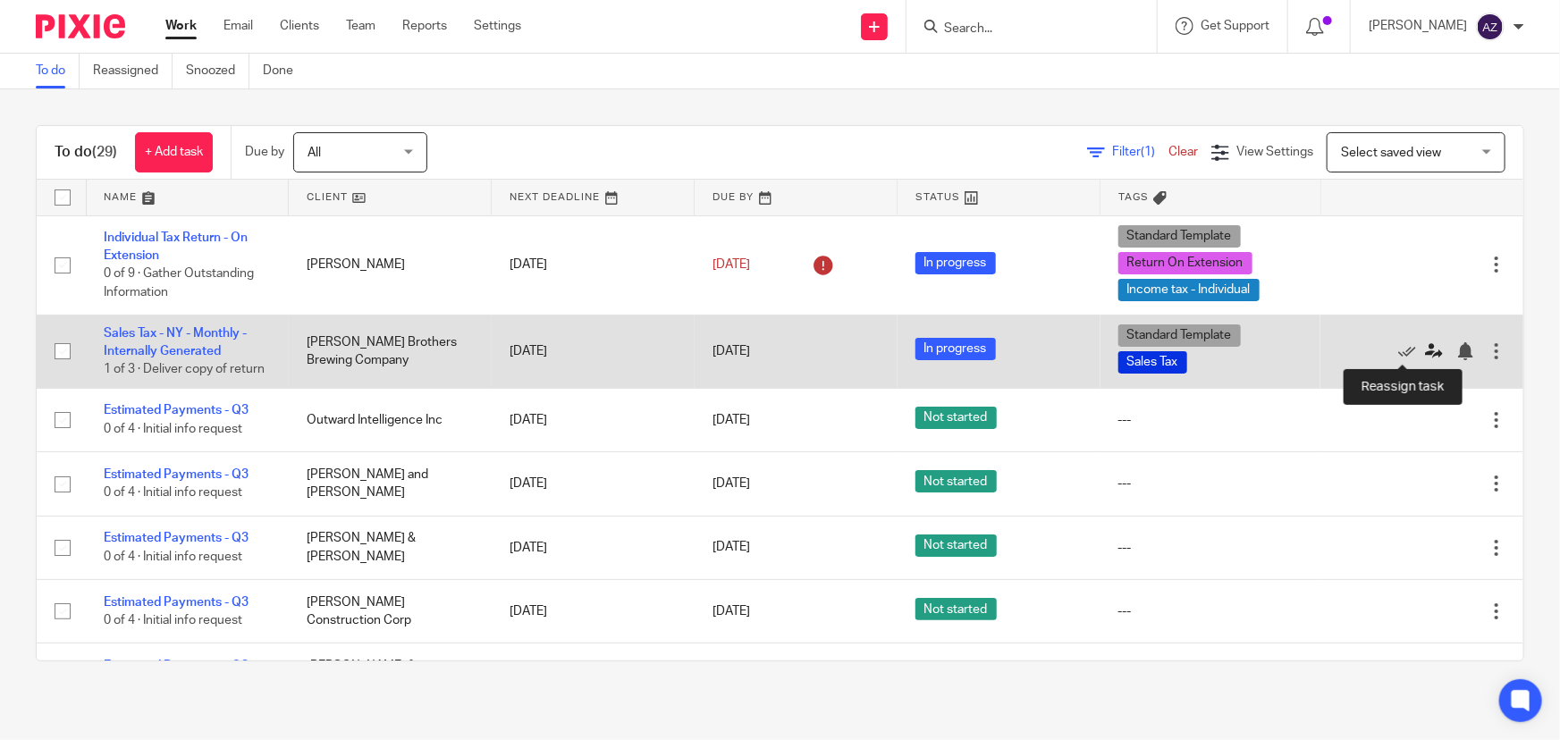
click at [1425, 351] on icon at bounding box center [1434, 351] width 18 height 18
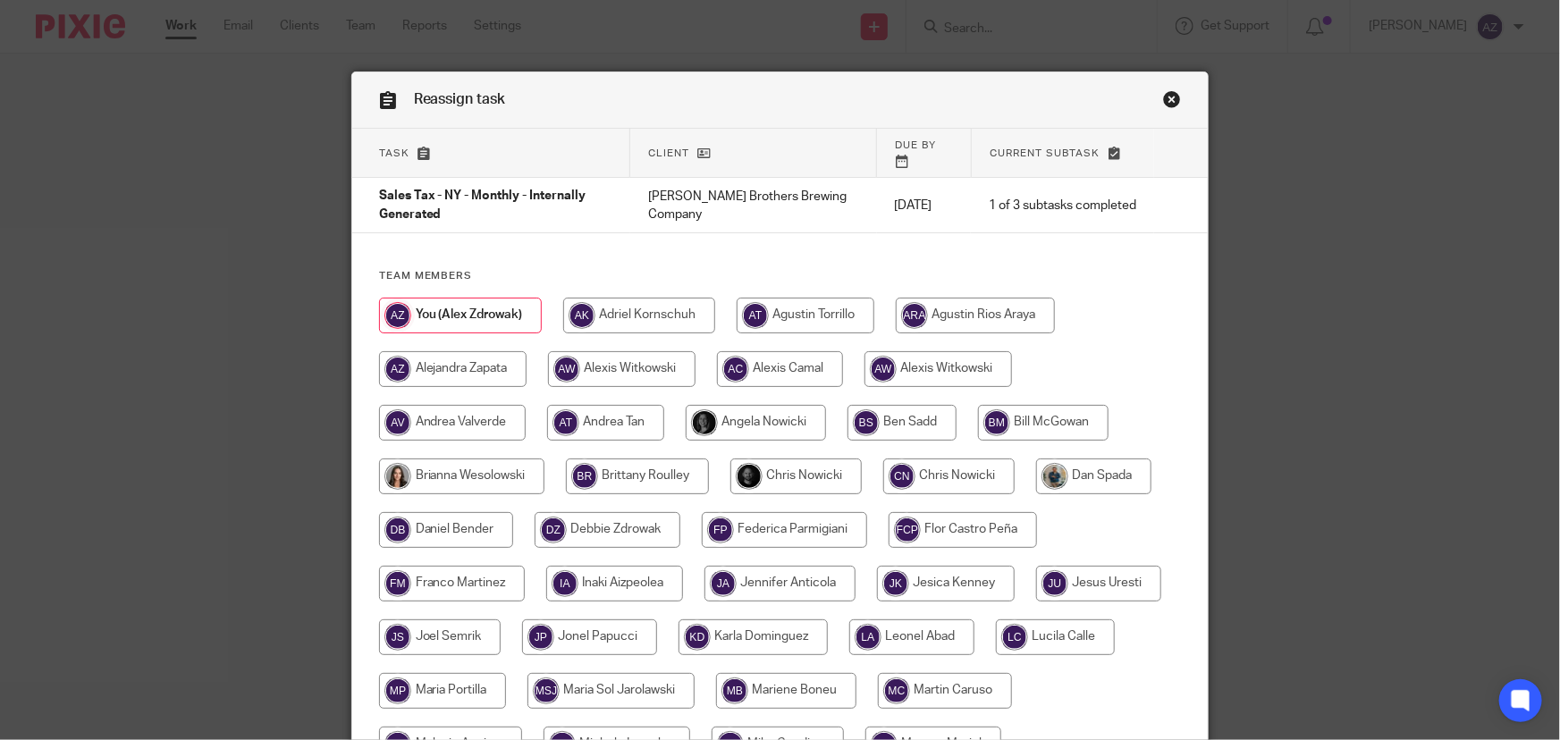
click at [615, 351] on input "radio" at bounding box center [622, 369] width 148 height 36
radio input "true"
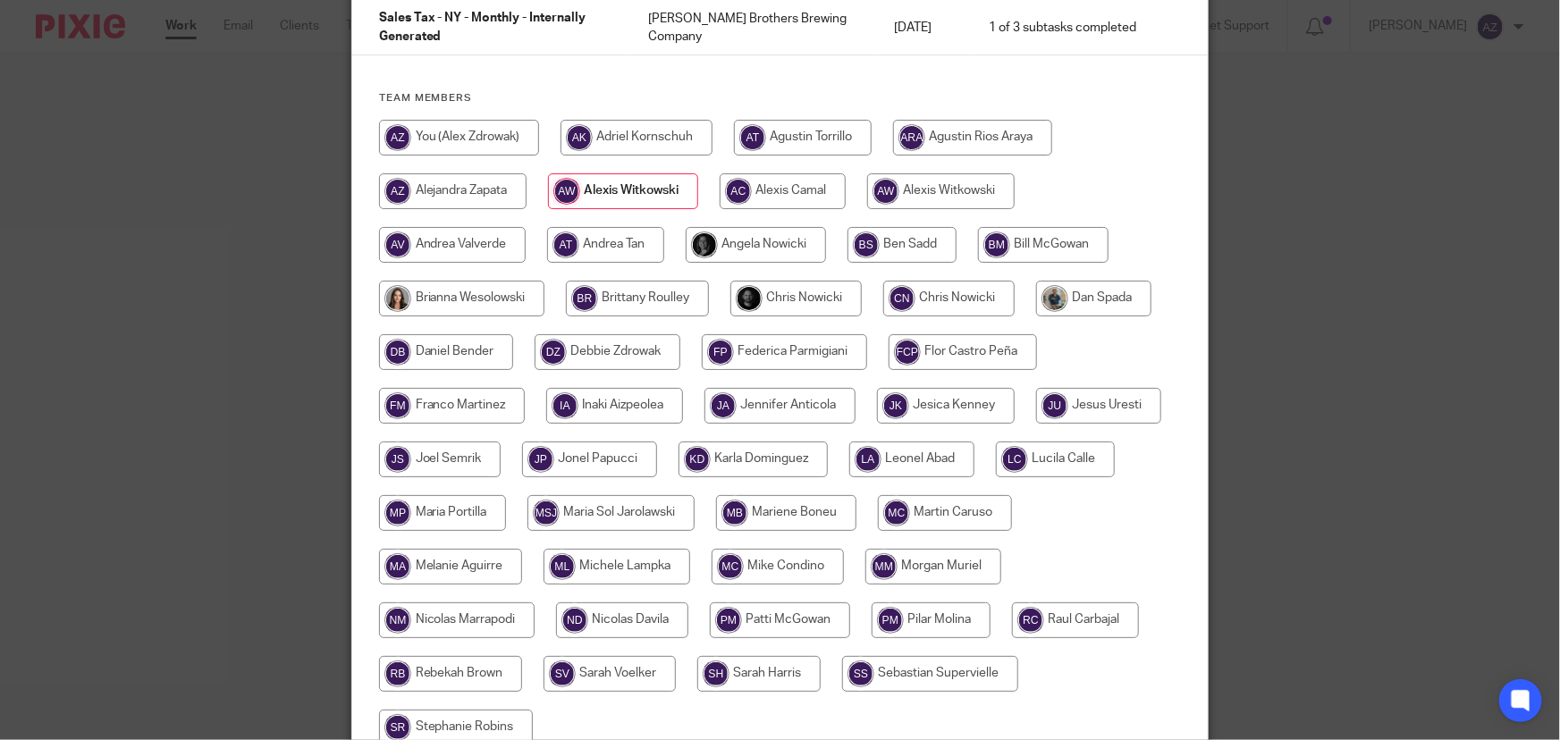
scroll to position [333, 0]
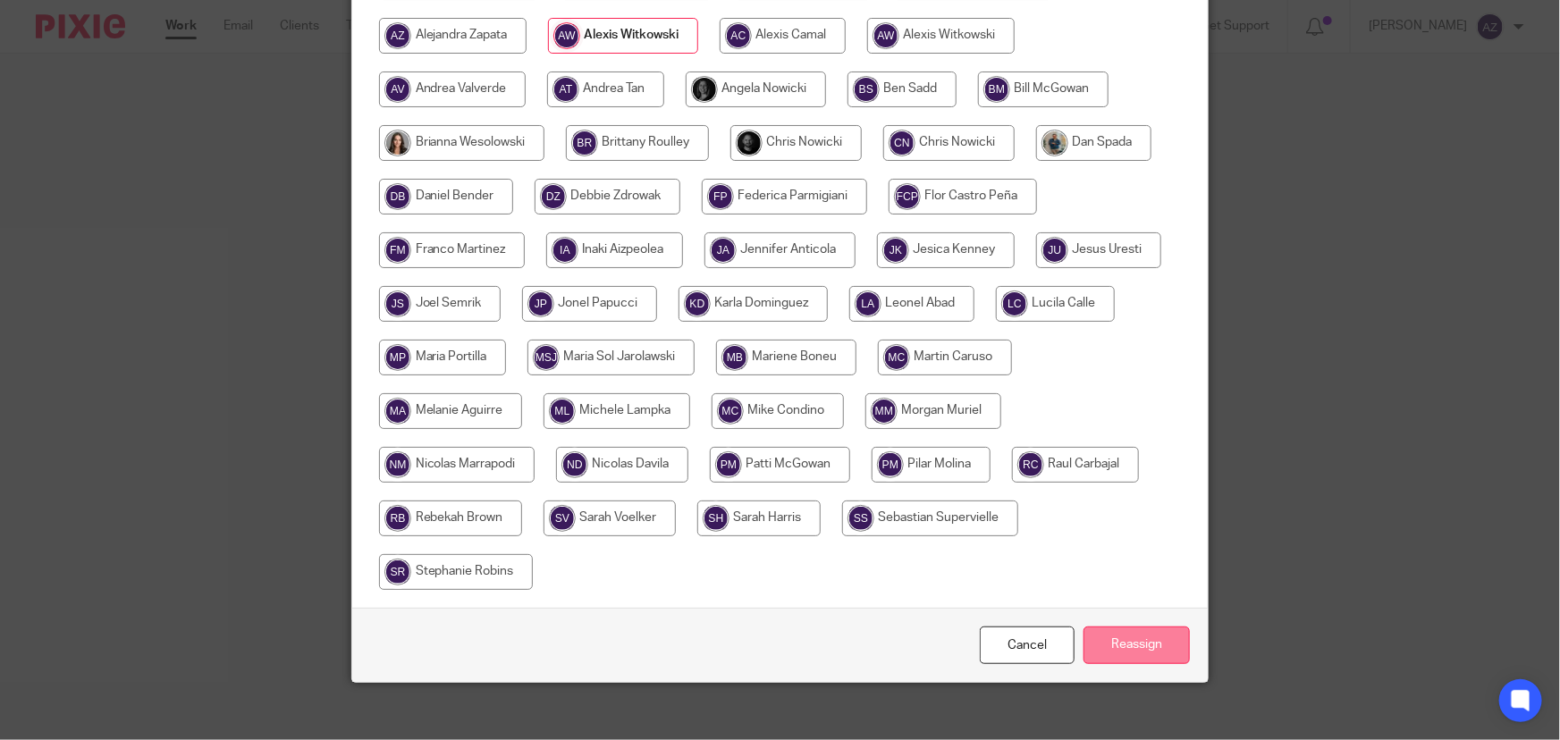
click at [1164, 627] on input "Reassign" at bounding box center [1136, 646] width 106 height 38
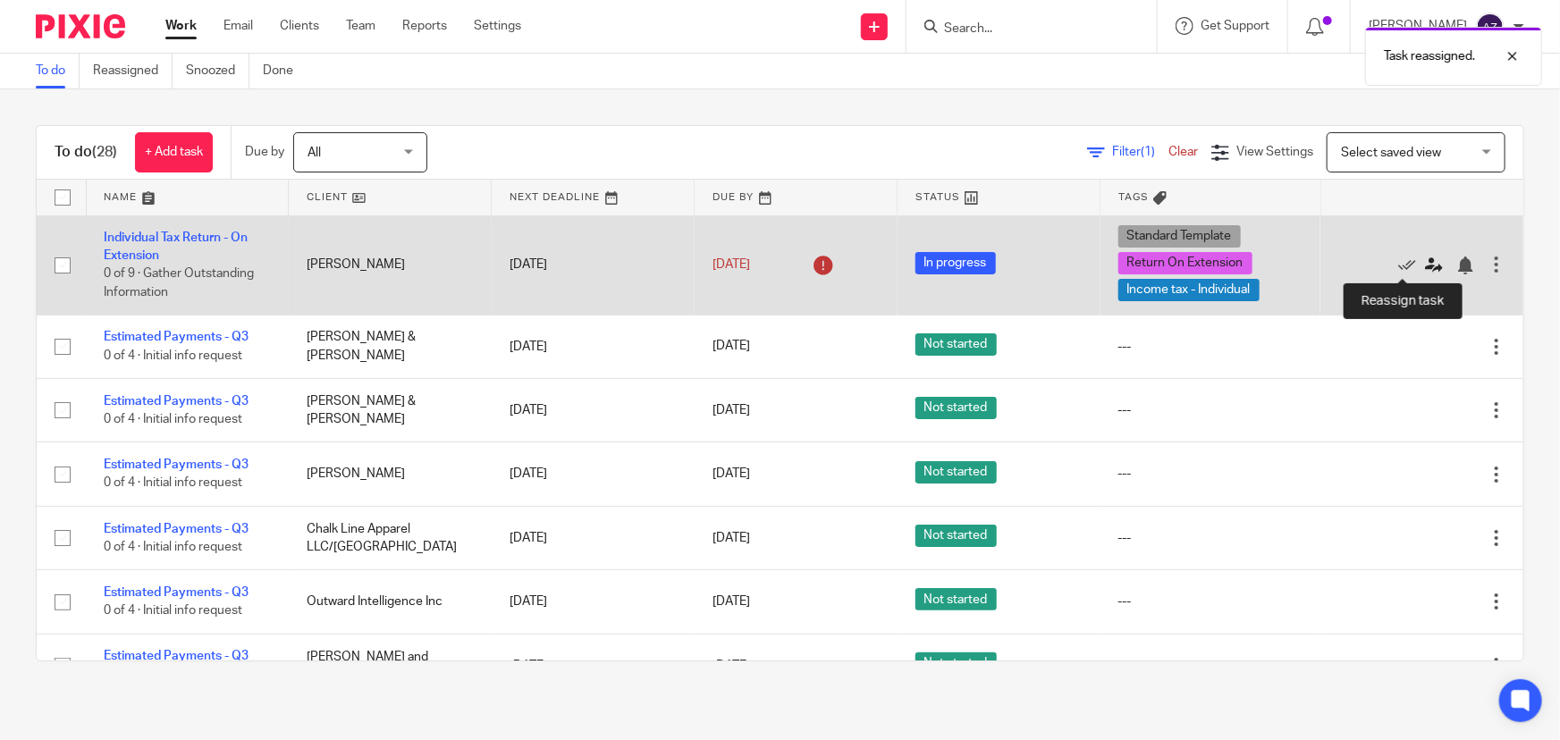
click at [1425, 269] on link at bounding box center [1438, 265] width 27 height 18
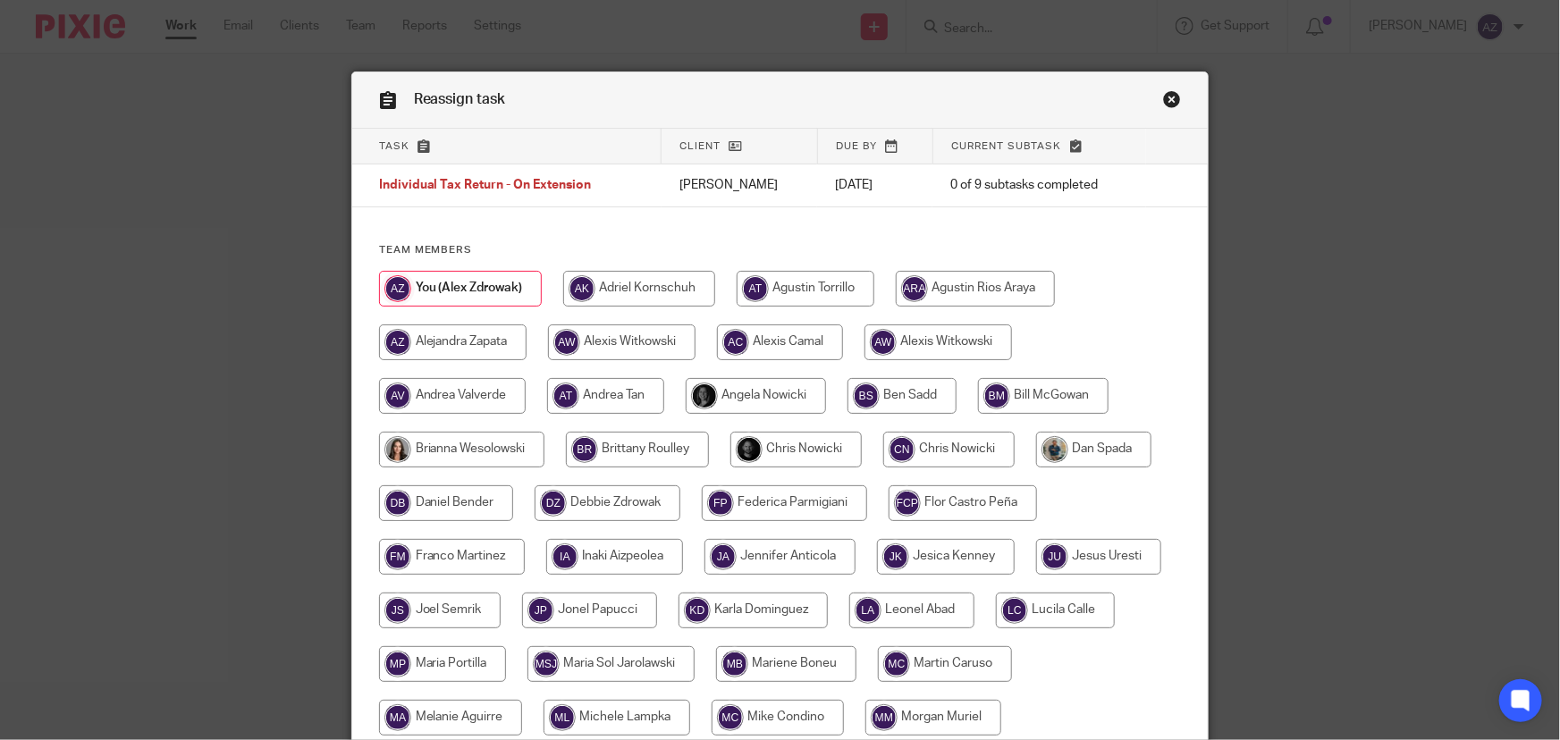
click at [612, 342] on input "radio" at bounding box center [622, 343] width 148 height 36
radio input "true"
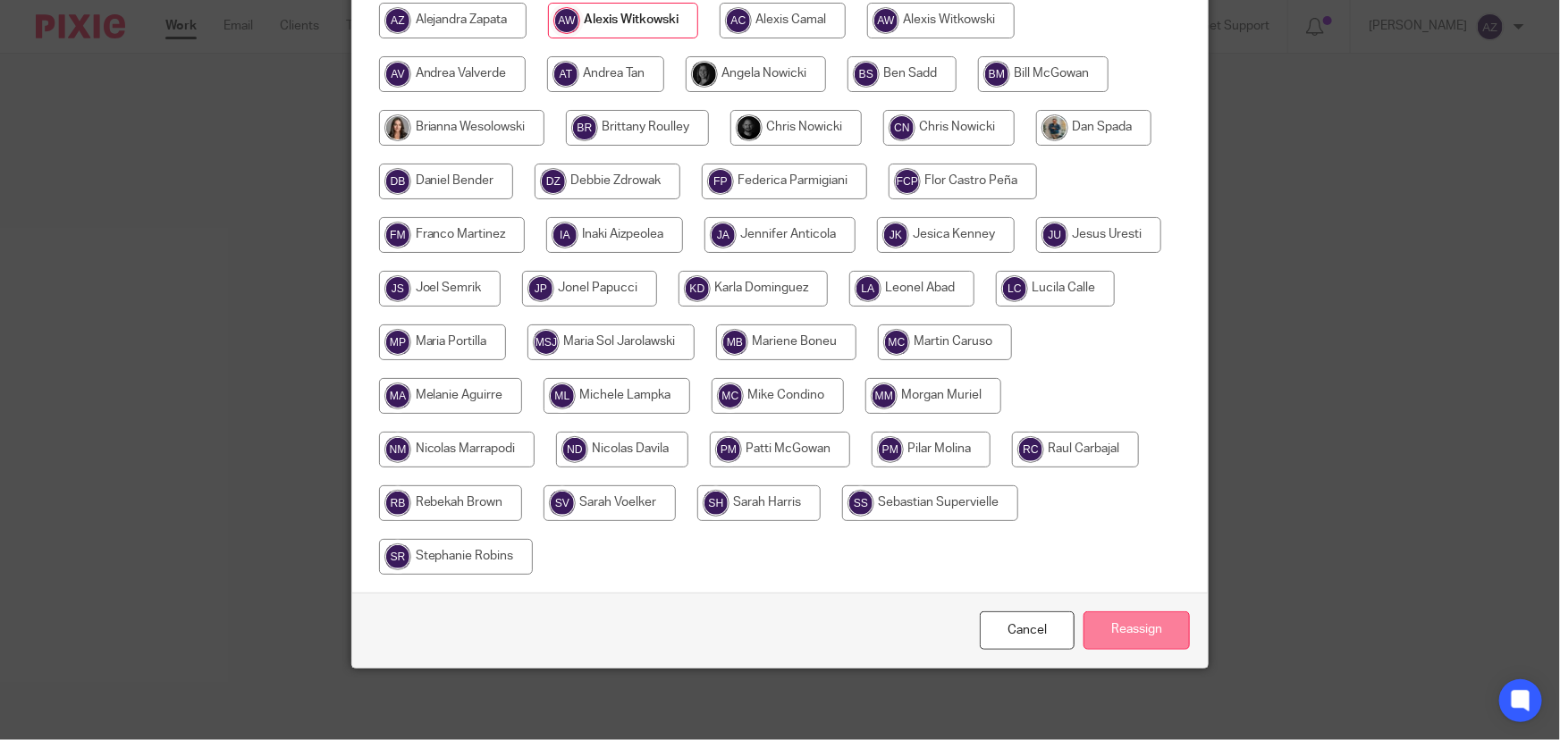
click at [1126, 632] on input "Reassign" at bounding box center [1136, 630] width 106 height 38
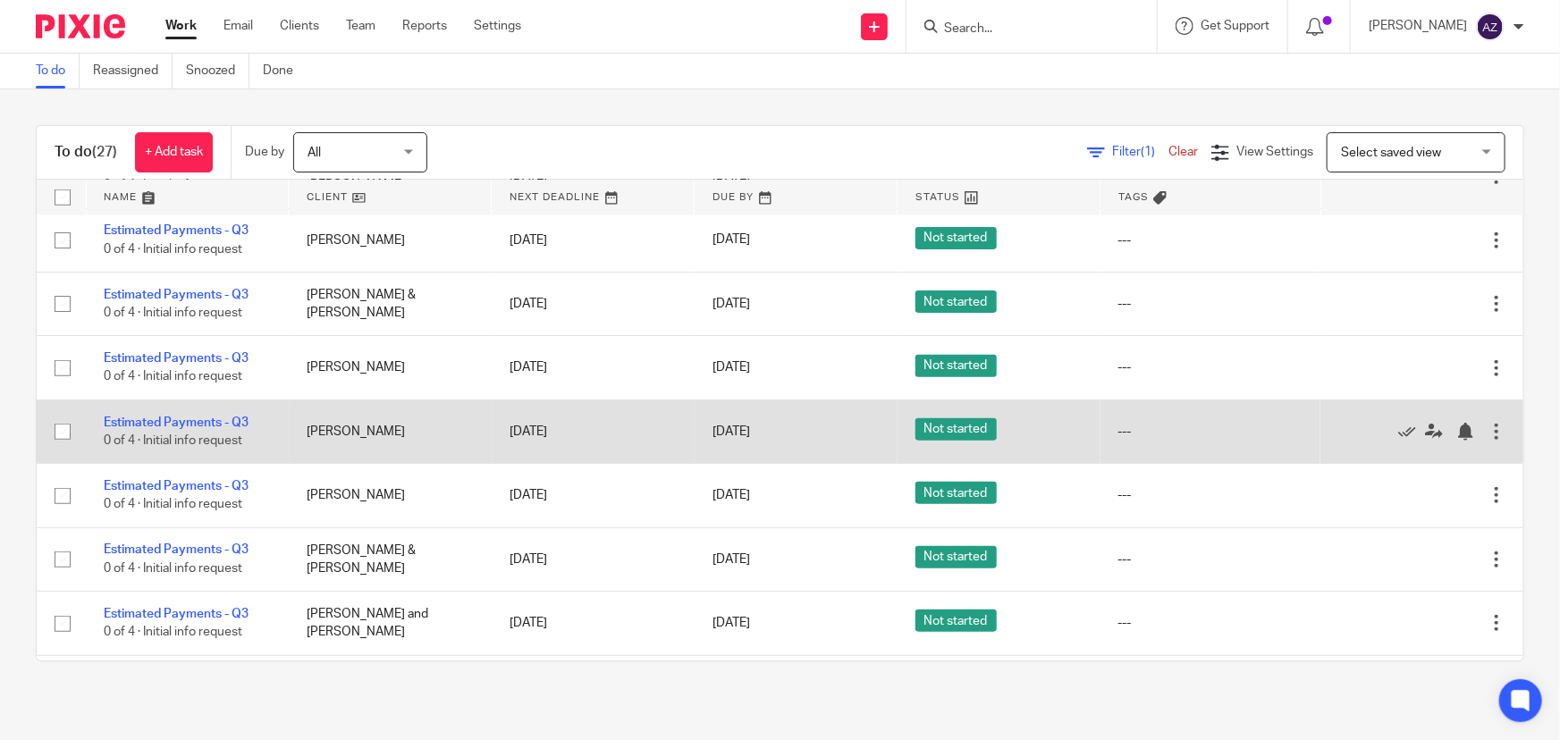
scroll to position [775, 0]
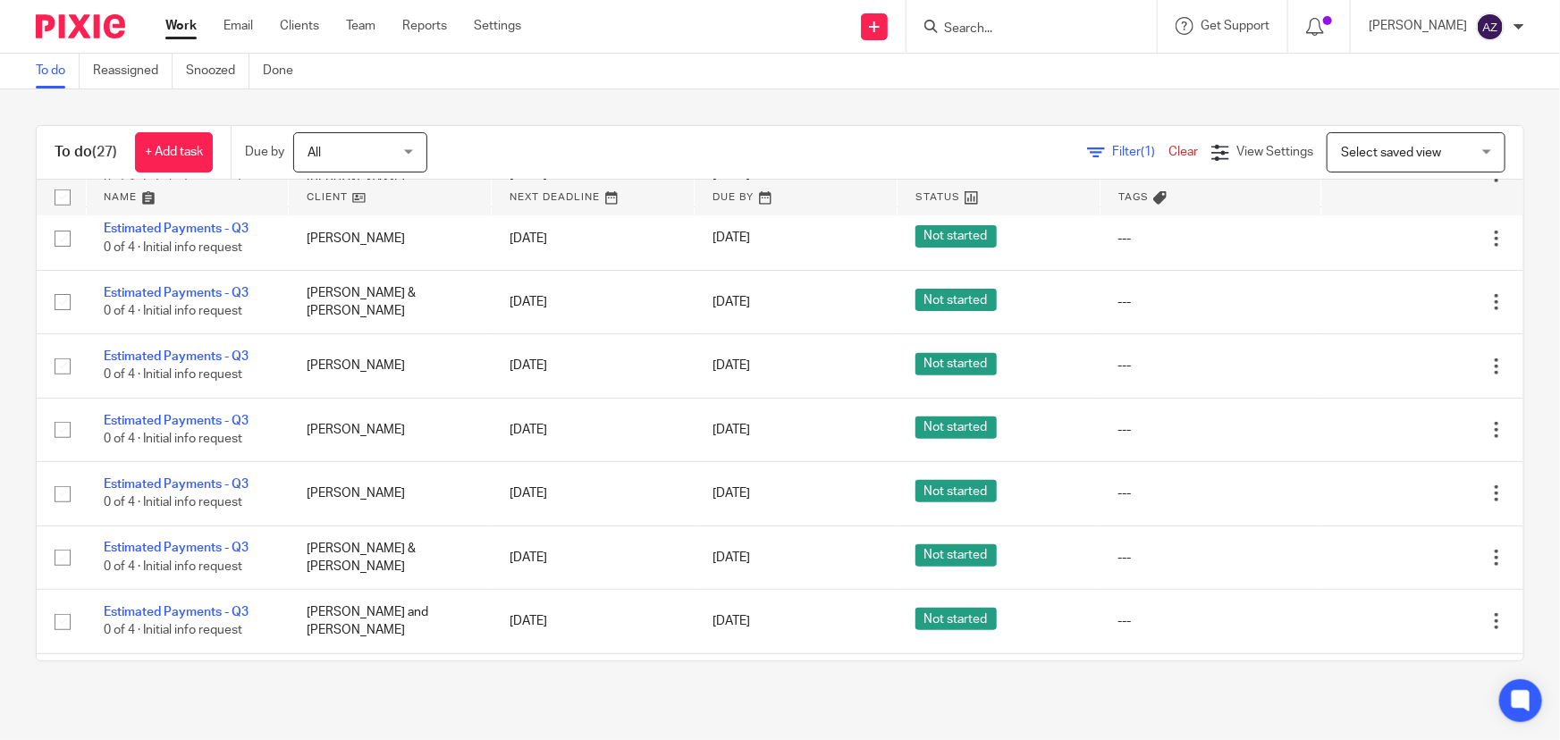
drag, startPoint x: 578, startPoint y: 126, endPoint x: 554, endPoint y: 131, distance: 24.7
click at [554, 132] on div "Filter (1) Clear View Settings View Settings (1) Filters Clear Save Manage save…" at bounding box center [991, 152] width 1065 height 40
drag, startPoint x: 553, startPoint y: 134, endPoint x: 539, endPoint y: 134, distance: 14.3
click at [539, 134] on div "Filter (1) Clear View Settings View Settings (1) Filters Clear Save Manage save…" at bounding box center [991, 152] width 1065 height 40
